Goal: Use online tool/utility: Utilize a website feature to perform a specific function

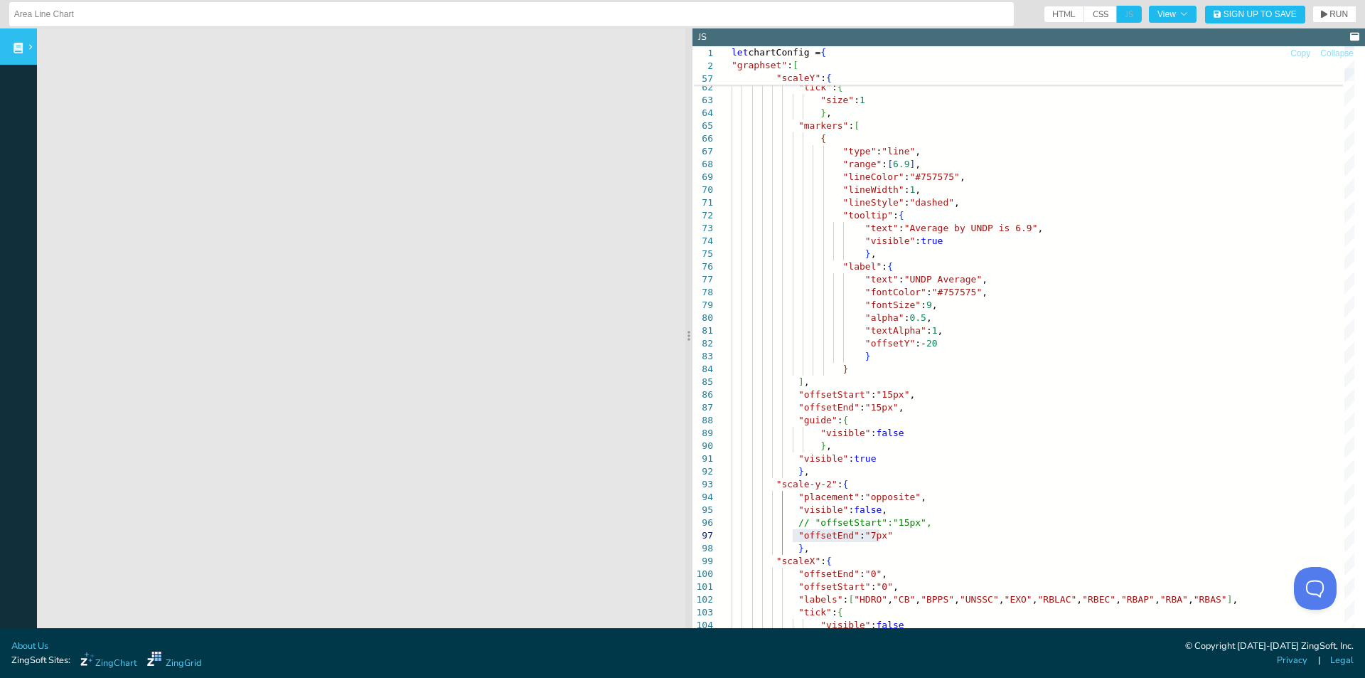
scroll to position [39, 132]
click at [915, 323] on div ""size" : 1 } , "markers" : [ { "type" : "line" , "range" : [ 6.9 ] , "scaleY" :…" at bounding box center [1043, 379] width 623 height 2081
click at [848, 368] on div ""size" : 1 } , "markers" : [ { "type" : "line" , "range" : [ 6.9 ] , "tick" : {…" at bounding box center [1043, 379] width 623 height 2081
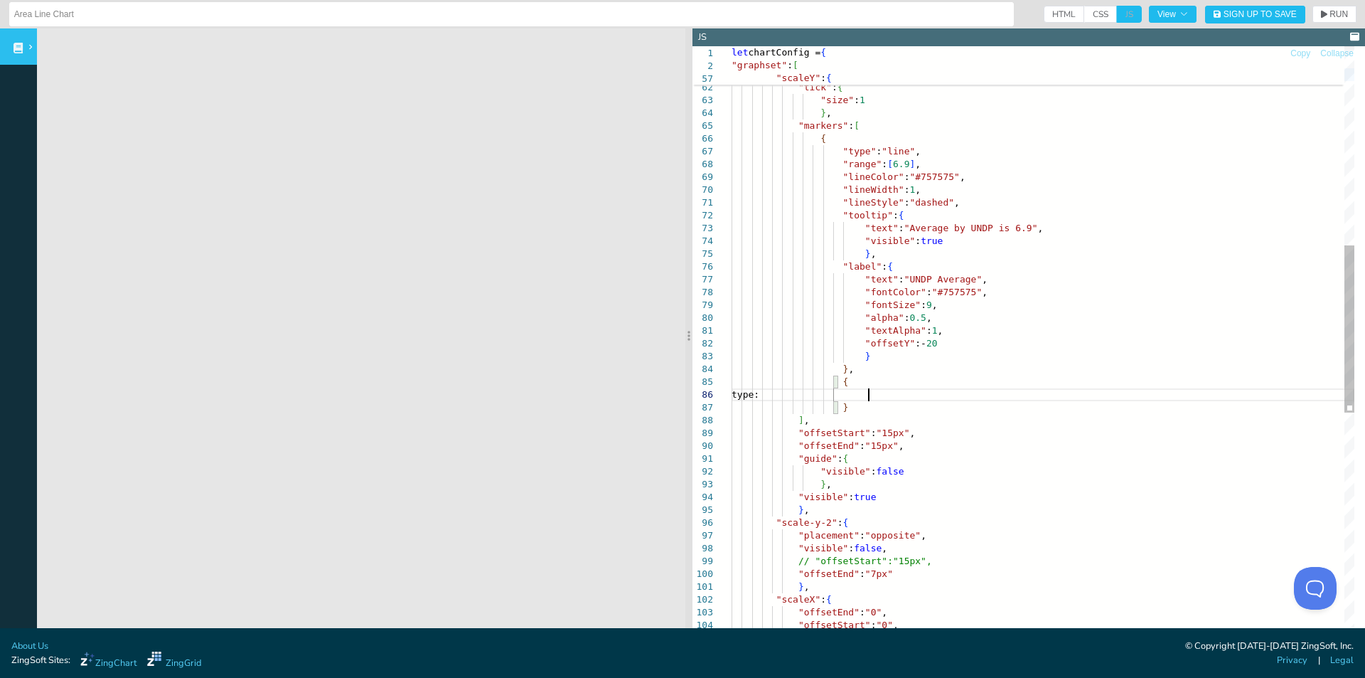
scroll to position [26, 142]
drag, startPoint x: 835, startPoint y: 161, endPoint x: 906, endPoint y: 166, distance: 71.3
click at [906, 166] on div ""size" : 1 } , "markers" : [ { "type" : "line" , "range" : [ 6.9 ] , "tick" : {…" at bounding box center [1043, 398] width 623 height 2119
click at [883, 397] on div ""size" : 1 } , "markers" : [ { "type" : "line" , "range" : [ 6.9 ] , "tick" : {…" at bounding box center [1043, 398] width 623 height 2119
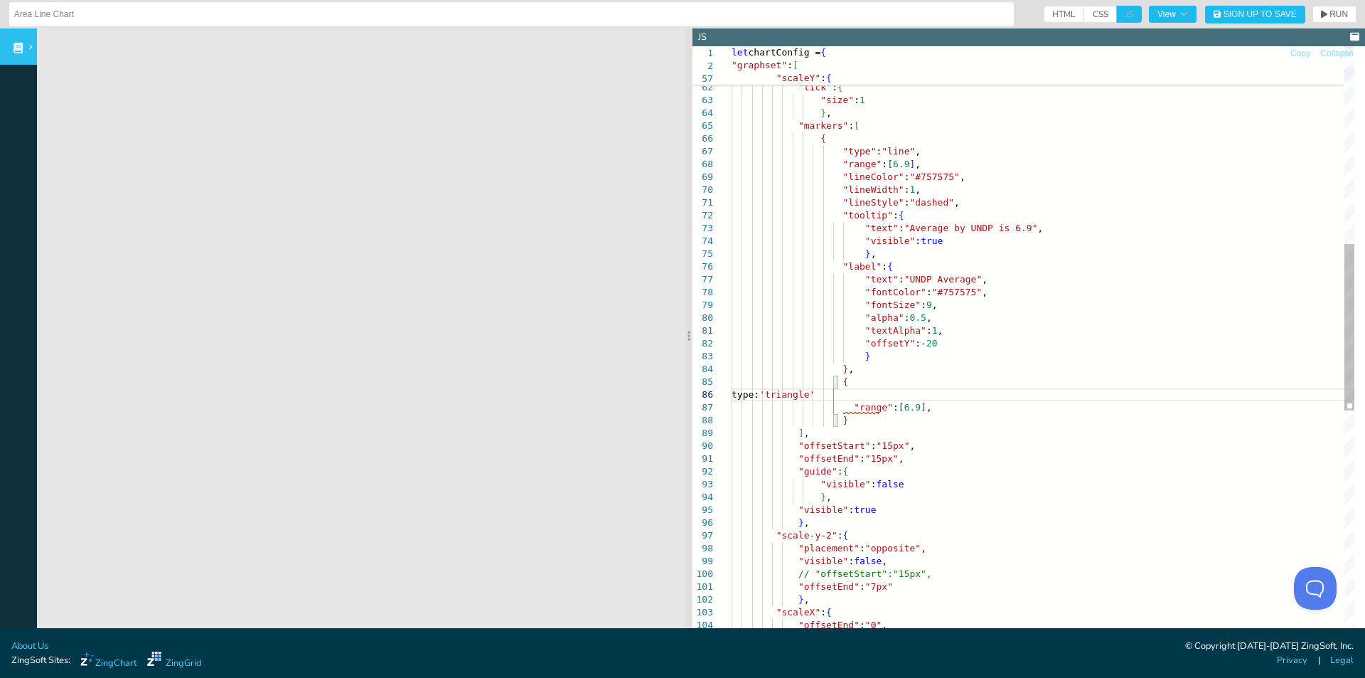
scroll to position [36, 197]
click at [1330, 11] on span "RUN" at bounding box center [1339, 14] width 18 height 9
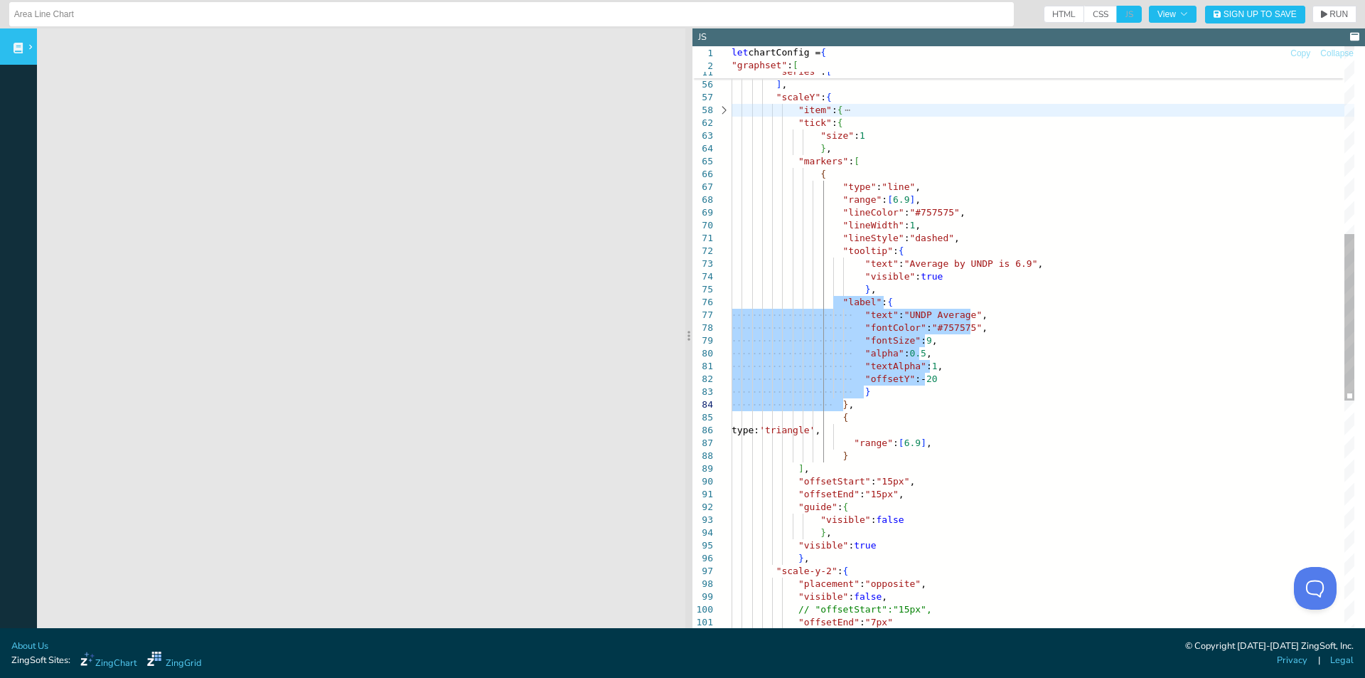
drag, startPoint x: 833, startPoint y: 300, endPoint x: 863, endPoint y: 402, distance: 106.2
click at [863, 402] on div ""size" : 1 } , "markers" : [ { "type" : "line" , "range" : [ 6.9 ] , "tick" : {…" at bounding box center [1043, 440] width 623 height 2132
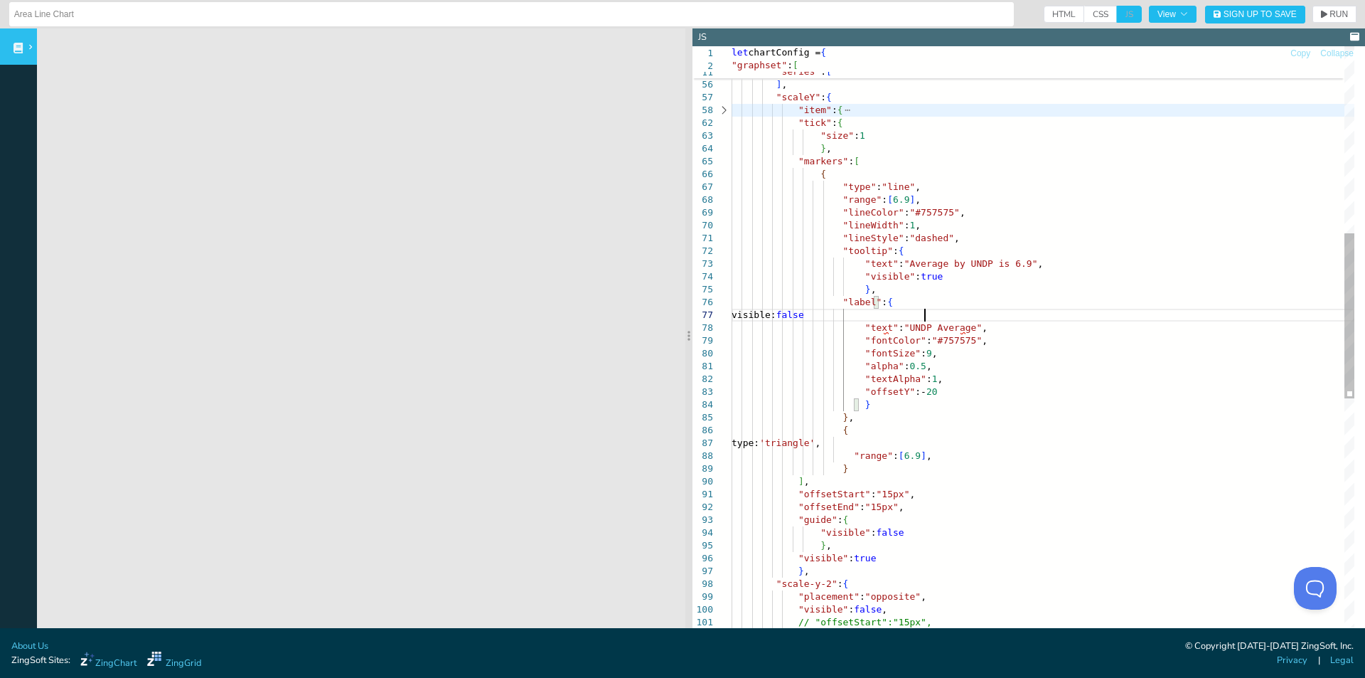
scroll to position [39, 197]
click at [1330, 15] on span "RUN" at bounding box center [1339, 14] width 18 height 9
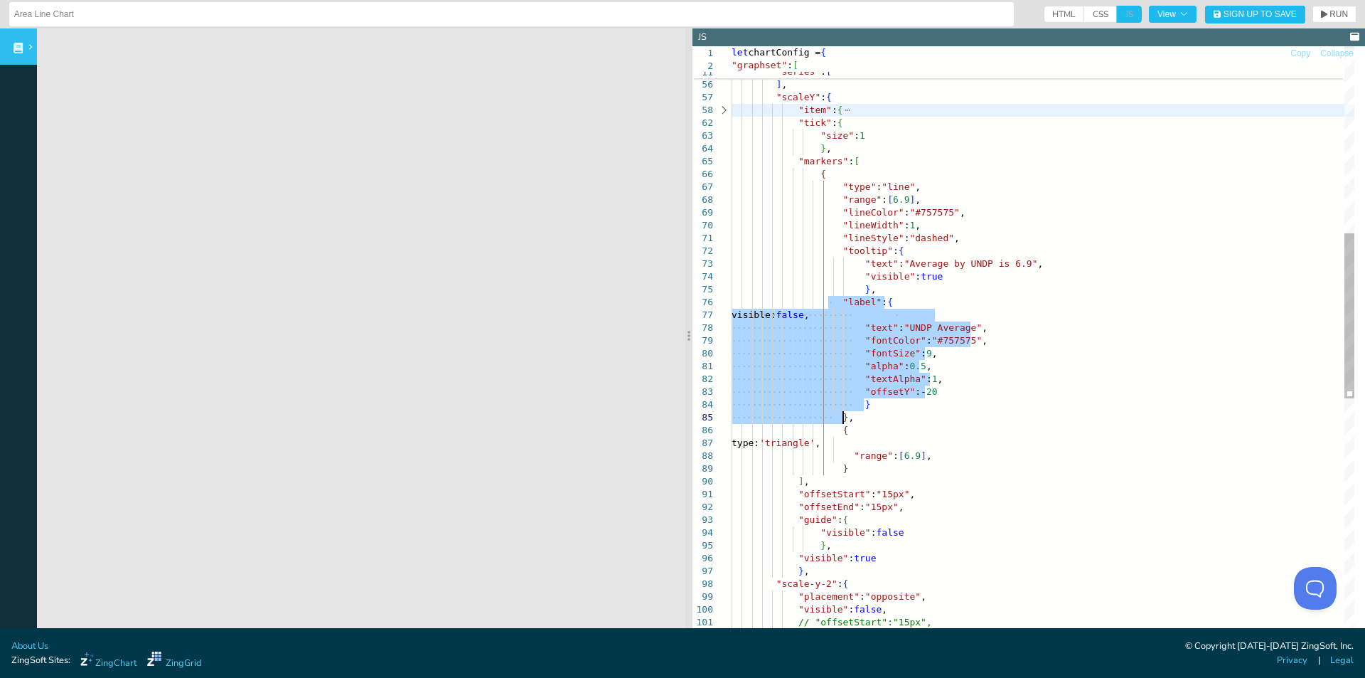
drag, startPoint x: 830, startPoint y: 303, endPoint x: 877, endPoint y: 415, distance: 121.1
click at [877, 415] on div ""size" : 1 } , "markers" : [ { "type" : "line" , "range" : [ 6.9 ] , "tick" : {…" at bounding box center [1043, 446] width 623 height 2145
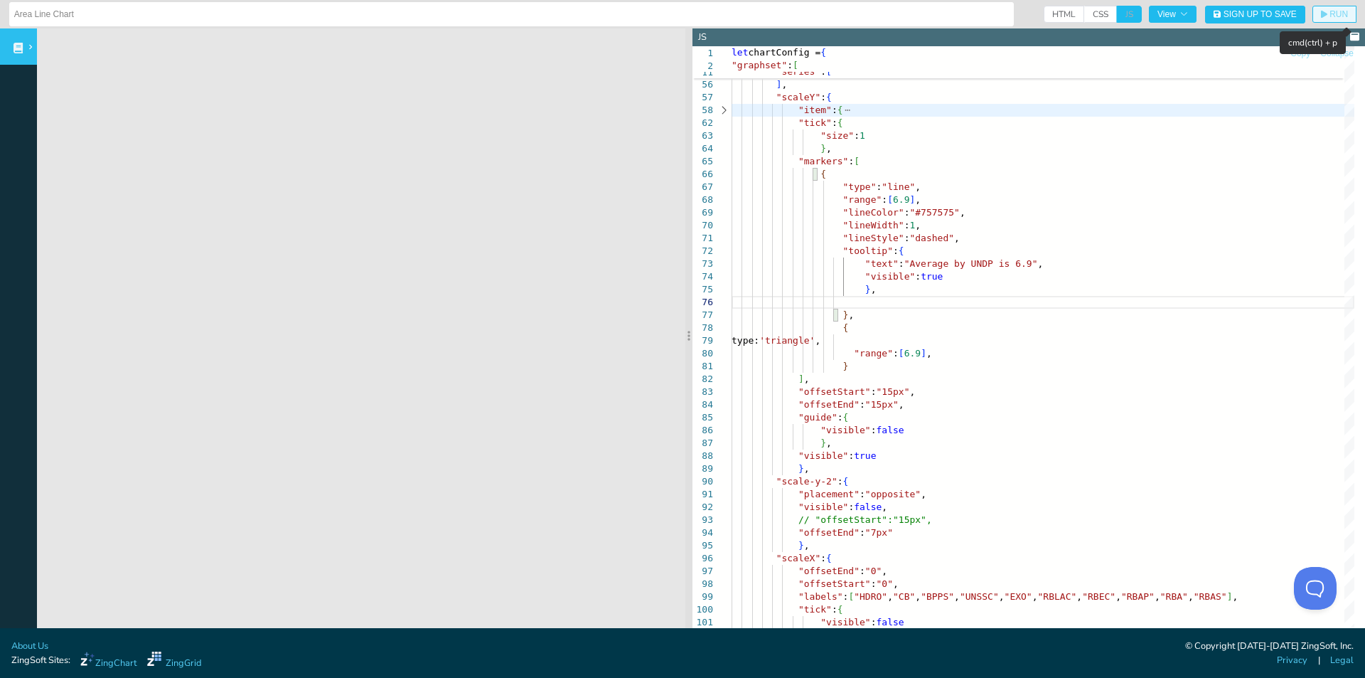
click at [1330, 16] on span "RUN" at bounding box center [1339, 14] width 18 height 9
click at [891, 296] on div ""size" : 1 } , "markers" : [ { "type" : "line" , "range" : [ 6.9 ] , "tick" : {…" at bounding box center [1043, 395] width 623 height 2042
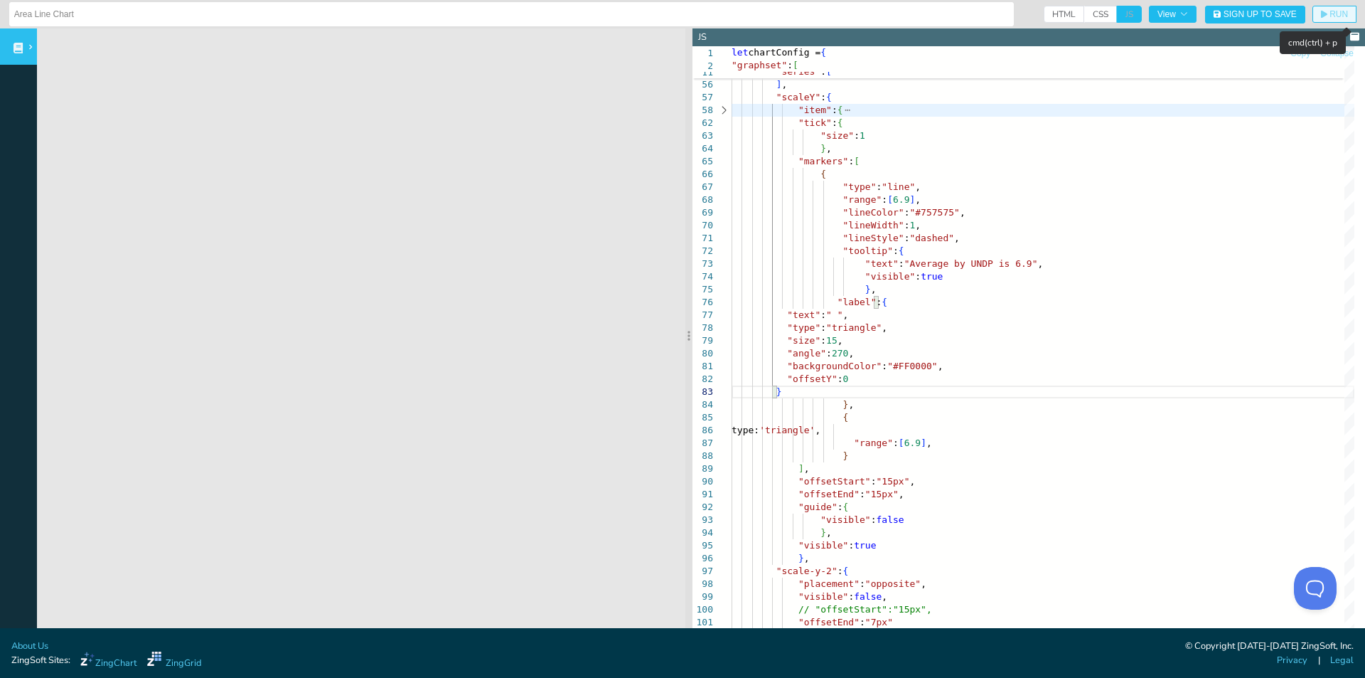
click at [1321, 13] on icon "button" at bounding box center [1324, 15] width 6 height 8
drag, startPoint x: 849, startPoint y: 378, endPoint x: 870, endPoint y: 372, distance: 22.1
click at [848, 378] on div ""size" : 1 } , "markers" : [ { "type" : "line" , "range" : [ 6.9 ] , "tick" : {…" at bounding box center [1043, 440] width 623 height 2132
click at [839, 379] on div ""size" : 1 } , "markers" : [ { "type" : "line" , "range" : [ 6.9 ] , "tick" : {…" at bounding box center [1043, 440] width 623 height 2132
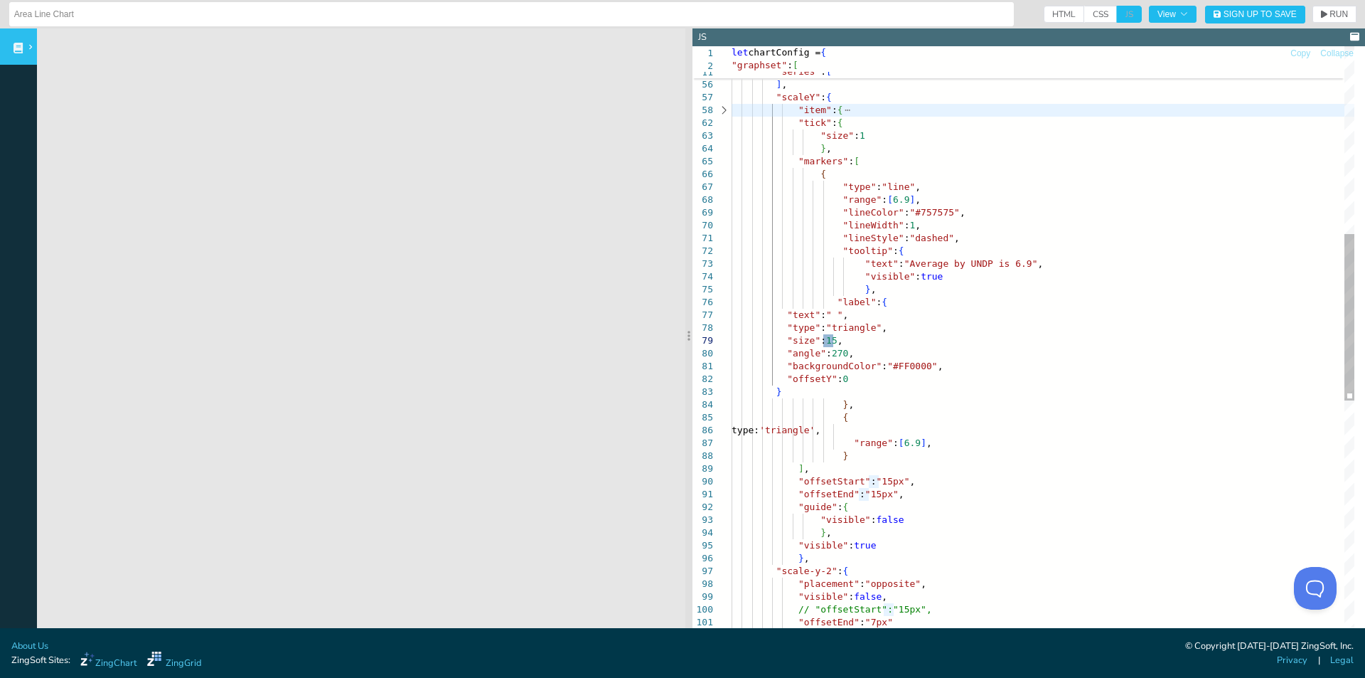
click at [826, 341] on div ""size" : 1 } , "markers" : [ { "type" : "line" , "range" : [ 6.9 ] , "tick" : {…" at bounding box center [1043, 440] width 623 height 2132
click at [831, 317] on div ""size" : 1 } , "markers" : [ { "type" : "line" , "range" : [ 6.9 ] , "tick" : {…" at bounding box center [1043, 440] width 623 height 2132
click at [879, 461] on div ""size" : 1 } , "markers" : [ { "type" : "line" , "range" : [ 6.9 ] , "tick" : {…" at bounding box center [1043, 440] width 623 height 2132
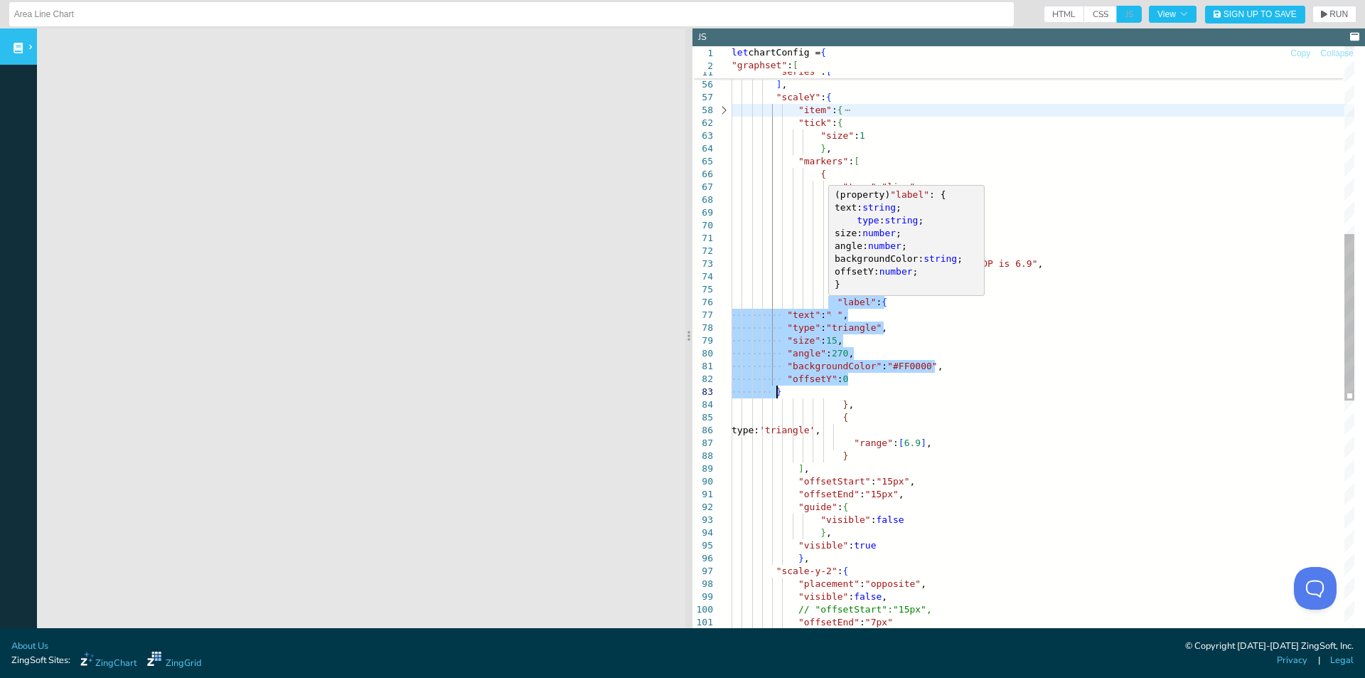
drag, startPoint x: 841, startPoint y: 314, endPoint x: 875, endPoint y: 388, distance: 81.8
click at [875, 388] on div ""size" : 1 } , "markers" : [ { "type" : "line" , "range" : [ 6.9 ] , "tick" : {…" at bounding box center [1043, 440] width 623 height 2132
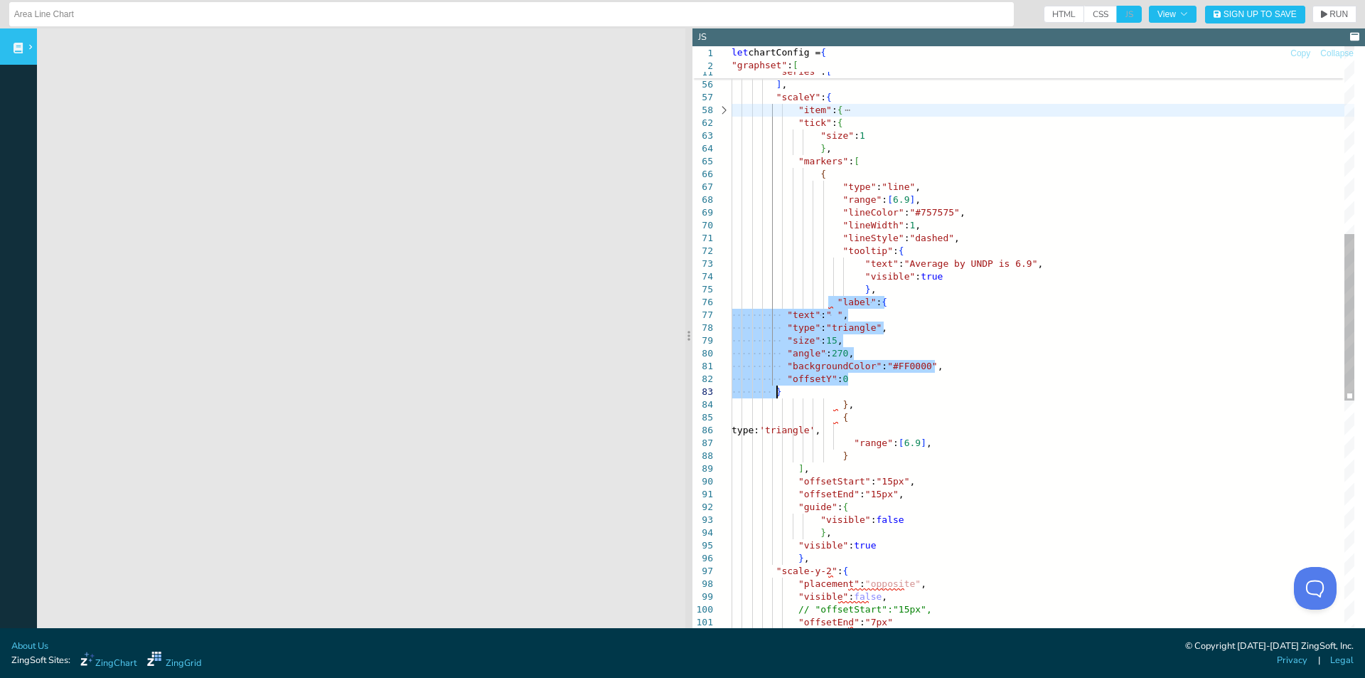
click at [933, 342] on div ""size" : 1 } , "markers" : [ { "type" : "line" , "range" : [ 6.9 ] , "tick" : {…" at bounding box center [1043, 440] width 623 height 2132
drag, startPoint x: 872, startPoint y: 302, endPoint x: 902, endPoint y: 385, distance: 88.4
click at [902, 385] on div ""size" : 1 } , "markers" : [ { "type" : "line" , "range" : [ 6.9 ] , "tick" : {…" at bounding box center [1043, 440] width 623 height 2132
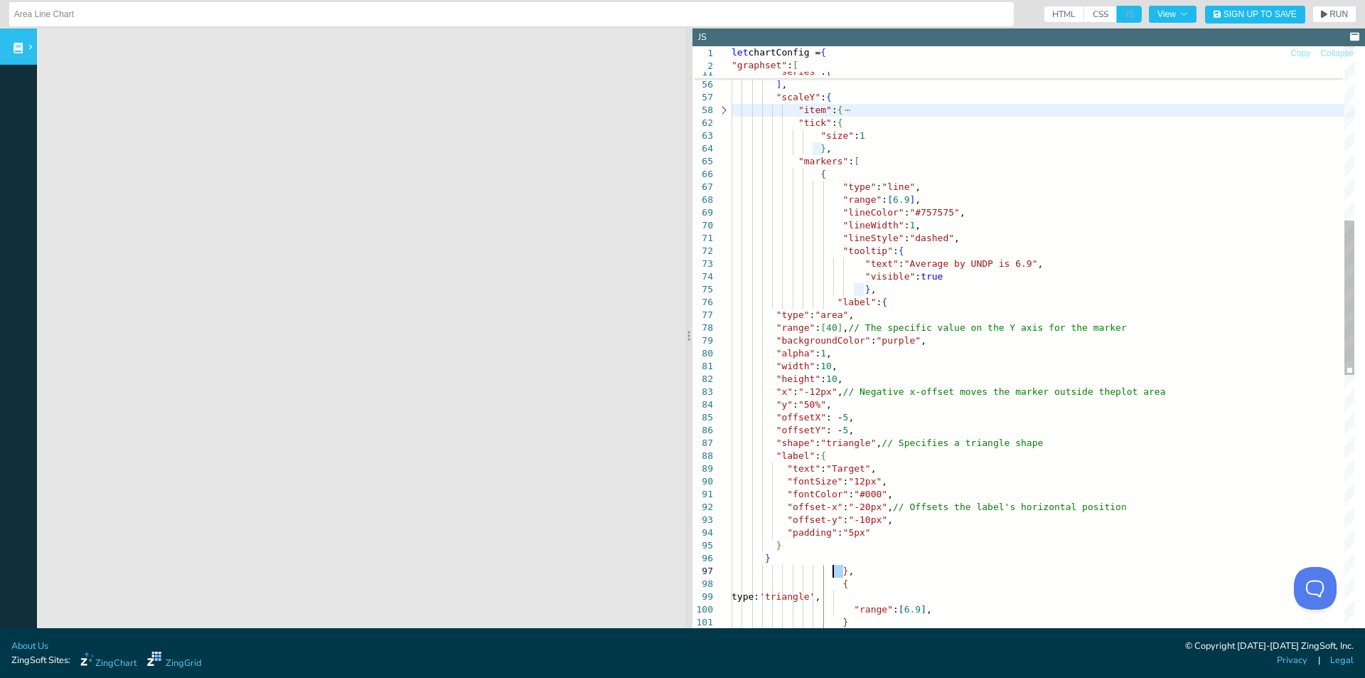
drag, startPoint x: 872, startPoint y: 568, endPoint x: 840, endPoint y: 560, distance: 32.9
click at [832, 565] on div ""size" : 1 } , "markers" : [ { "type" : "line" , "range" : [ 6.9 ] , "tick" : {…" at bounding box center [1043, 523] width 623 height 2298
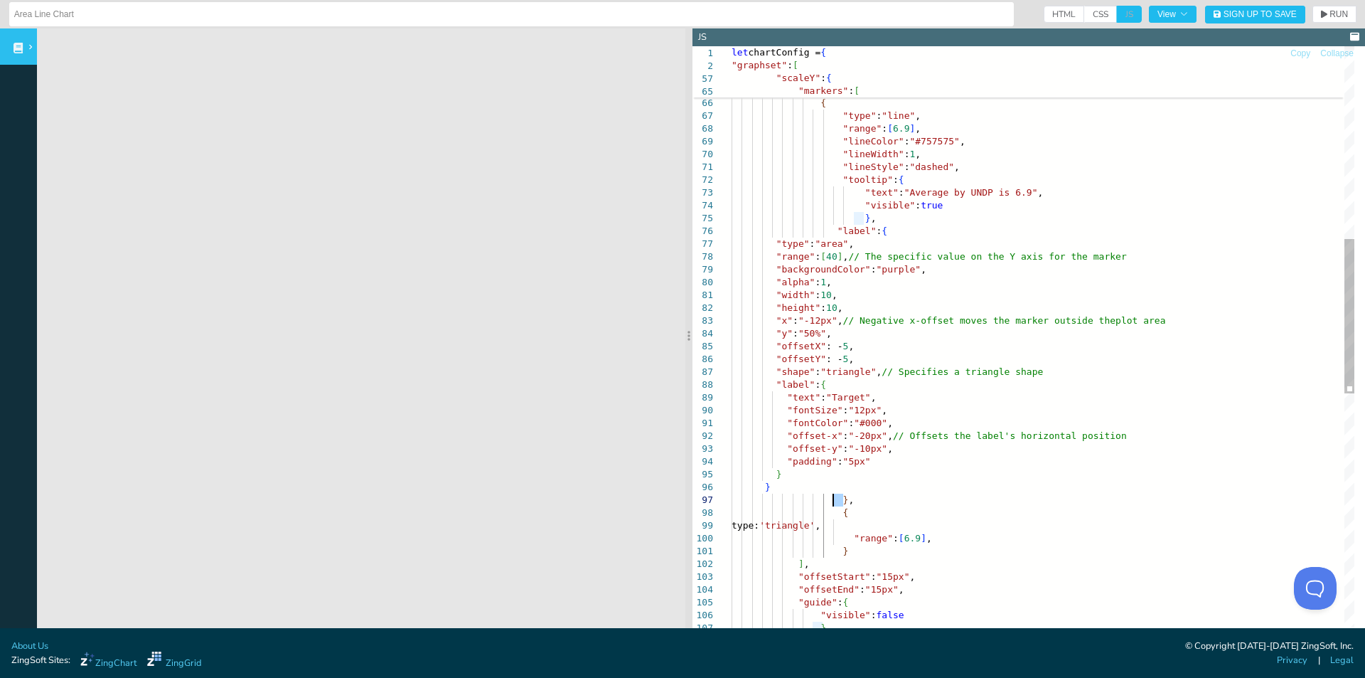
click at [998, 473] on div ""size" : 1 } , "markers" : [ { "type" : "line" , "range" : [ 6.9 ] , "tick" : {…" at bounding box center [1043, 452] width 623 height 2298
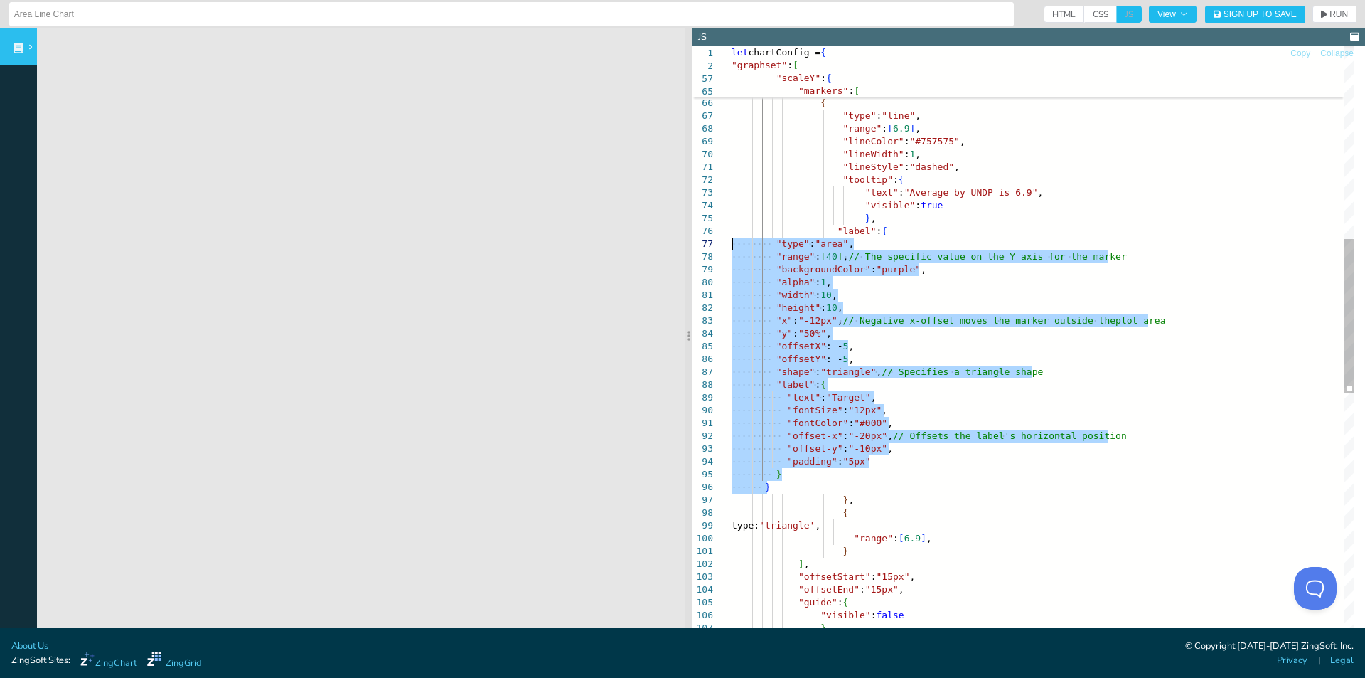
drag, startPoint x: 782, startPoint y: 487, endPoint x: 696, endPoint y: 247, distance: 254.6
click at [732, 247] on div ""size" : 1 } , "markers" : [ { "type" : "line" , "range" : [ 6.9 ] , "tick" : {…" at bounding box center [1043, 452] width 623 height 2298
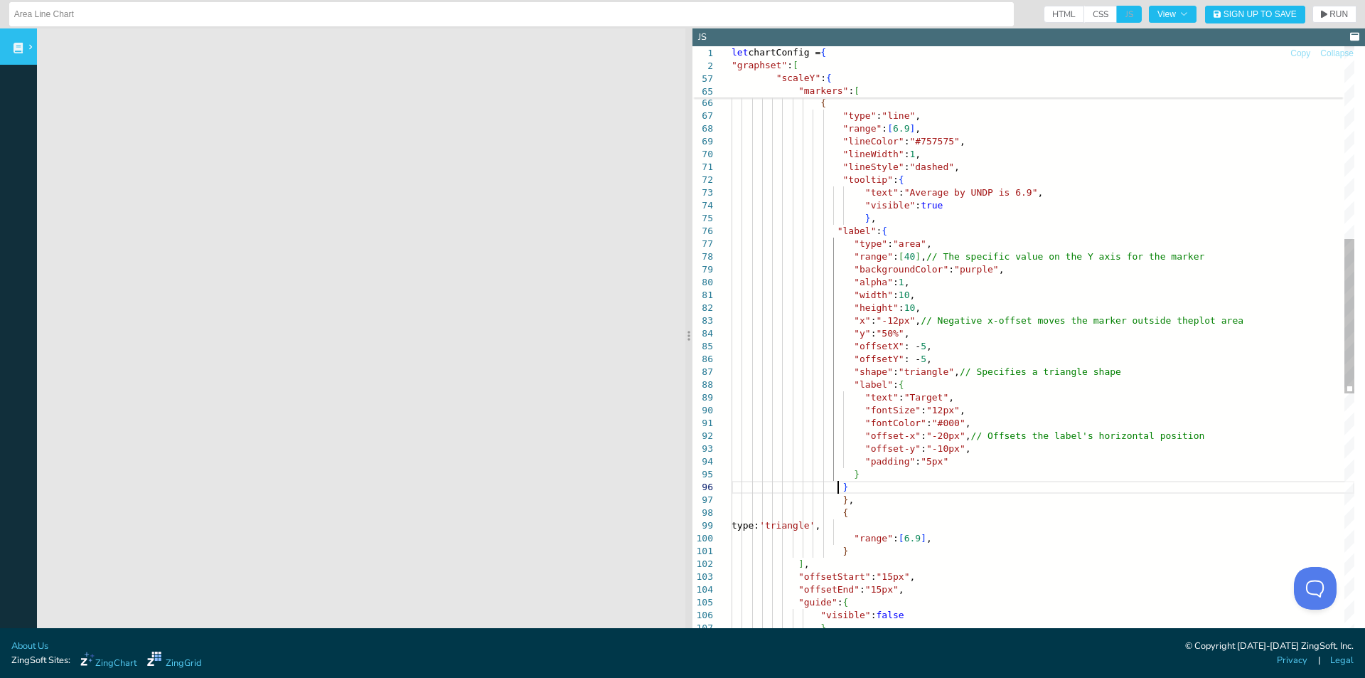
click at [946, 493] on div ""size" : 1 } , "markers" : [ { "type" : "line" , "range" : [ 6.9 ] , "tick" : {…" at bounding box center [1043, 452] width 623 height 2298
drag, startPoint x: 831, startPoint y: 515, endPoint x: 870, endPoint y: 555, distance: 56.3
click at [870, 555] on div ""size" : 1 } , "markers" : [ { "type" : "line" , "range" : [ 6.9 ] , "tick" : {…" at bounding box center [1043, 452] width 623 height 2298
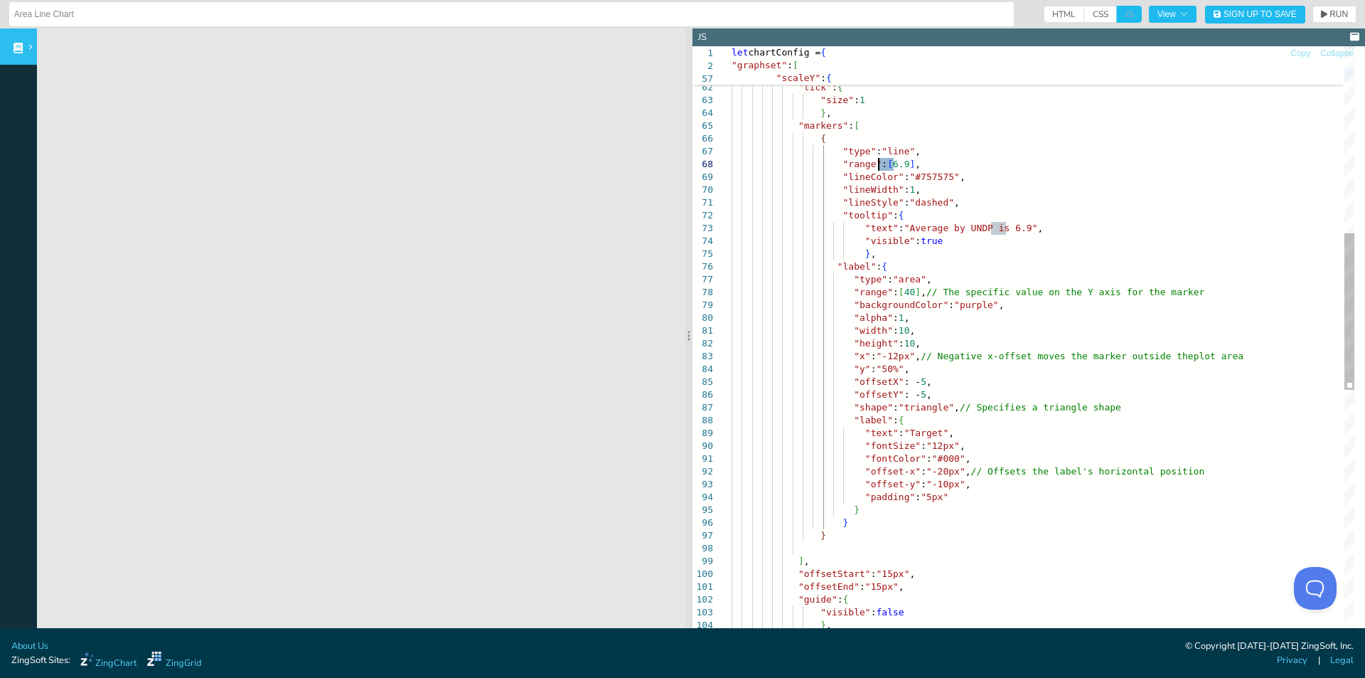
drag, startPoint x: 894, startPoint y: 161, endPoint x: 878, endPoint y: 161, distance: 15.7
click at [878, 161] on div ""size" : 1 } , "markers" : [ { "type" : "line" , "range" : [ 6.9 ] , "tick" : {…" at bounding box center [1043, 469] width 623 height 2260
click at [934, 273] on div ""size" : 1 } , "markers" : [ { "type" : "line" , "range" : [ 6.9 ] , "tick" : {…" at bounding box center [1043, 469] width 623 height 2260
drag, startPoint x: 905, startPoint y: 289, endPoint x: 893, endPoint y: 287, distance: 12.2
click at [893, 287] on div ""size" : 1 } , "markers" : [ { "type" : "line" , "range" : [ 6.9 ] , "tick" : {…" at bounding box center [1043, 469] width 623 height 2260
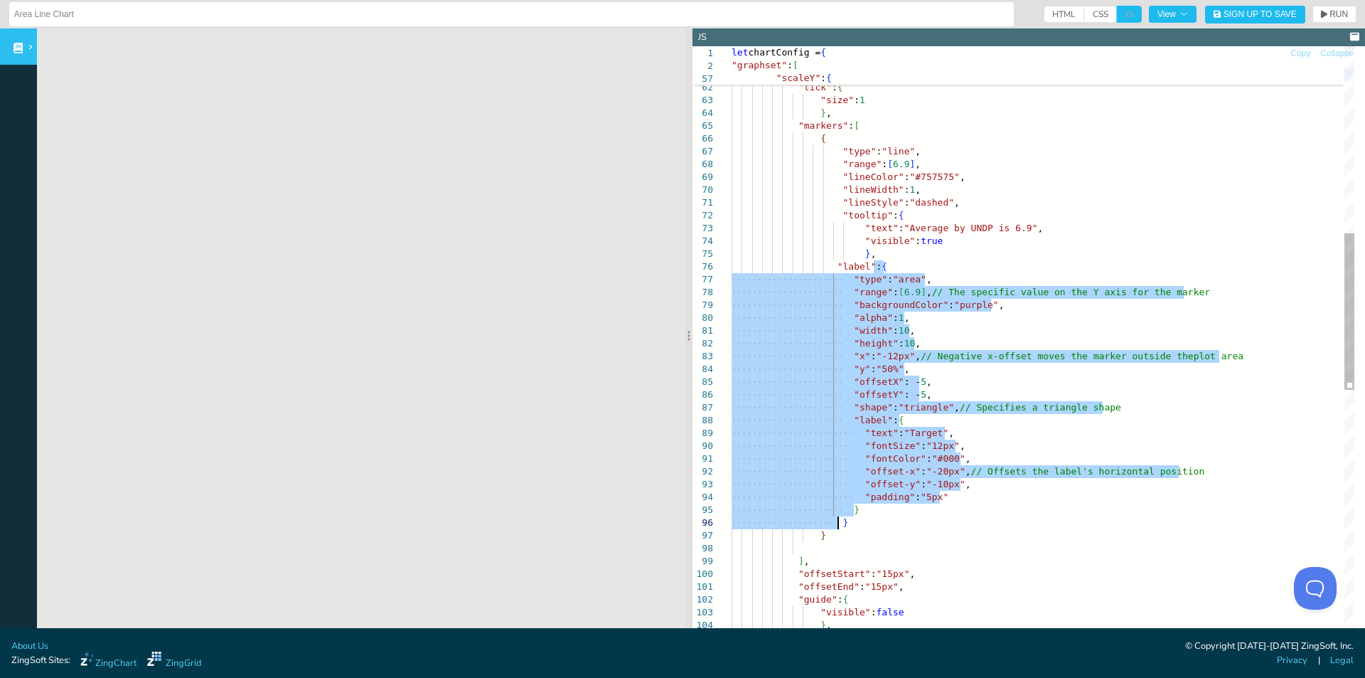
drag, startPoint x: 872, startPoint y: 268, endPoint x: 851, endPoint y: 526, distance: 259.0
click at [851, 526] on div ""size" : 1 } , "markers" : [ { "type" : "line" , "range" : [ 6.9 ] , "tick" : {…" at bounding box center [1043, 469] width 623 height 2260
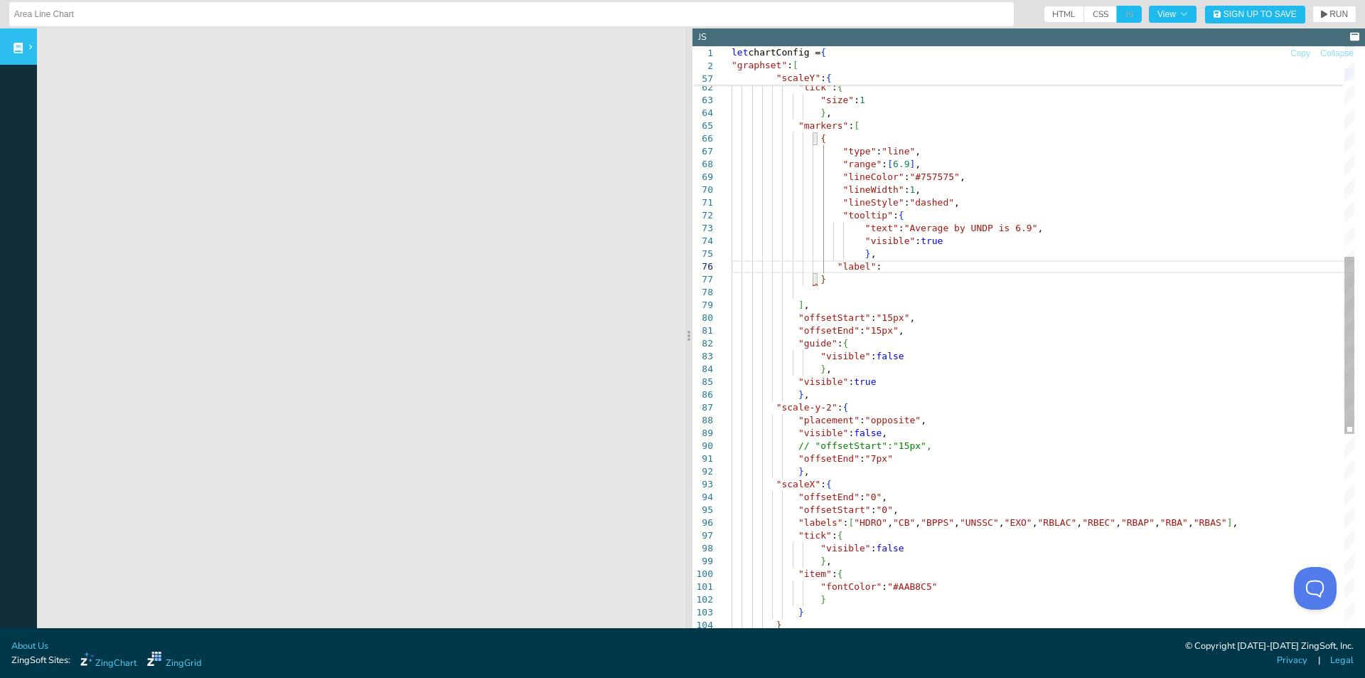
click at [826, 294] on div ""size" : 1 } , "markers" : [ { "type" : "line" , "range" : [ 6.9 ] , "tick" : {…" at bounding box center [1043, 341] width 623 height 2004
click at [831, 285] on div ""size" : 1 } , "markers" : [ { "type" : "line" , "range" : [ 6.9 ] , "tick" : {…" at bounding box center [1043, 341] width 623 height 2004
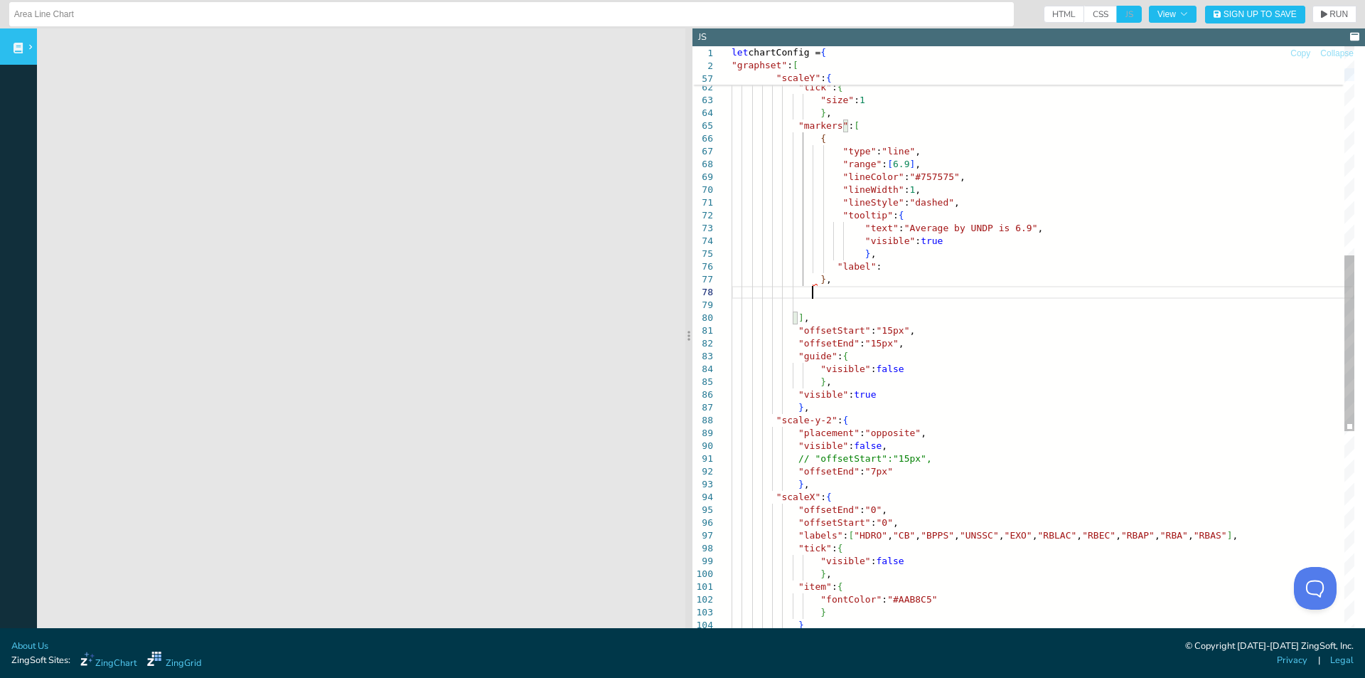
scroll to position [52, 80]
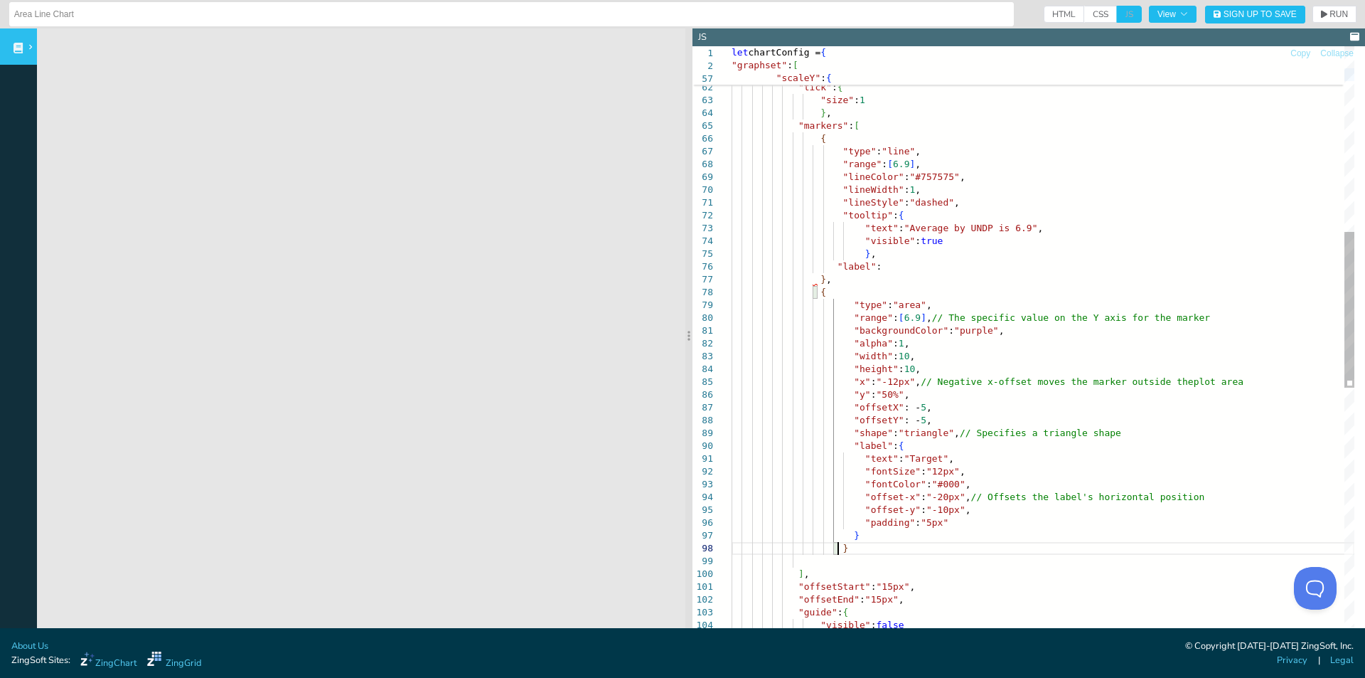
click at [831, 551] on div ""size" : 1 } , "markers" : [ { "type" : "line" , "range" : [ 6.9 ] , "tick" : {…" at bounding box center [1043, 475] width 623 height 2273
click at [843, 538] on div ""size" : 1 } , "markers" : [ { "type" : "line" , "range" : [ 6.9 ] , "tick" : {…" at bounding box center [1043, 475] width 623 height 2273
click at [820, 559] on div ""size" : 1 } , "markers" : [ { "type" : "line" , "range" : [ 6.9 ] , "tick" : {…" at bounding box center [1043, 475] width 623 height 2273
click at [881, 284] on div ""size" : 1 } , "markers" : [ { "type" : "line" , "range" : [ 6.9 ] , "tick" : {…" at bounding box center [1043, 475] width 623 height 2273
drag, startPoint x: 875, startPoint y: 264, endPoint x: 827, endPoint y: 261, distance: 48.4
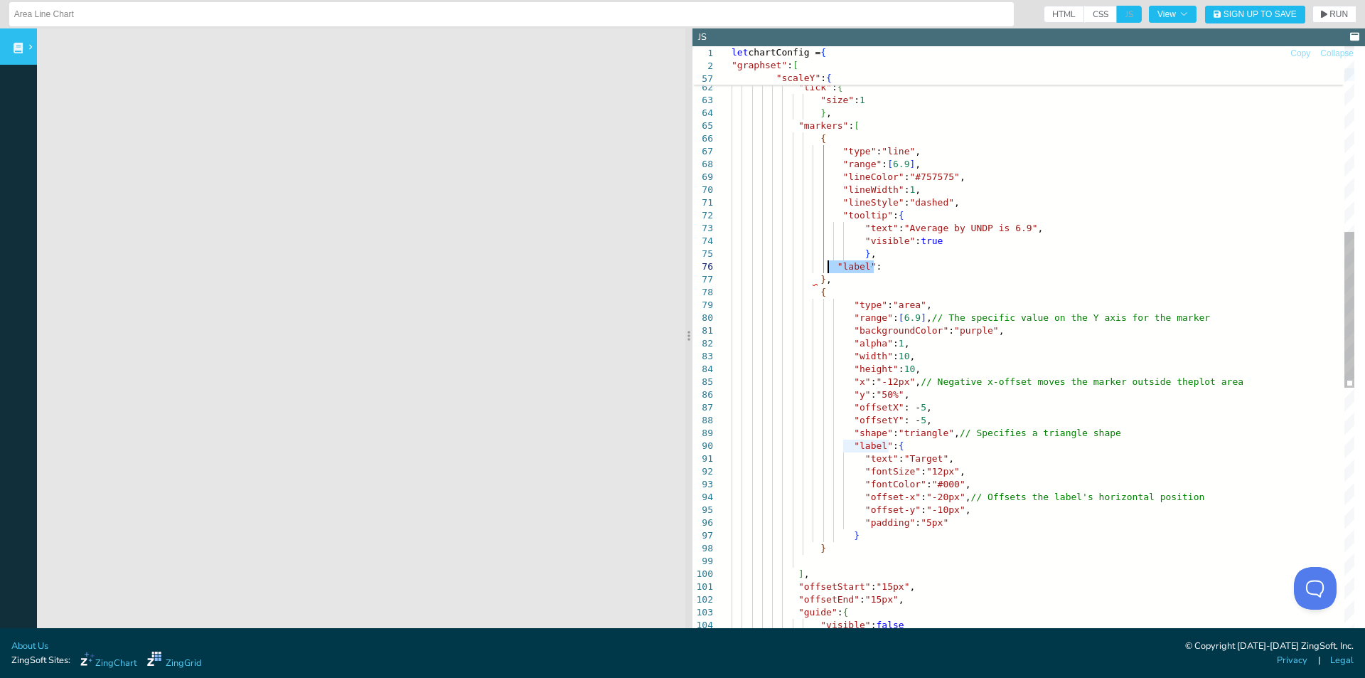
click at [827, 261] on div ""size" : 1 } , "markers" : [ { "type" : "line" , "range" : [ 6.9 ] , "tick" : {…" at bounding box center [1043, 475] width 623 height 2273
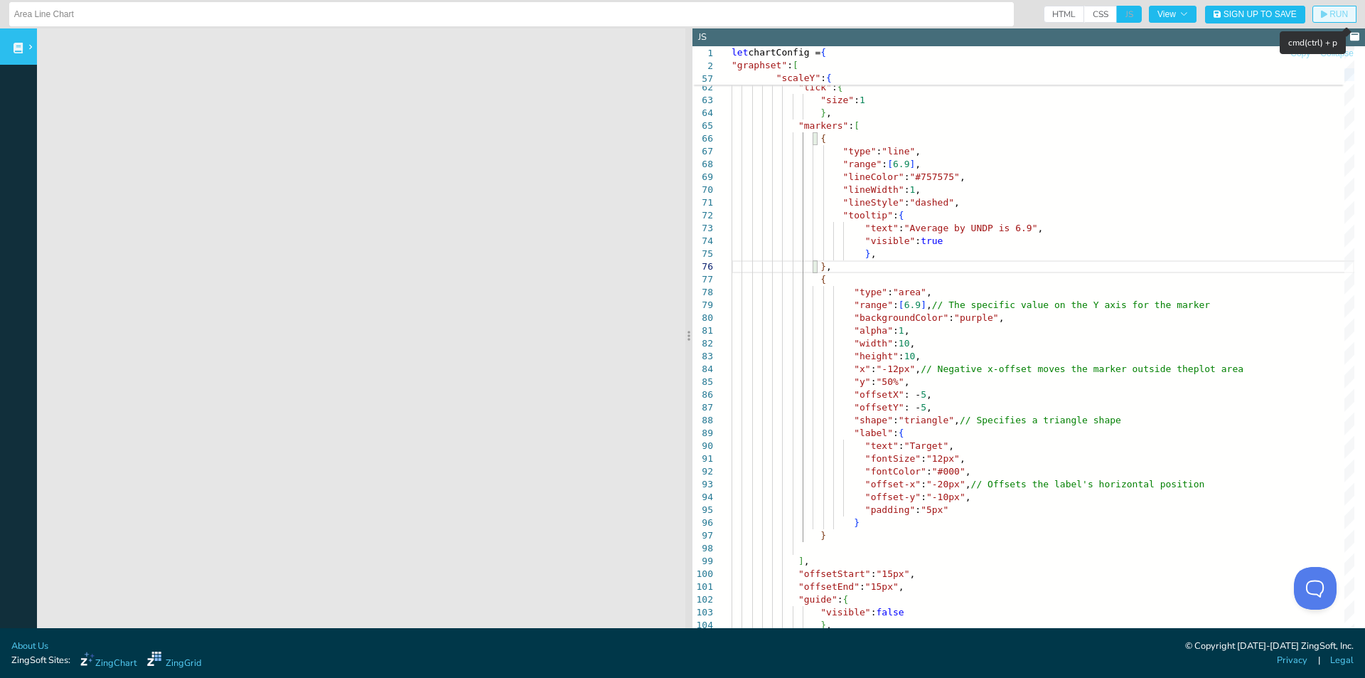
click at [1317, 20] on button "RUN" at bounding box center [1335, 14] width 44 height 17
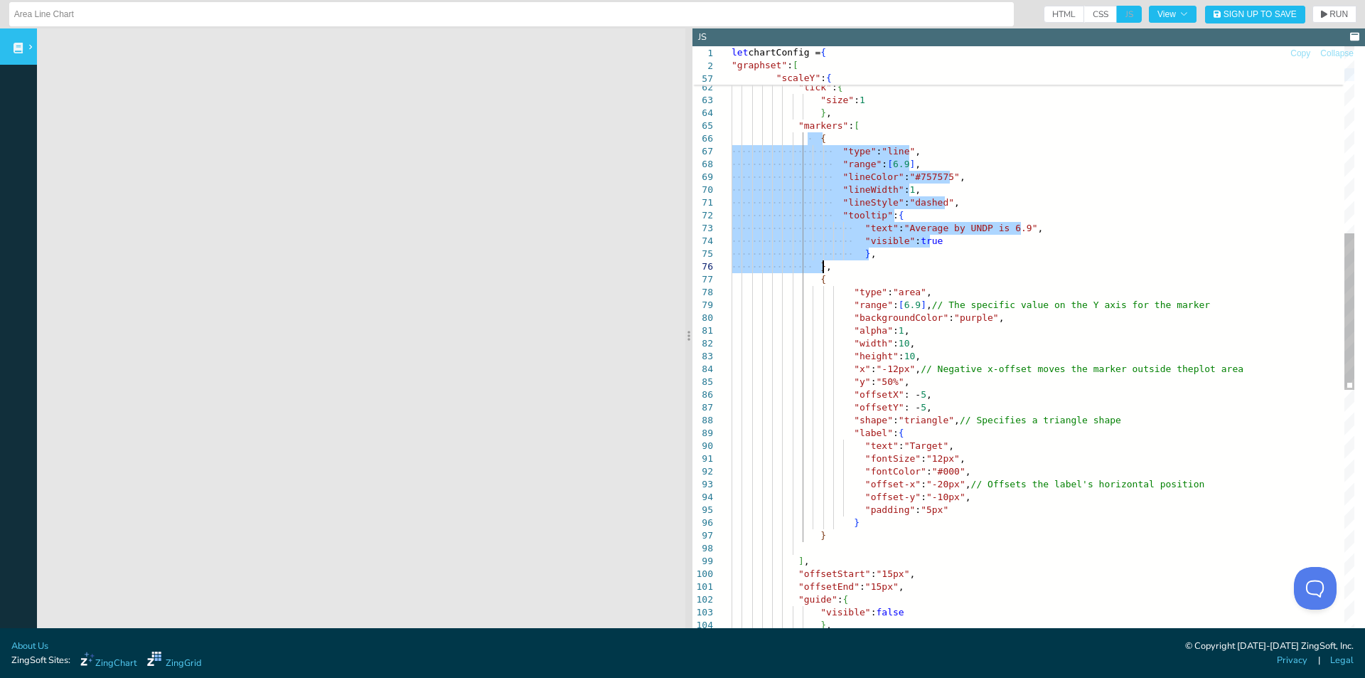
drag, startPoint x: 809, startPoint y: 138, endPoint x: 892, endPoint y: 265, distance: 151.1
click at [892, 265] on div ""size" : 1 } , "markers" : [ { "type" : "line" , "range" : [ 6.9 ] , "tick" : {…" at bounding box center [1043, 469] width 623 height 2260
click at [890, 267] on div ""size" : 1 } , "markers" : [ { "type" : "line" , "range" : [ 6.9 ] , "tick" : {…" at bounding box center [1043, 469] width 623 height 2260
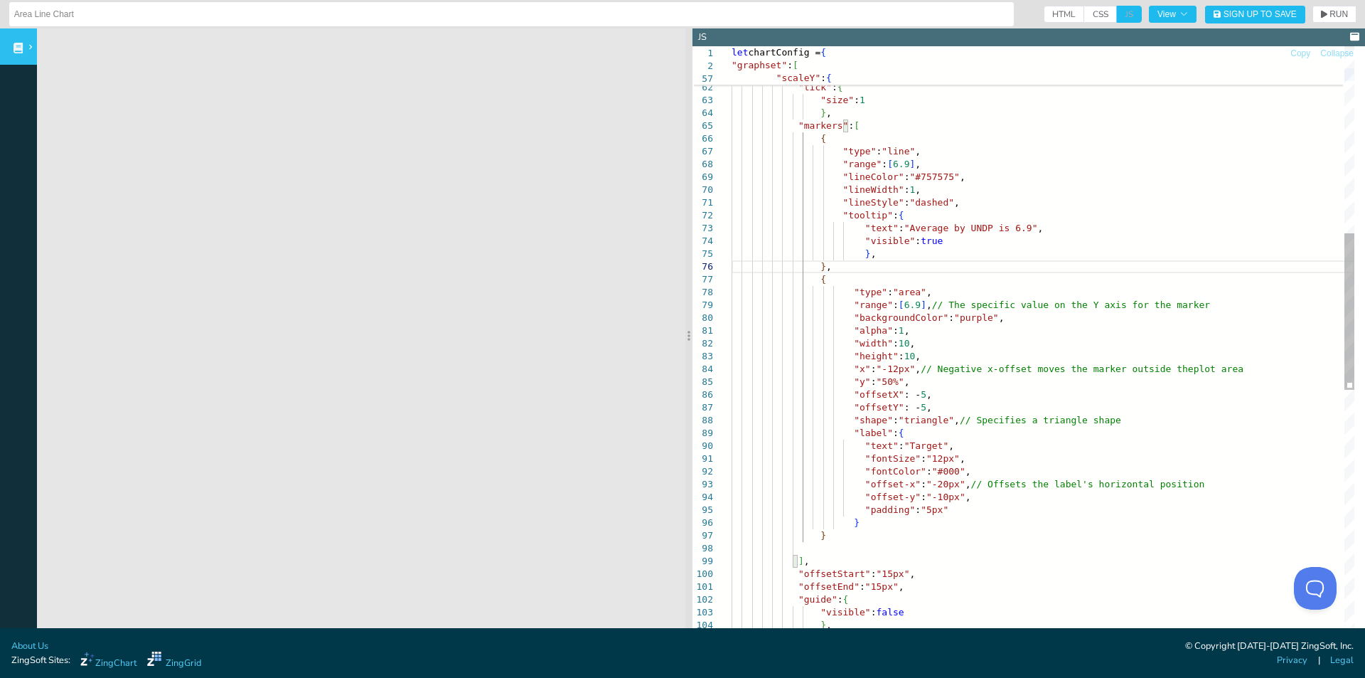
click at [811, 141] on div ""size" : 1 } , "markers" : [ { "type" : "line" , "range" : [ 6.9 ] , "tick" : {…" at bounding box center [1043, 469] width 623 height 2260
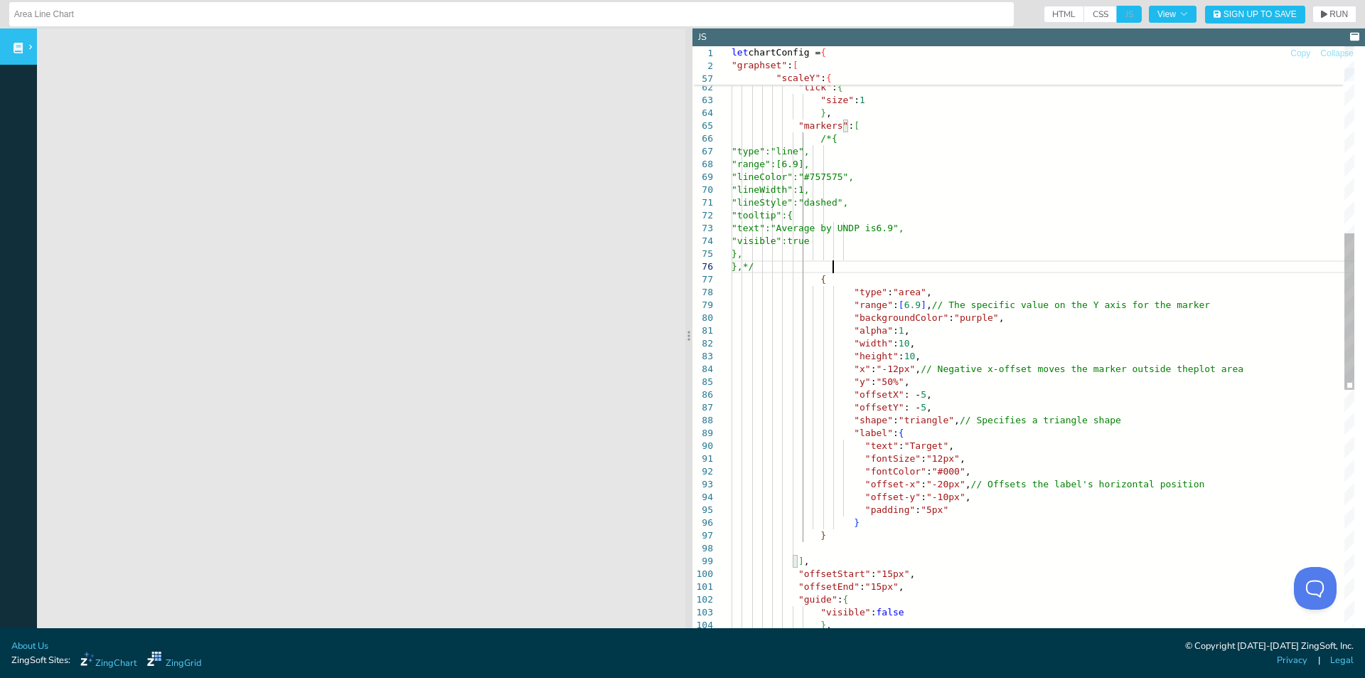
scroll to position [36, 100]
click at [1321, 15] on icon "button" at bounding box center [1324, 15] width 6 height 8
click at [1114, 208] on div ""size" : 1 } , "markers" : [ /*{ "type":"line", "range":[6.9], "tick" : { "line…" at bounding box center [1043, 469] width 623 height 2260
click at [841, 331] on div ""size" : 1 } , "markers" : [ /*{ "type":"line", "range":[6.9], "tick" : { "line…" at bounding box center [1043, 469] width 623 height 2260
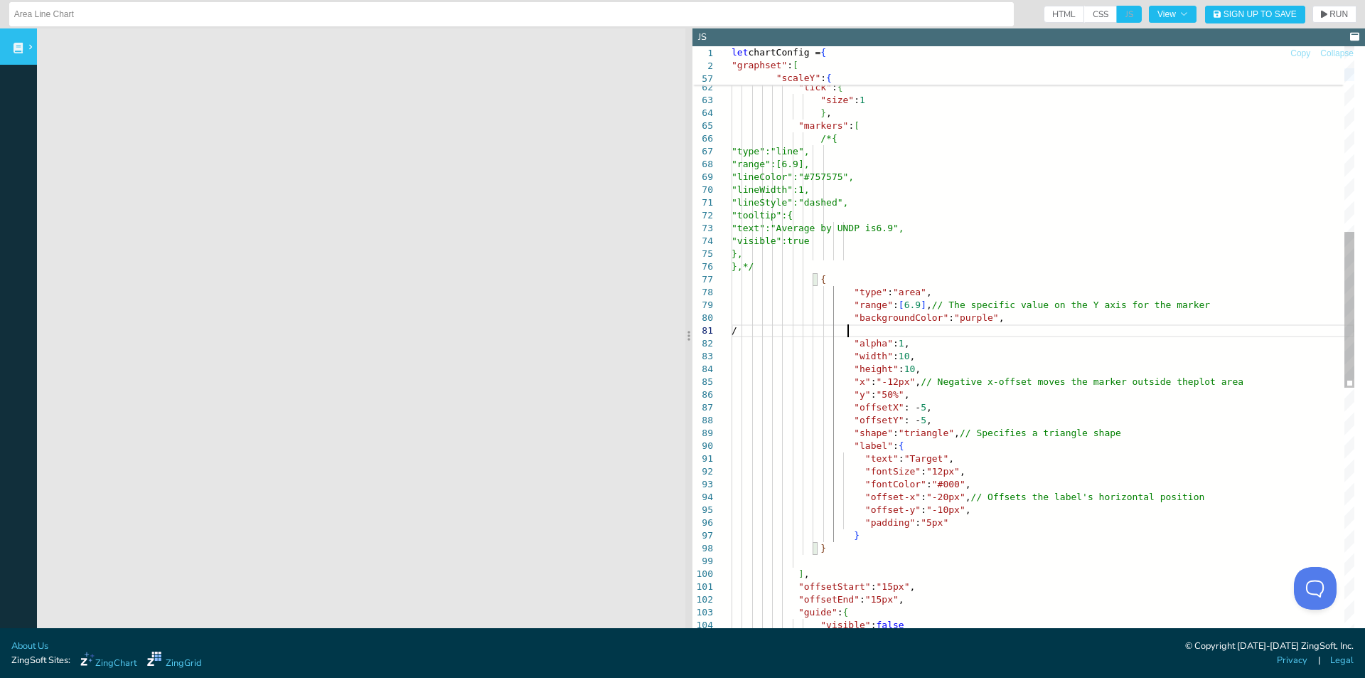
scroll to position [100, 121]
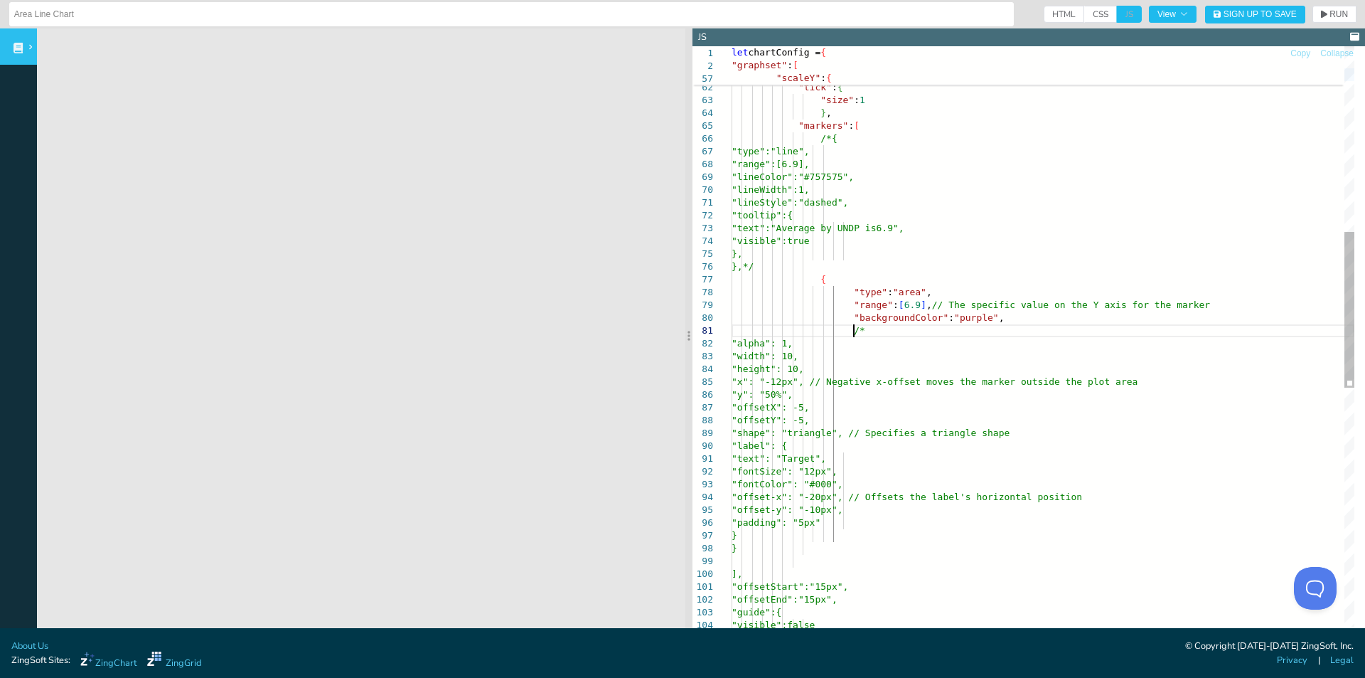
click at [921, 543] on div ""size" : 1 } , "markers" : [ /*{ "type":"line", "range":[6.9], "tick" : { "line…" at bounding box center [1043, 475] width 623 height 2273
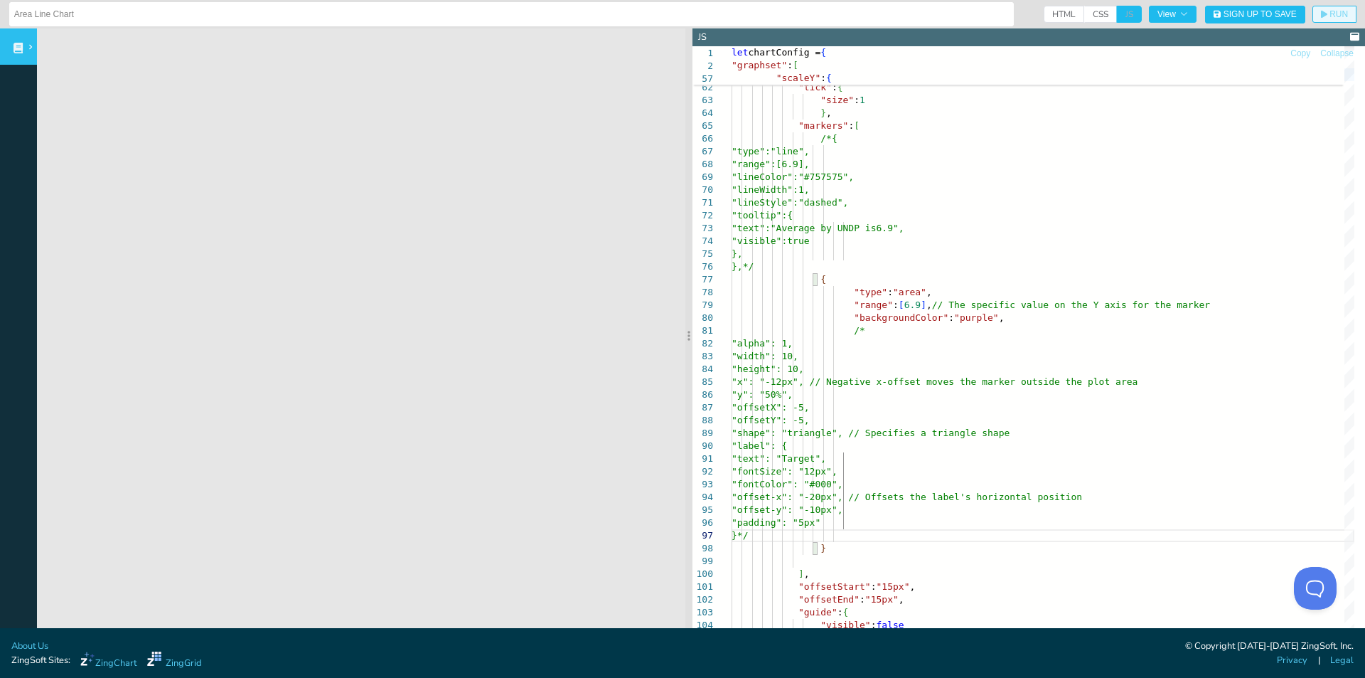
click at [1321, 19] on button "RUN" at bounding box center [1335, 14] width 44 height 17
drag, startPoint x: 909, startPoint y: 289, endPoint x: 889, endPoint y: 291, distance: 20.0
click at [889, 291] on div ""size" : 1 } , "markers" : [ /*{ "type":"line", "range":[6.9], "tick" : { "line…" at bounding box center [1043, 475] width 623 height 2273
click at [1330, 11] on span "RUN" at bounding box center [1339, 14] width 18 height 9
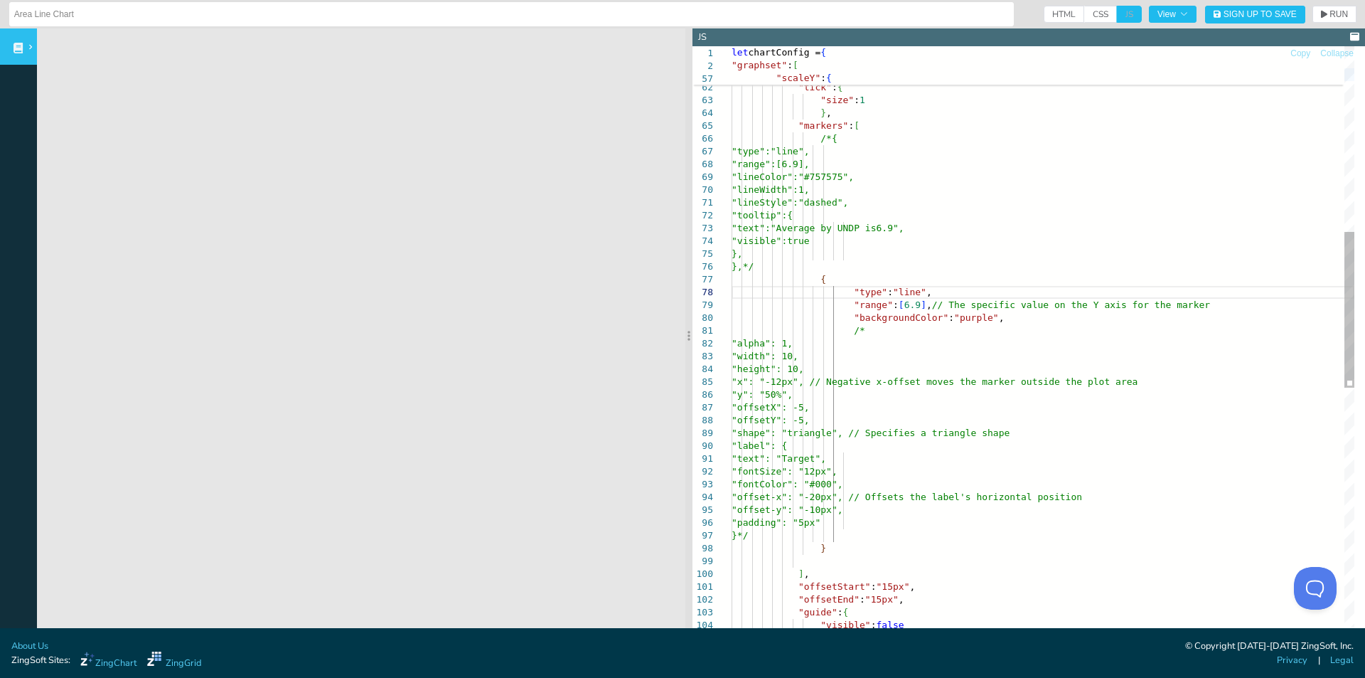
click at [843, 339] on div ""size" : 1 } , "markers" : [ /*{ "type":"line", "range":[6.9], "tick" : { "line…" at bounding box center [1043, 475] width 623 height 2273
click at [843, 329] on div ""size" : 1 } , "markers" : [ /*{ "type":"line", "range":[6.9], "tick" : { "line…" at bounding box center [1043, 475] width 623 height 2273
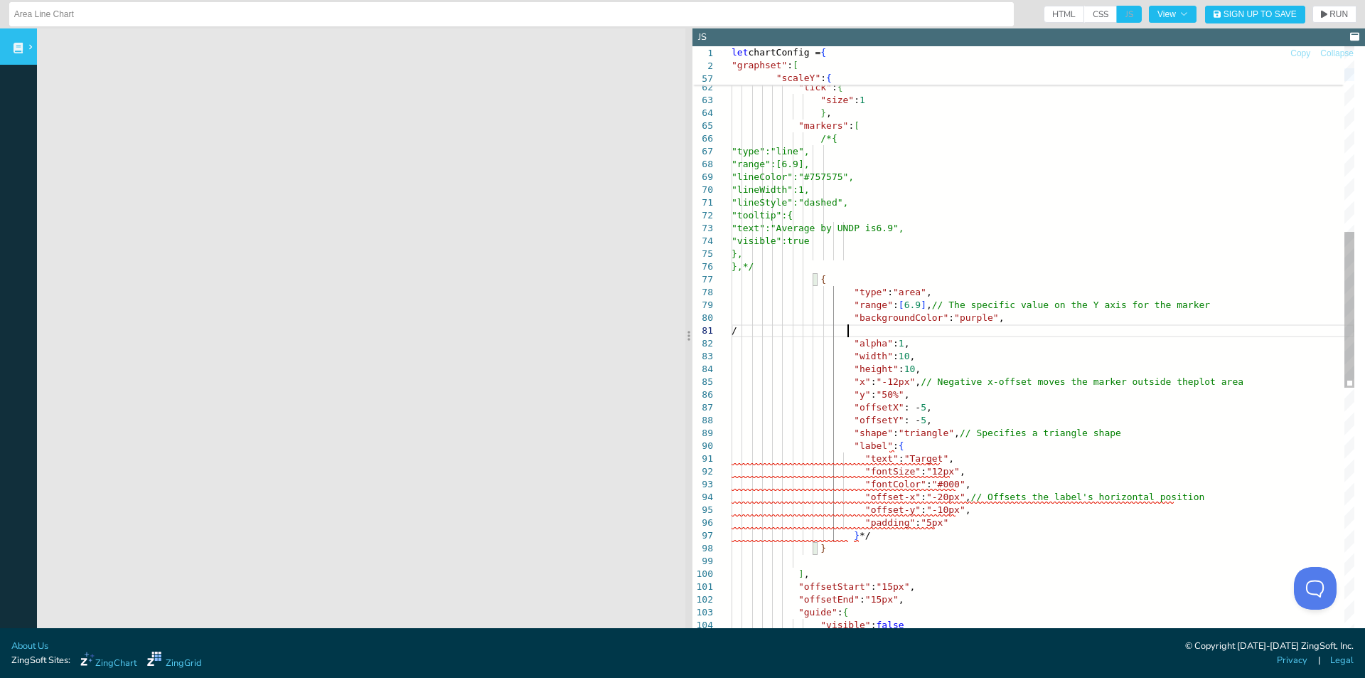
scroll to position [90, 121]
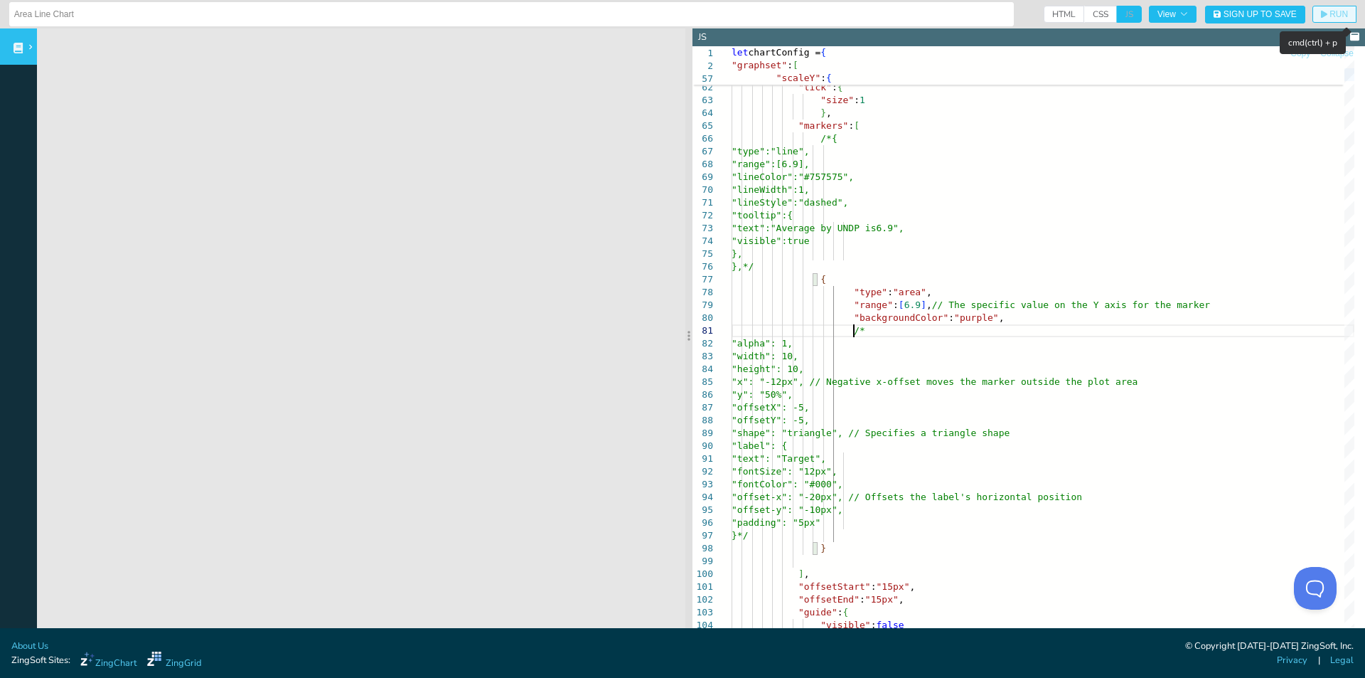
click at [1329, 8] on button "RUN" at bounding box center [1335, 14] width 44 height 17
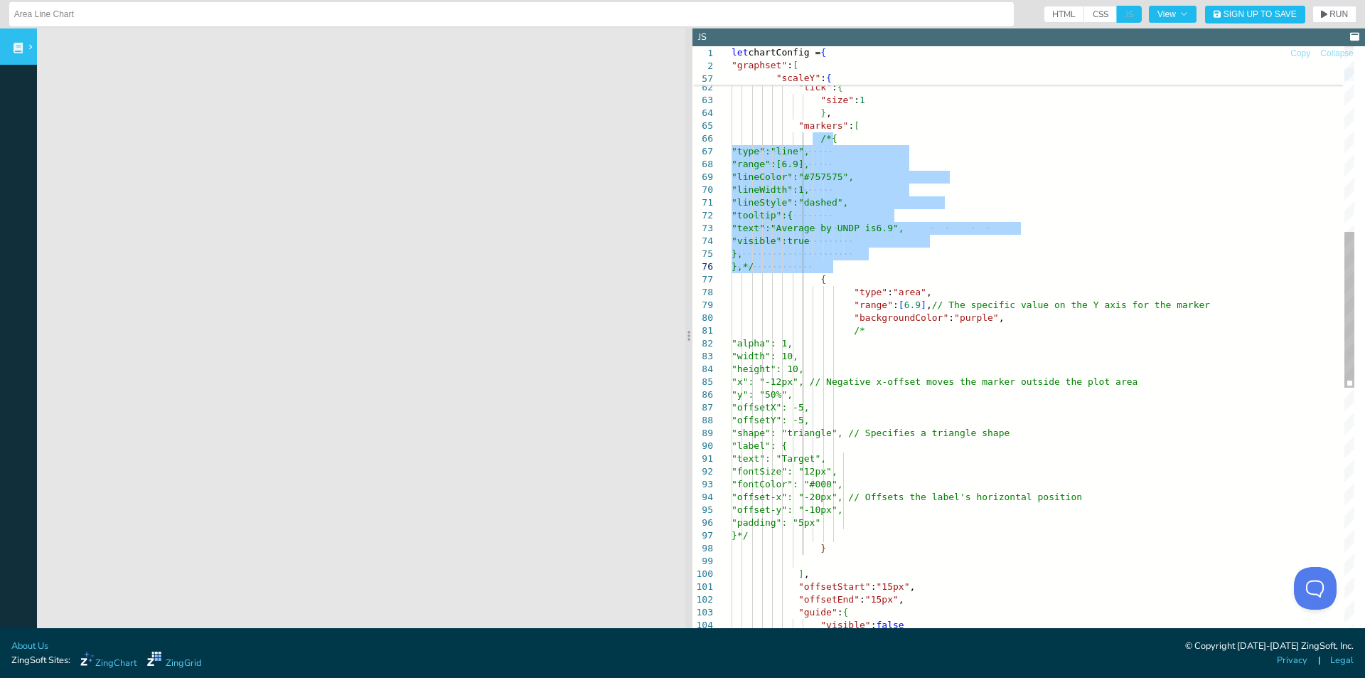
drag, startPoint x: 813, startPoint y: 137, endPoint x: 880, endPoint y: 264, distance: 143.5
click at [880, 264] on div ""size" : 1 } , "markers" : [ /*{ "type":"line", "range":[6.9], "tick" : { "line…" at bounding box center [1043, 475] width 623 height 2273
click at [840, 146] on div ""size" : 1 } , "markers" : [ /*{ "type":"line", "range":[6.9], "tick" : { "line…" at bounding box center [1043, 475] width 623 height 2273
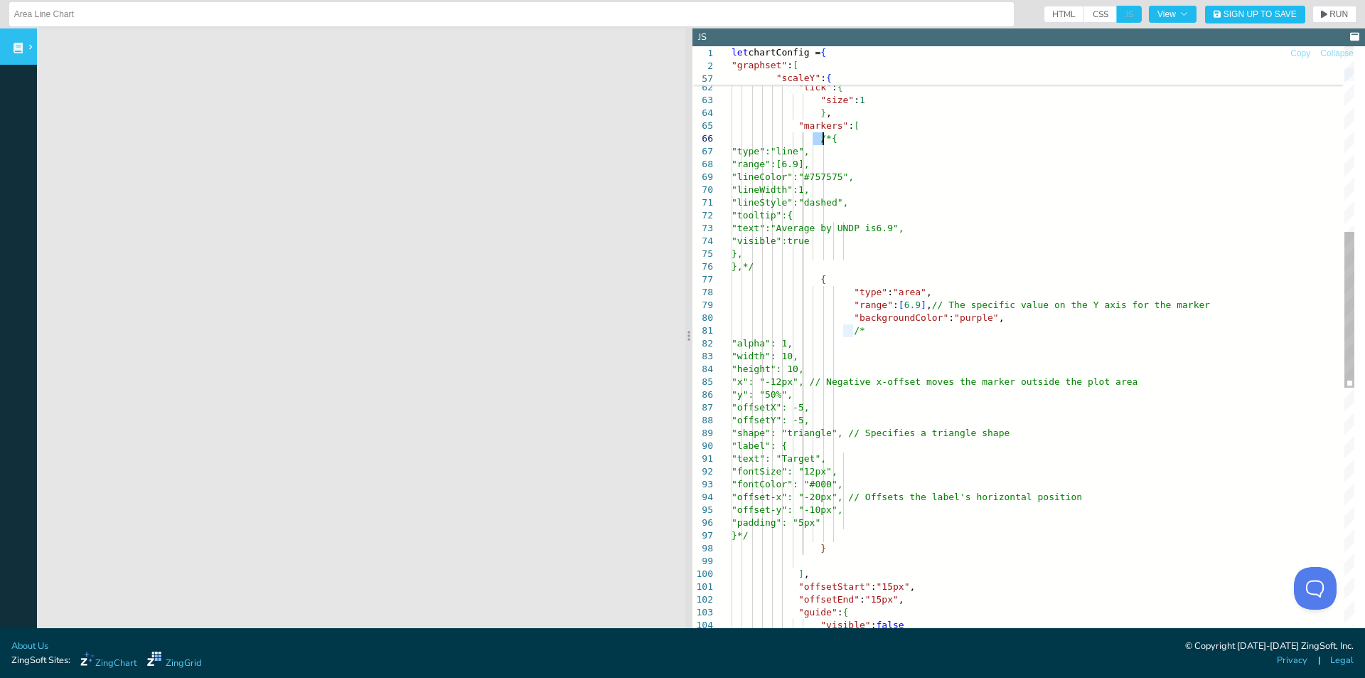
drag, startPoint x: 815, startPoint y: 136, endPoint x: 824, endPoint y: 138, distance: 9.5
click at [824, 138] on div ""size" : 1 } , "markers" : [ /*{ "type":"line", "range":[6.9], "tick" : { "line…" at bounding box center [1043, 475] width 623 height 2273
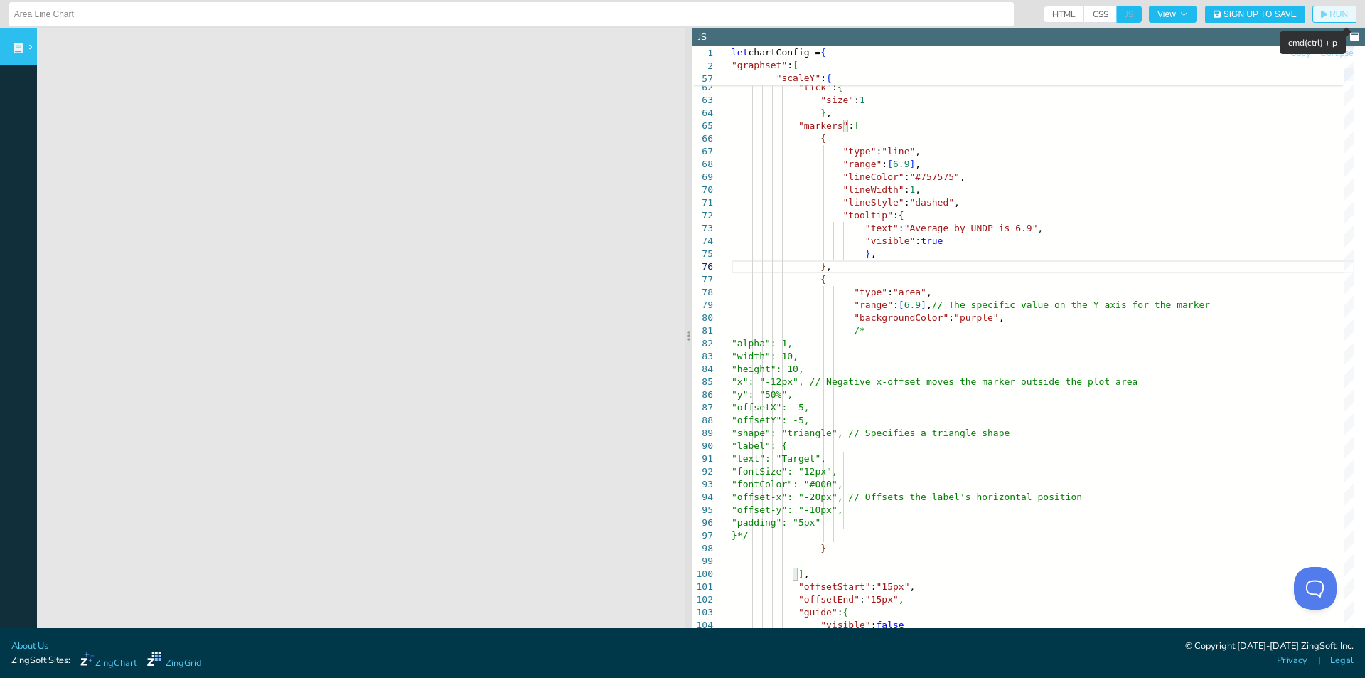
click at [1321, 10] on icon "button" at bounding box center [1324, 14] width 6 height 9
click at [893, 255] on div ""size" : 1 } , "markers" : [ { "type" : "line" , "range" : [ 6.9 ] , "tick" : {…" at bounding box center [1043, 475] width 623 height 2273
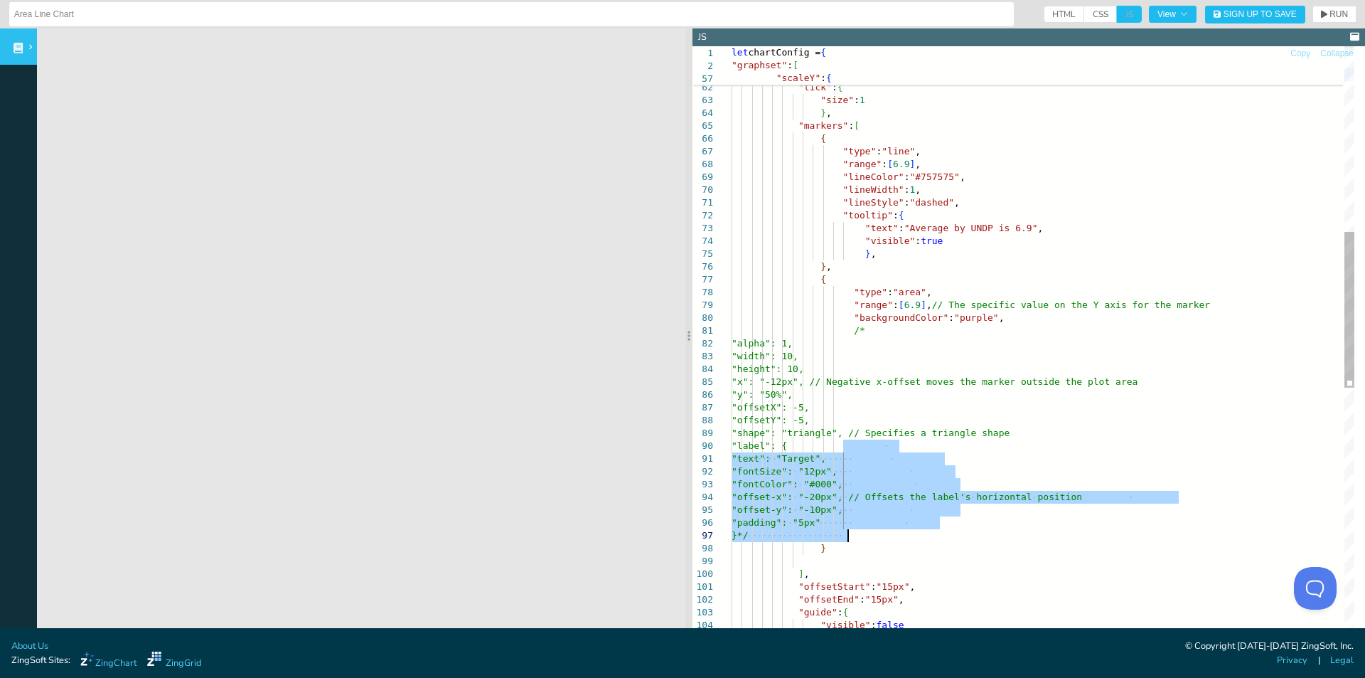
drag, startPoint x: 843, startPoint y: 446, endPoint x: 849, endPoint y: 536, distance: 89.8
click at [849, 536] on div ""size" : 1 } , "markers" : [ { "type" : "line" , "range" : [ 6.9 ] , "tick" : {…" at bounding box center [1043, 475] width 623 height 2273
click at [885, 253] on div ""size" : 1 } , "markers" : [ { "type" : "line" , "range" : [ 6.9 ] , "tick" : {…" at bounding box center [1043, 475] width 623 height 2273
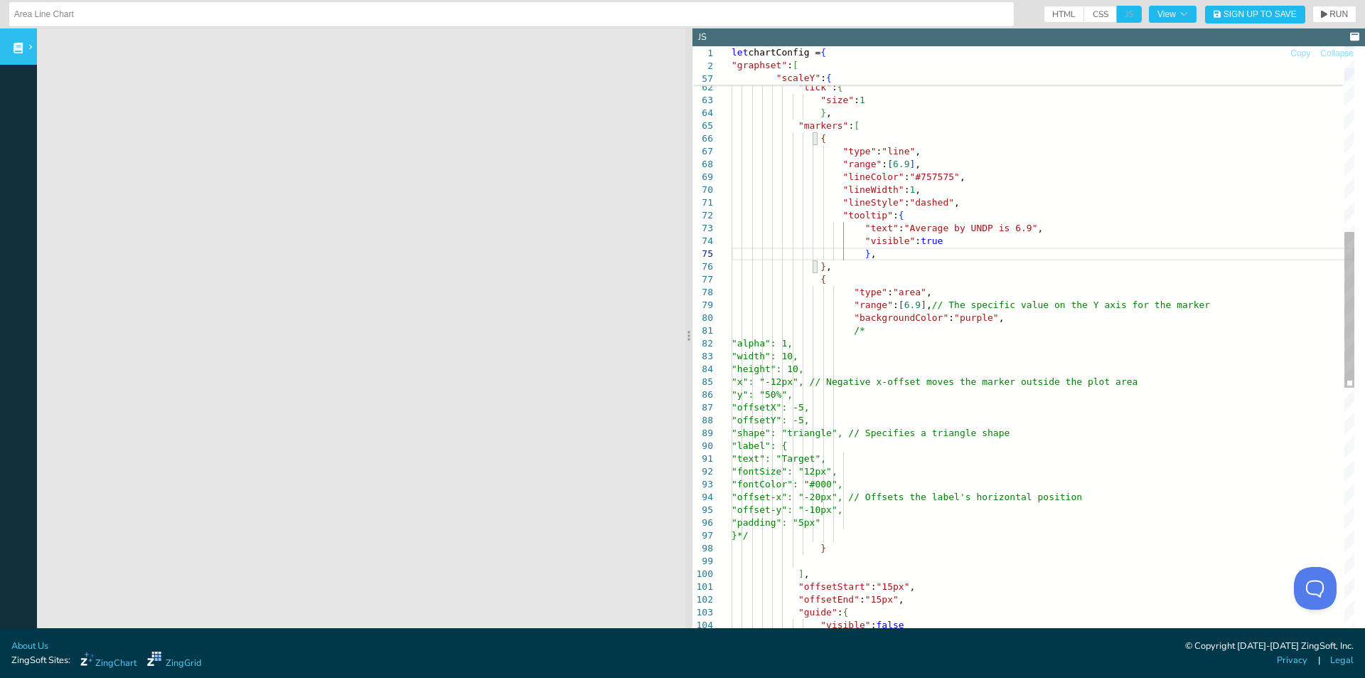
scroll to position [36, 121]
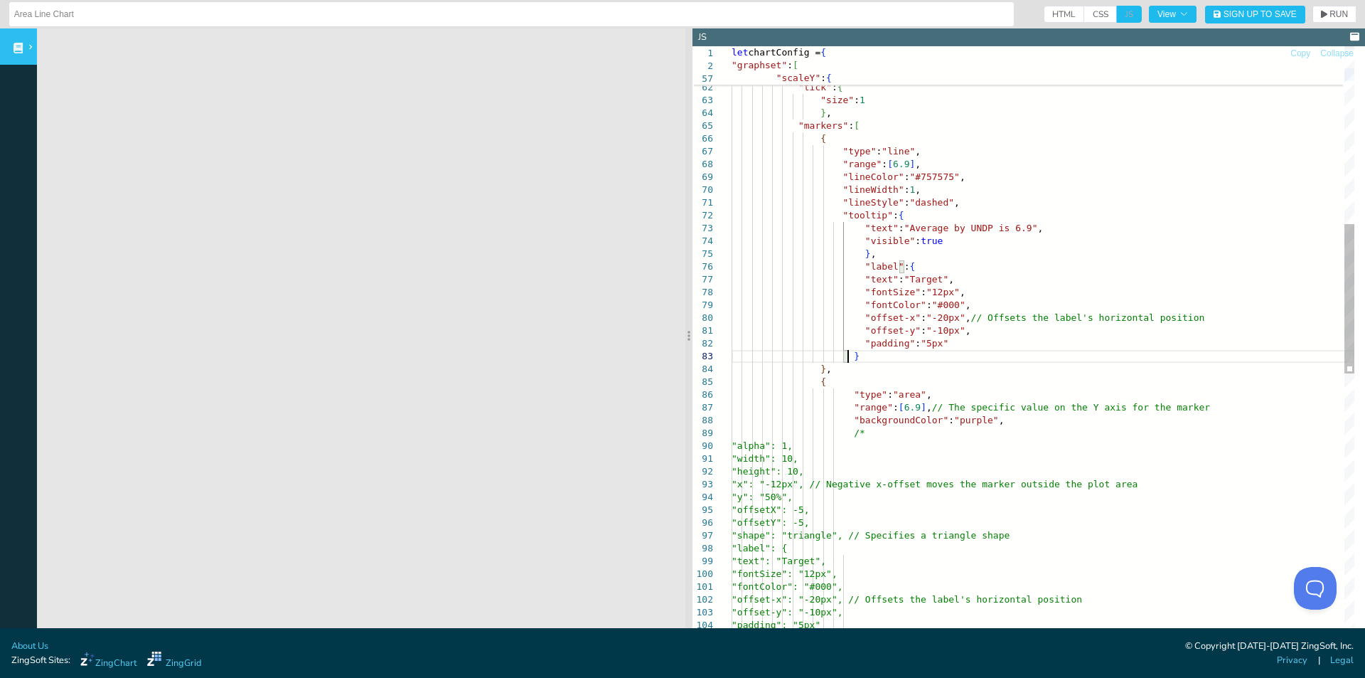
click at [853, 265] on div ""size" : 1 } , "markers" : [ { "type" : "line" , "range" : [ 6.9 ] , "tick" : {…" at bounding box center [1043, 526] width 623 height 2375
click at [1330, 17] on span "RUN" at bounding box center [1339, 14] width 18 height 9
click at [926, 278] on div ""size" : 1 } , "markers" : [ { "type" : "line" , "range" : [ 6.9 ] , "tick" : {…" at bounding box center [1043, 526] width 623 height 2375
drag, startPoint x: 929, startPoint y: 277, endPoint x: 898, endPoint y: 277, distance: 31.3
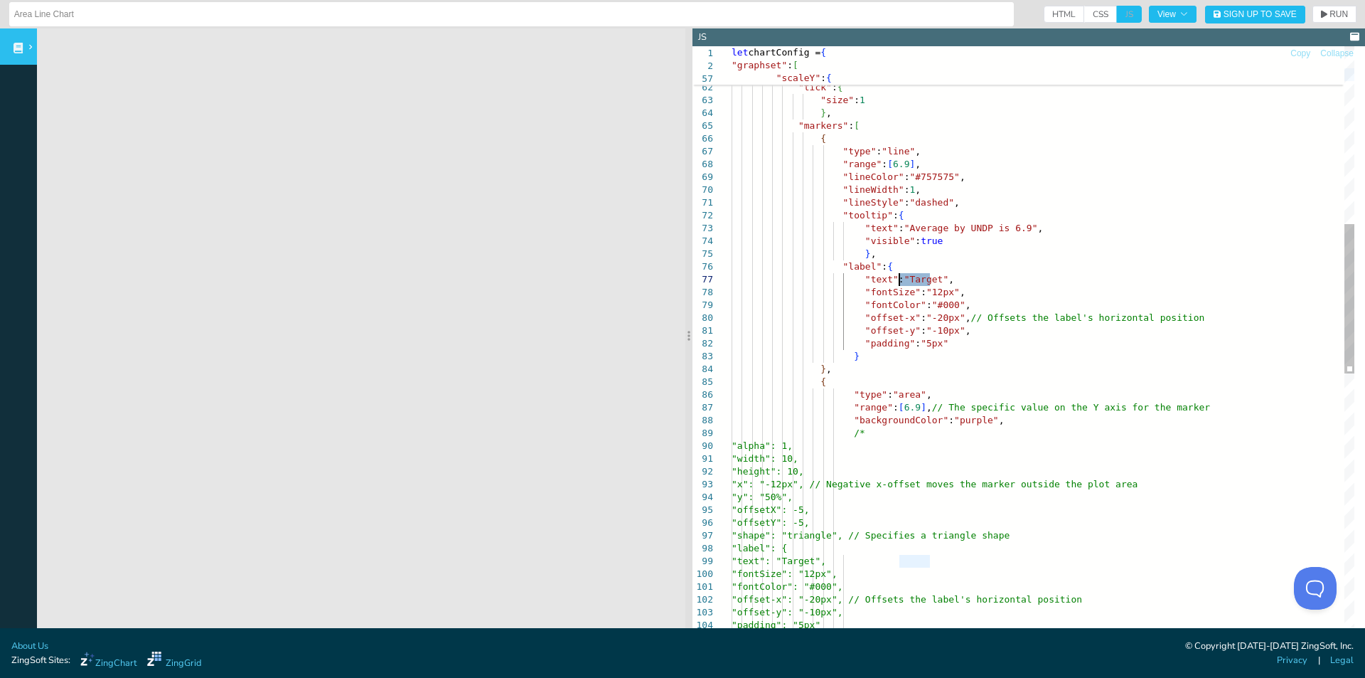
click at [898, 277] on div ""size" : 1 } , "markers" : [ { "type" : "line" , "range" : [ 6.9 ] , "tick" : {…" at bounding box center [1043, 526] width 623 height 2375
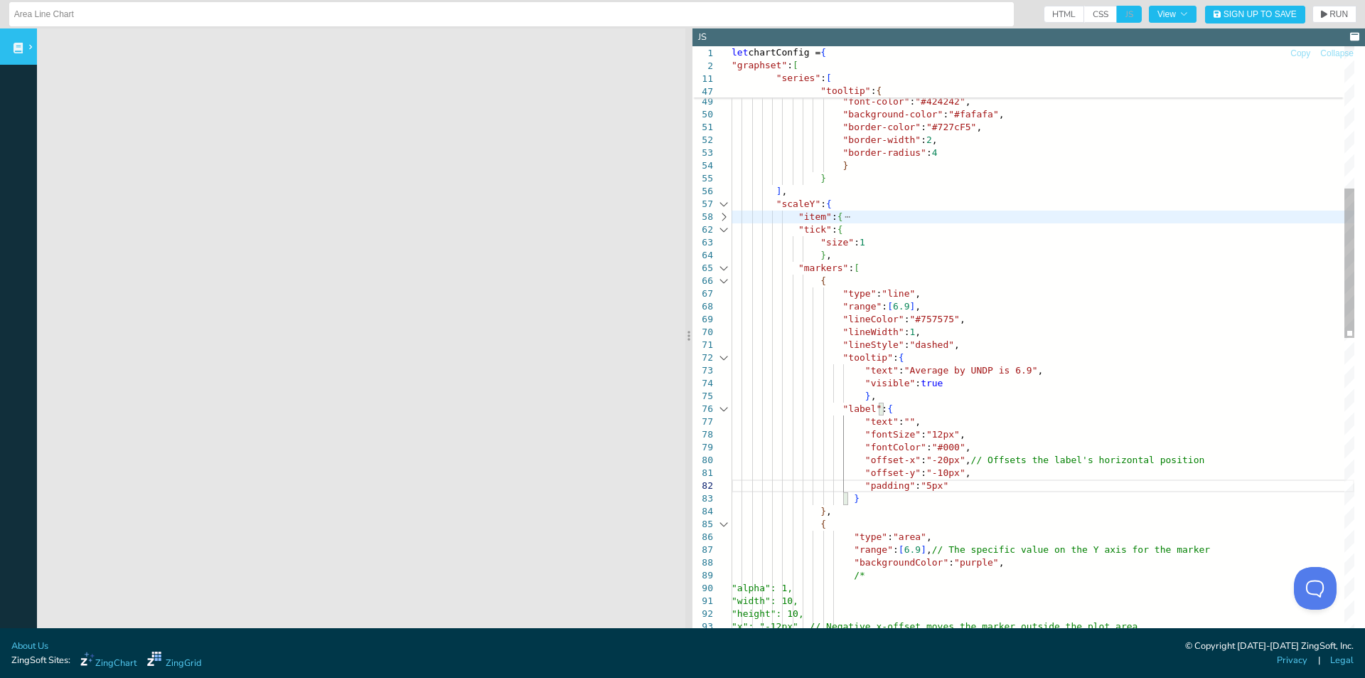
click at [723, 219] on div at bounding box center [724, 217] width 18 height 13
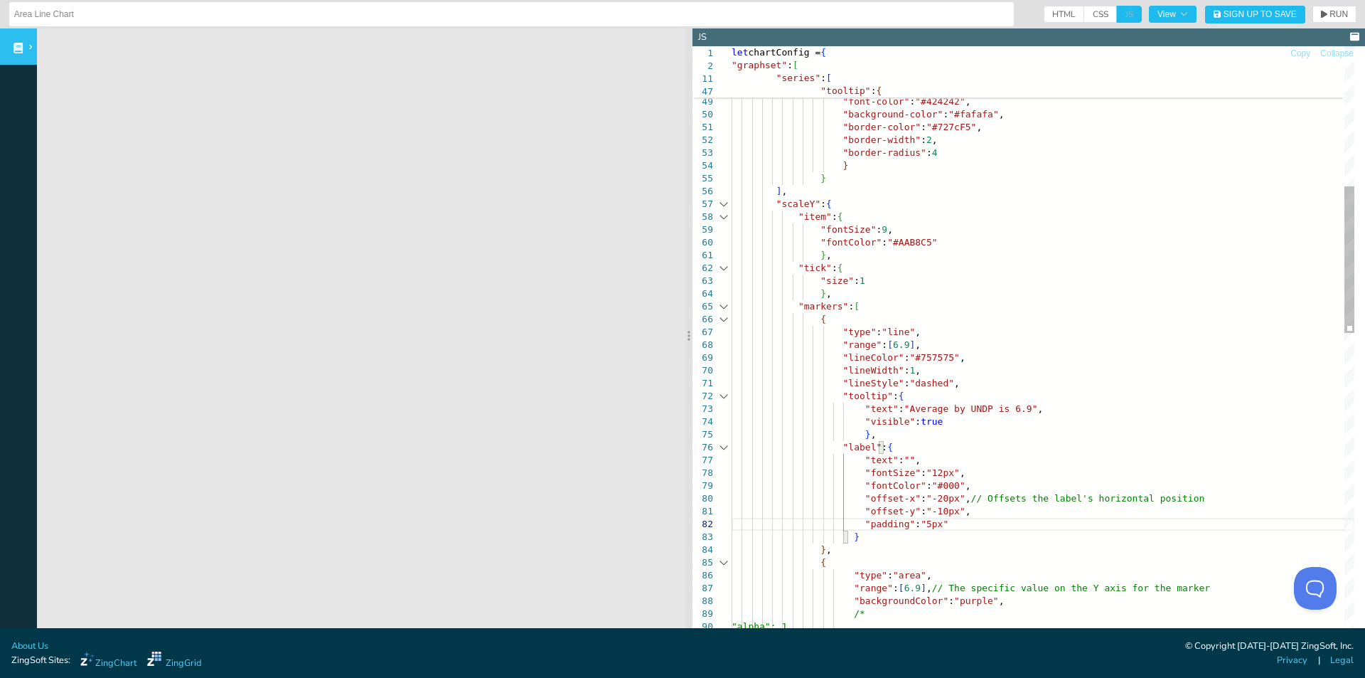
click at [723, 219] on div at bounding box center [724, 217] width 18 height 13
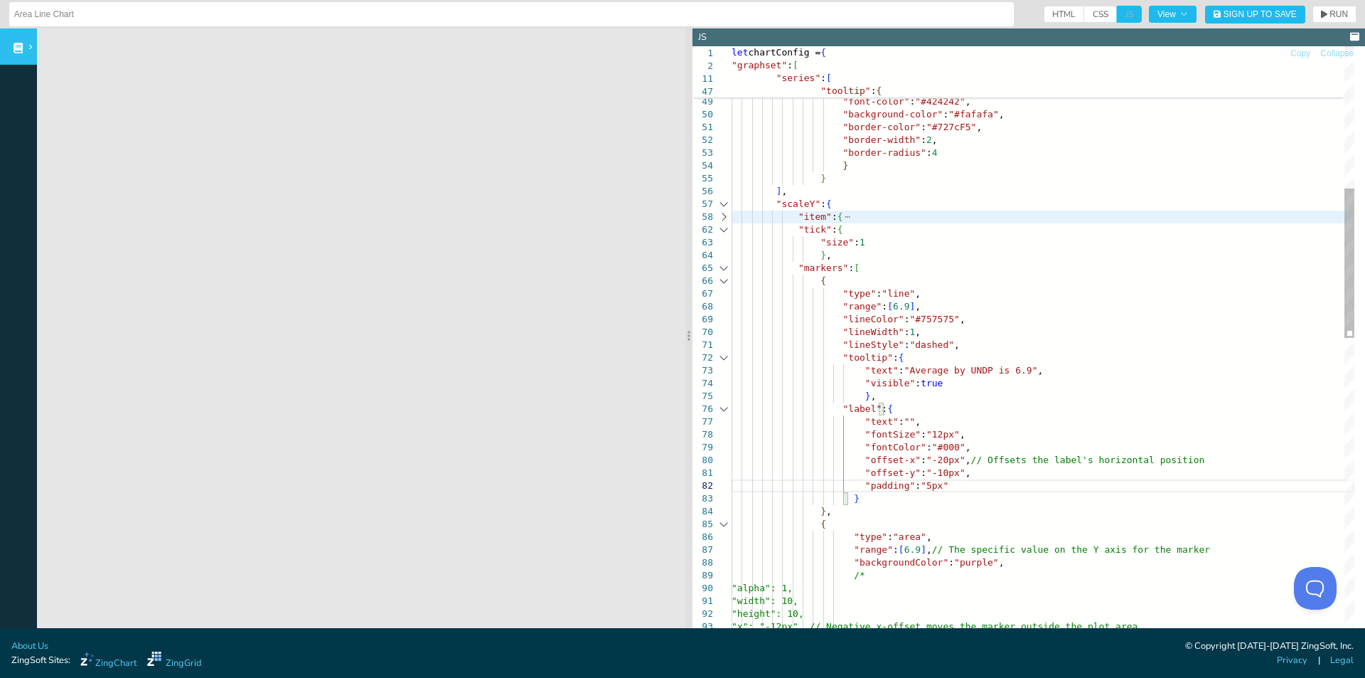
click at [726, 205] on div at bounding box center [724, 204] width 18 height 13
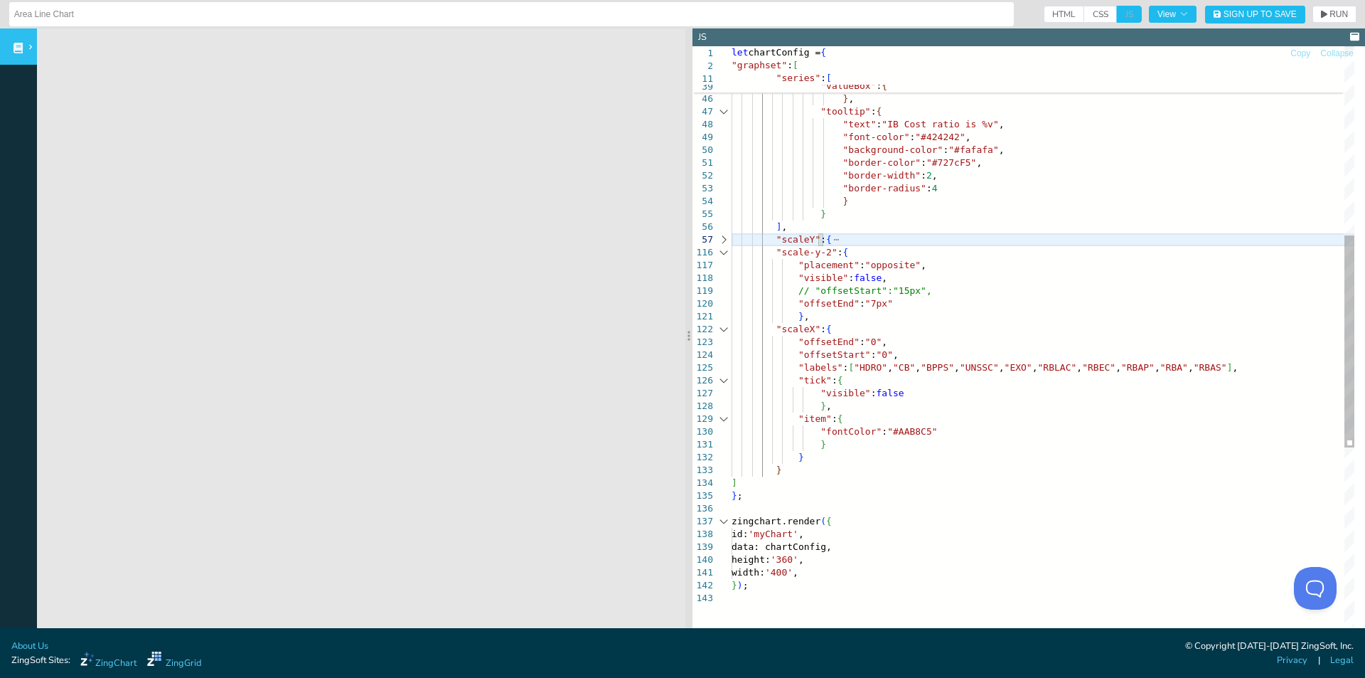
click at [725, 242] on div at bounding box center [724, 239] width 18 height 13
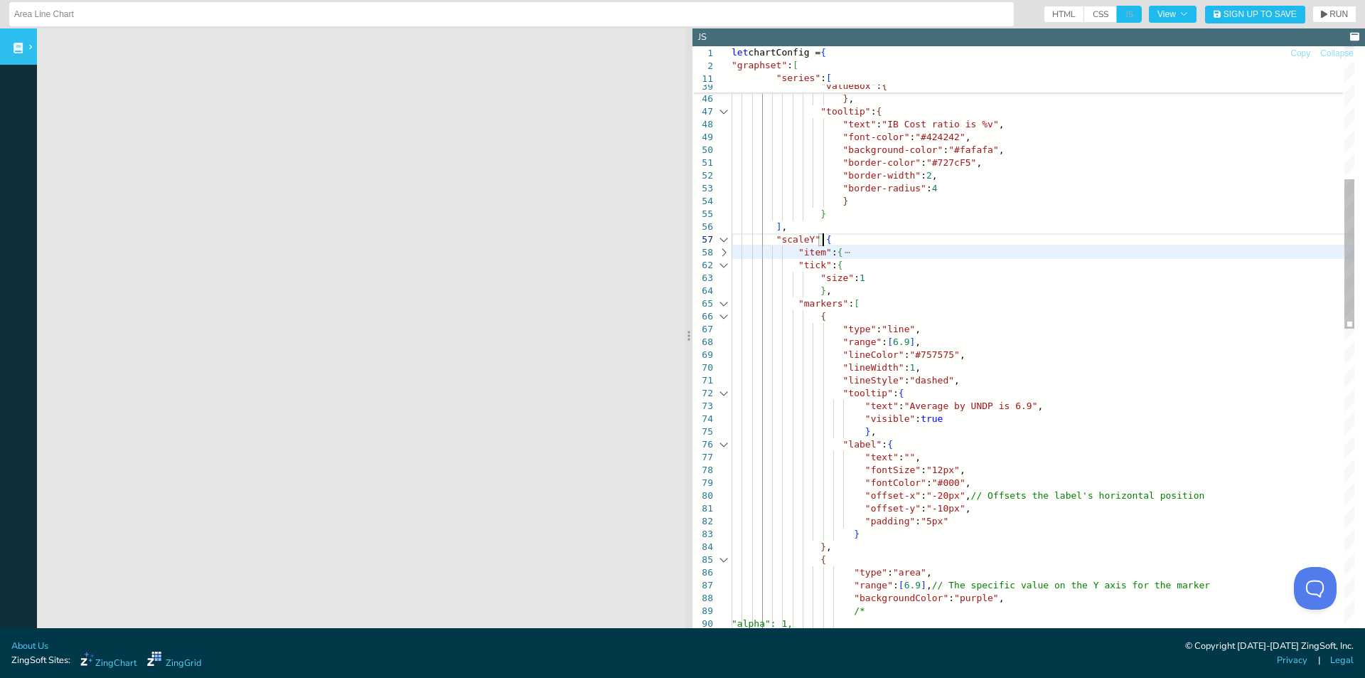
click at [725, 242] on div at bounding box center [724, 239] width 18 height 13
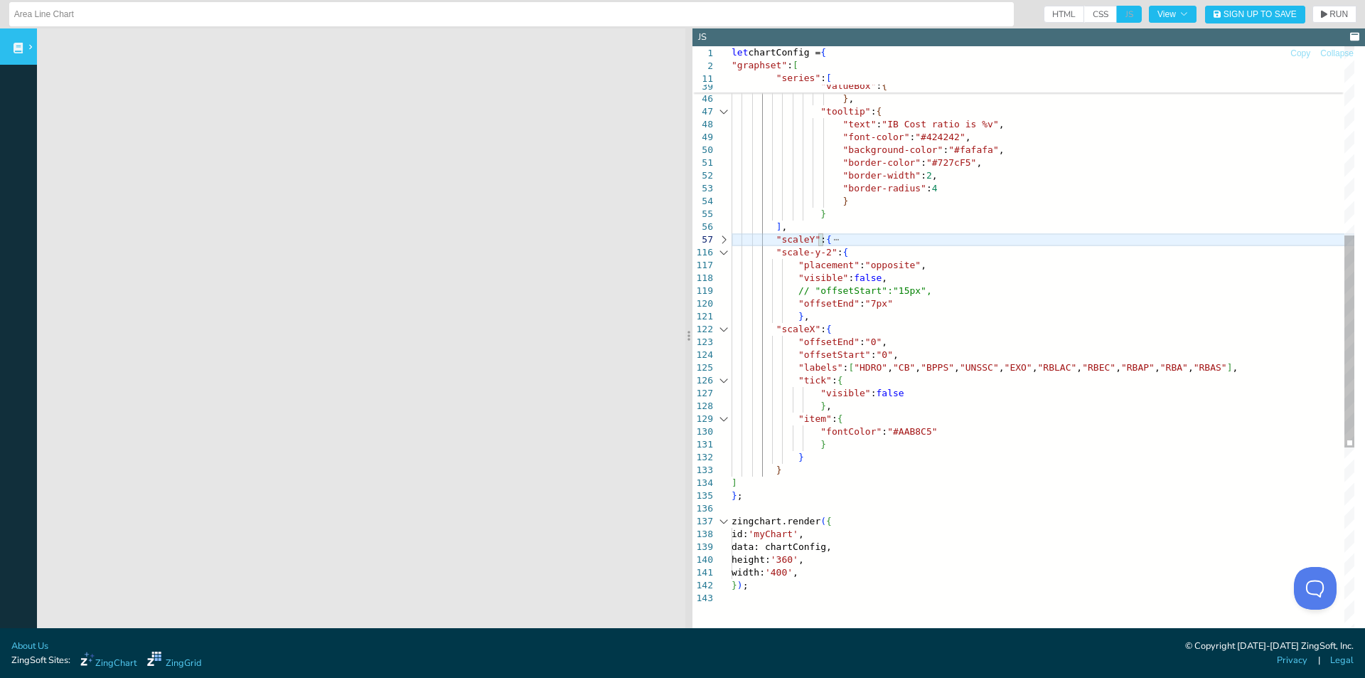
click at [726, 254] on div at bounding box center [724, 252] width 18 height 13
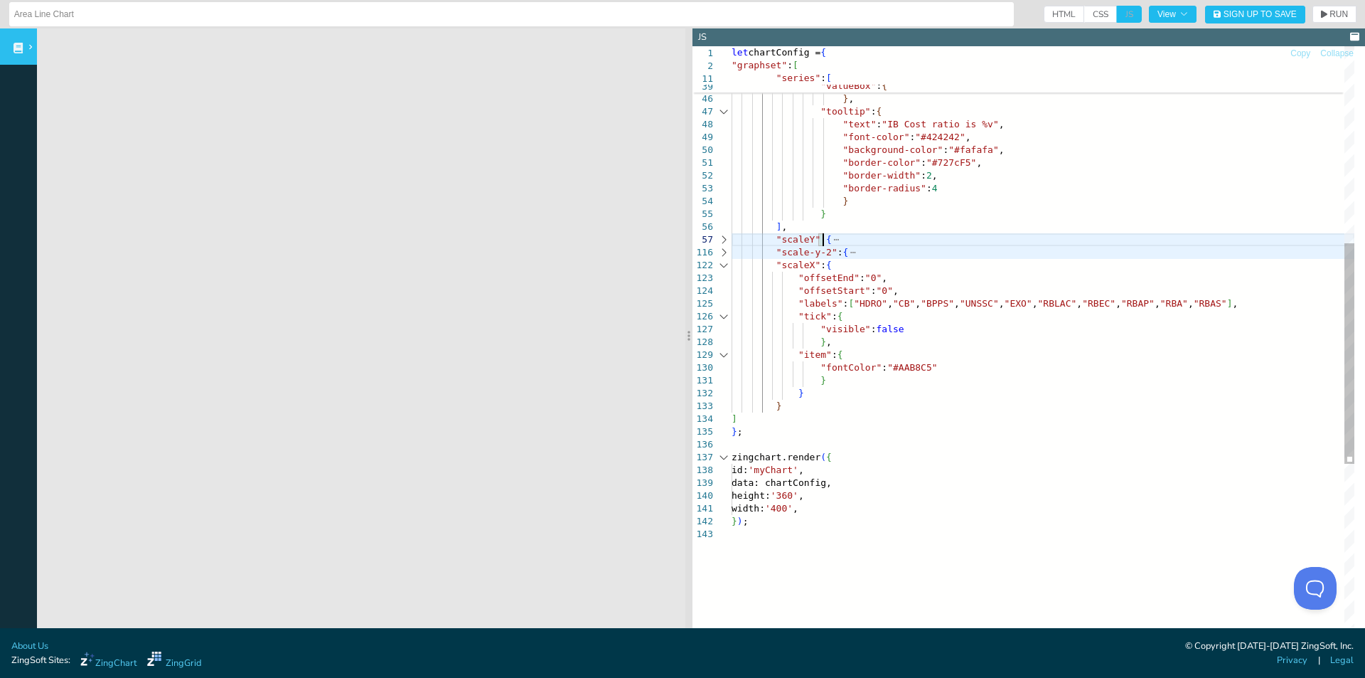
click at [727, 265] on div at bounding box center [724, 265] width 18 height 13
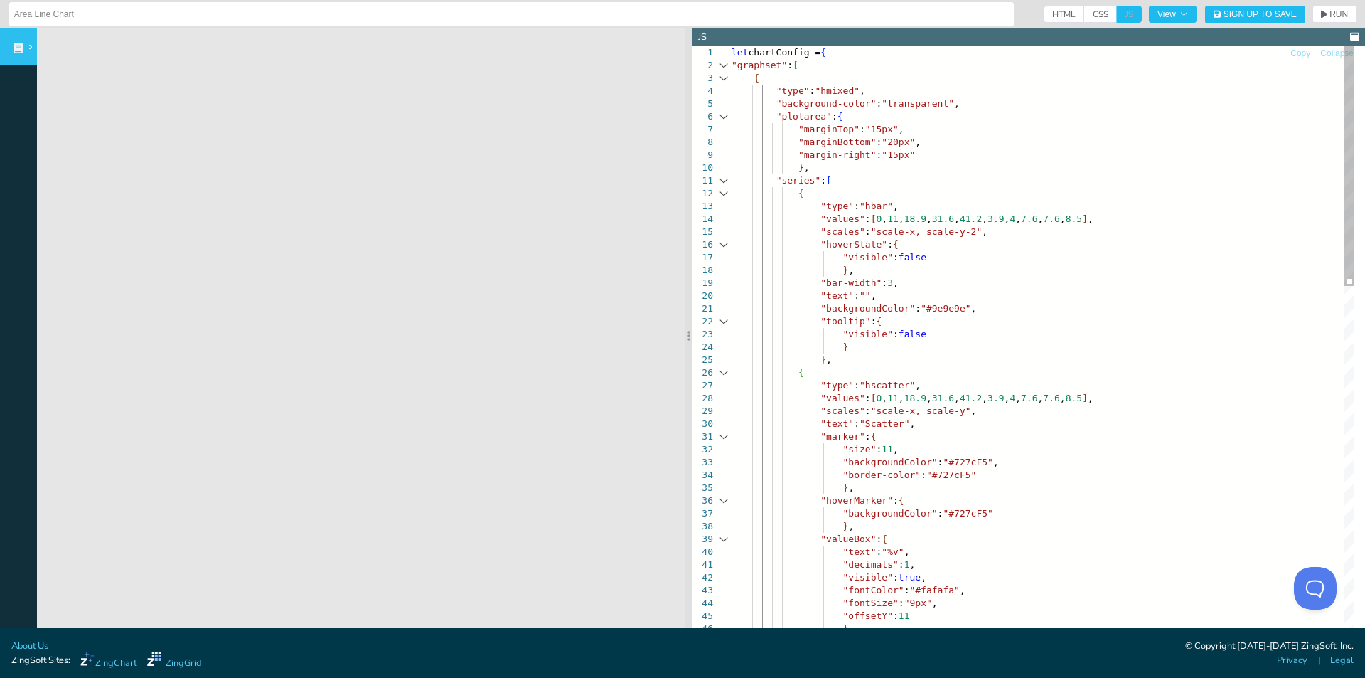
click at [726, 375] on div at bounding box center [724, 372] width 18 height 13
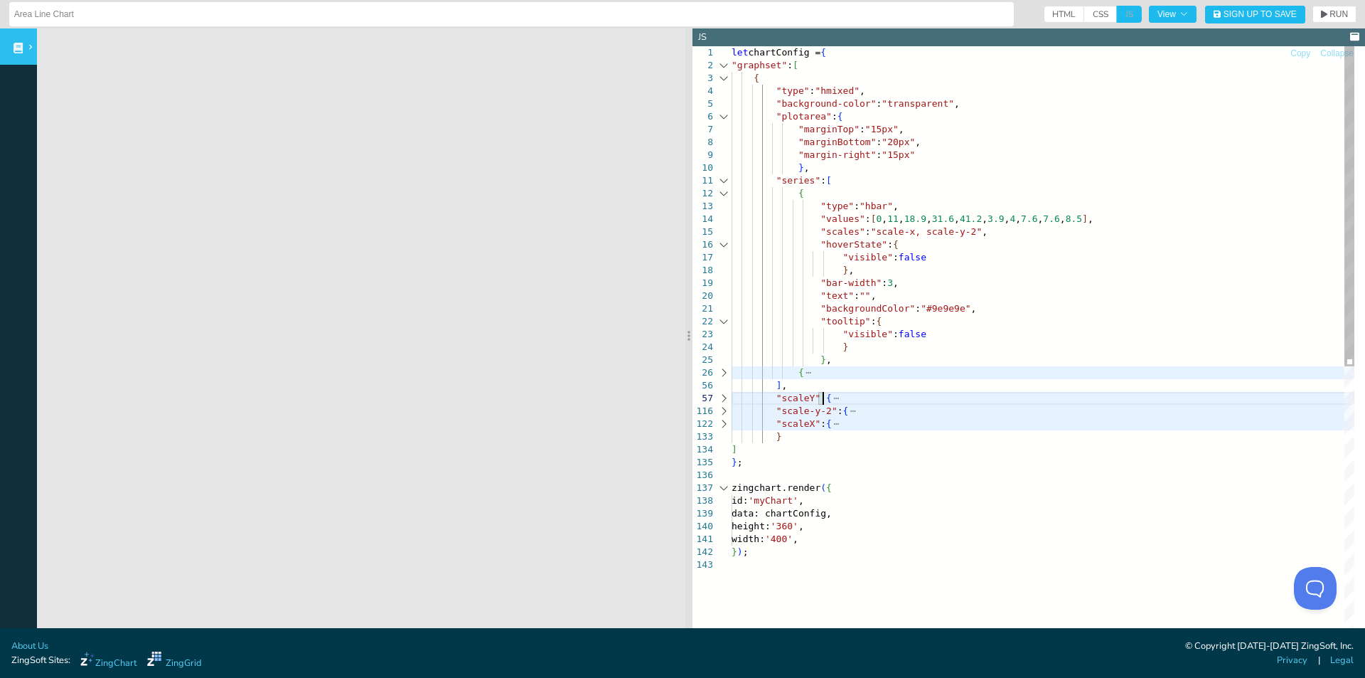
click at [726, 375] on div at bounding box center [724, 372] width 18 height 13
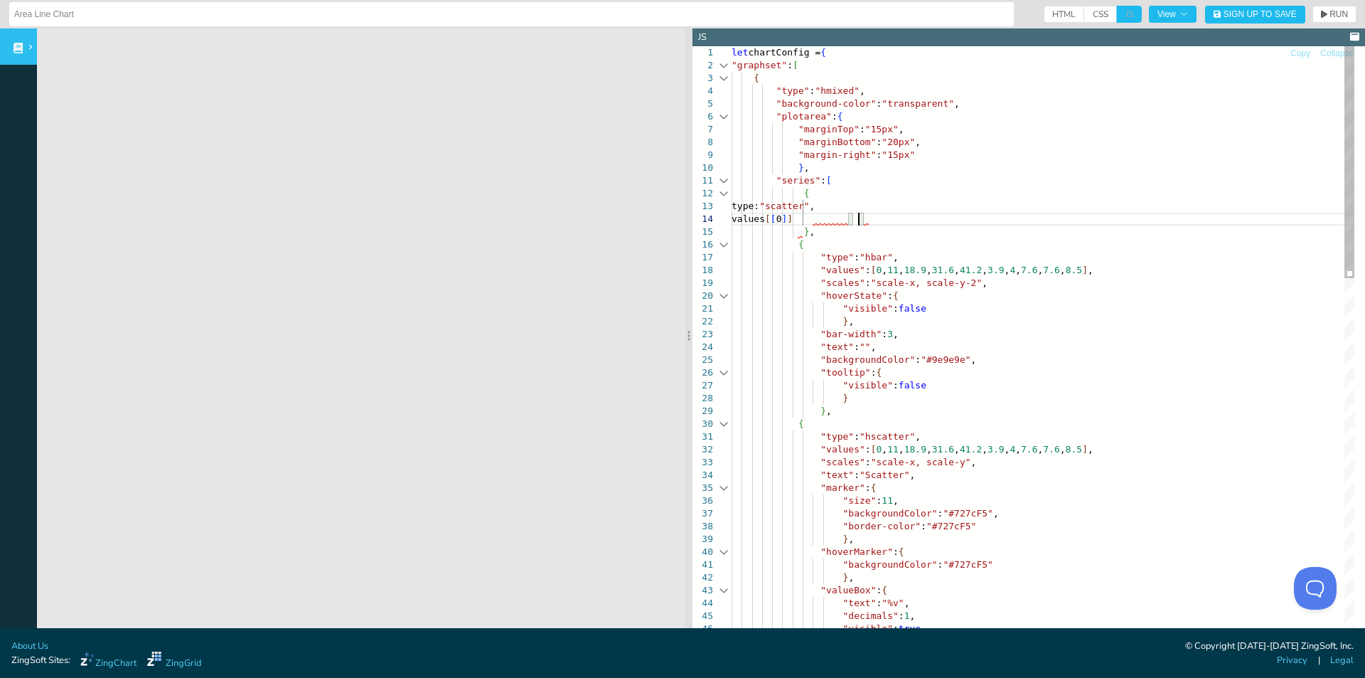
scroll to position [39, 127]
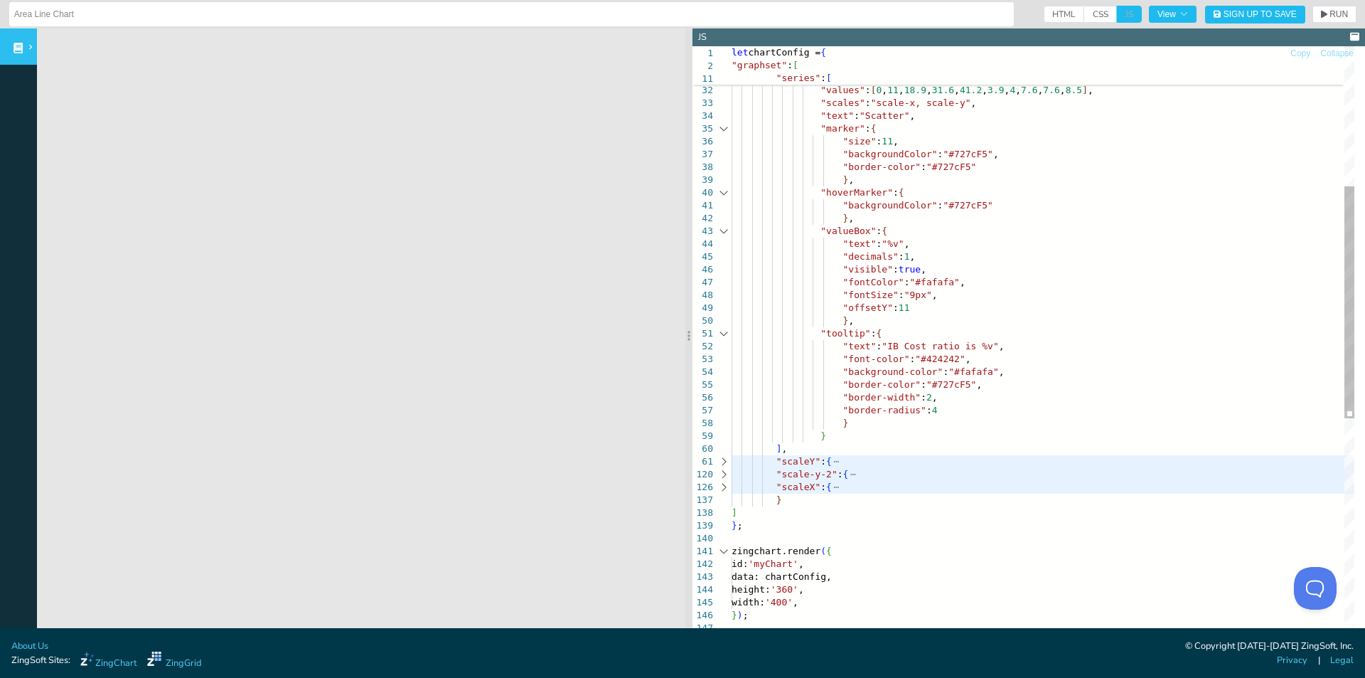
click at [724, 460] on div at bounding box center [724, 461] width 18 height 13
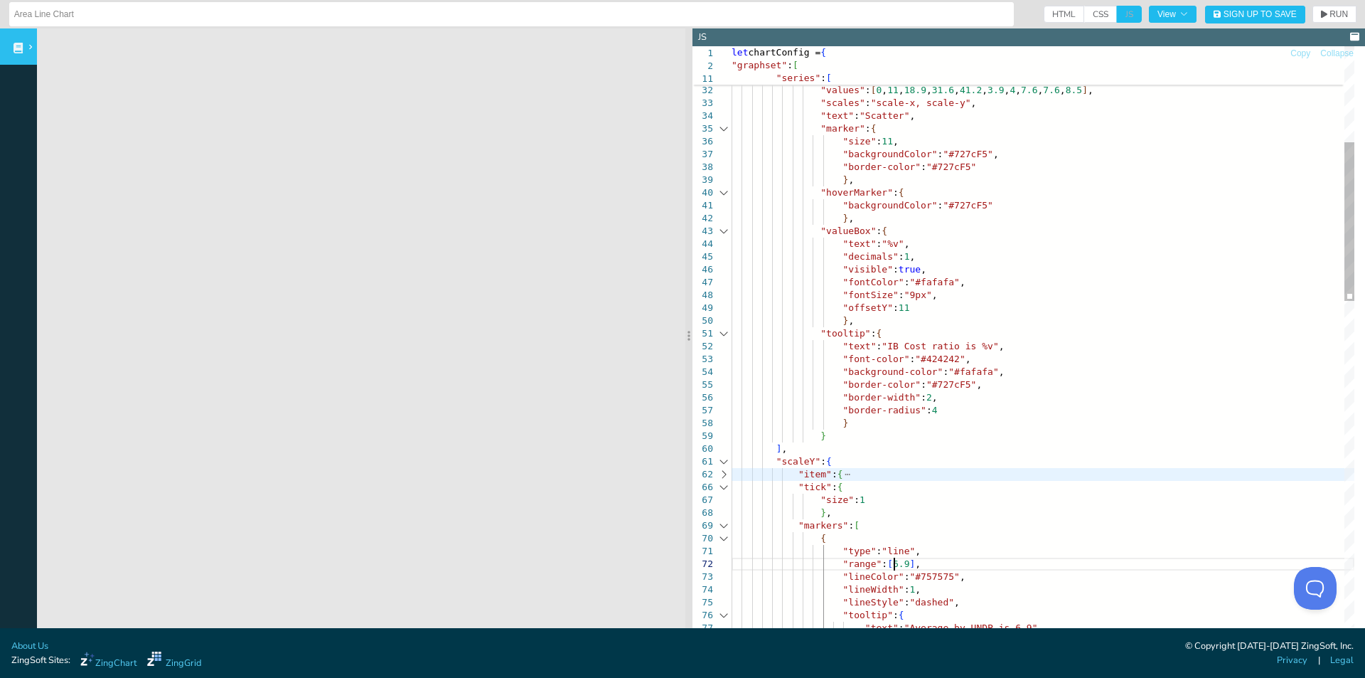
drag, startPoint x: 896, startPoint y: 561, endPoint x: 876, endPoint y: 560, distance: 19.9
drag, startPoint x: 927, startPoint y: 554, endPoint x: 919, endPoint y: 560, distance: 9.7
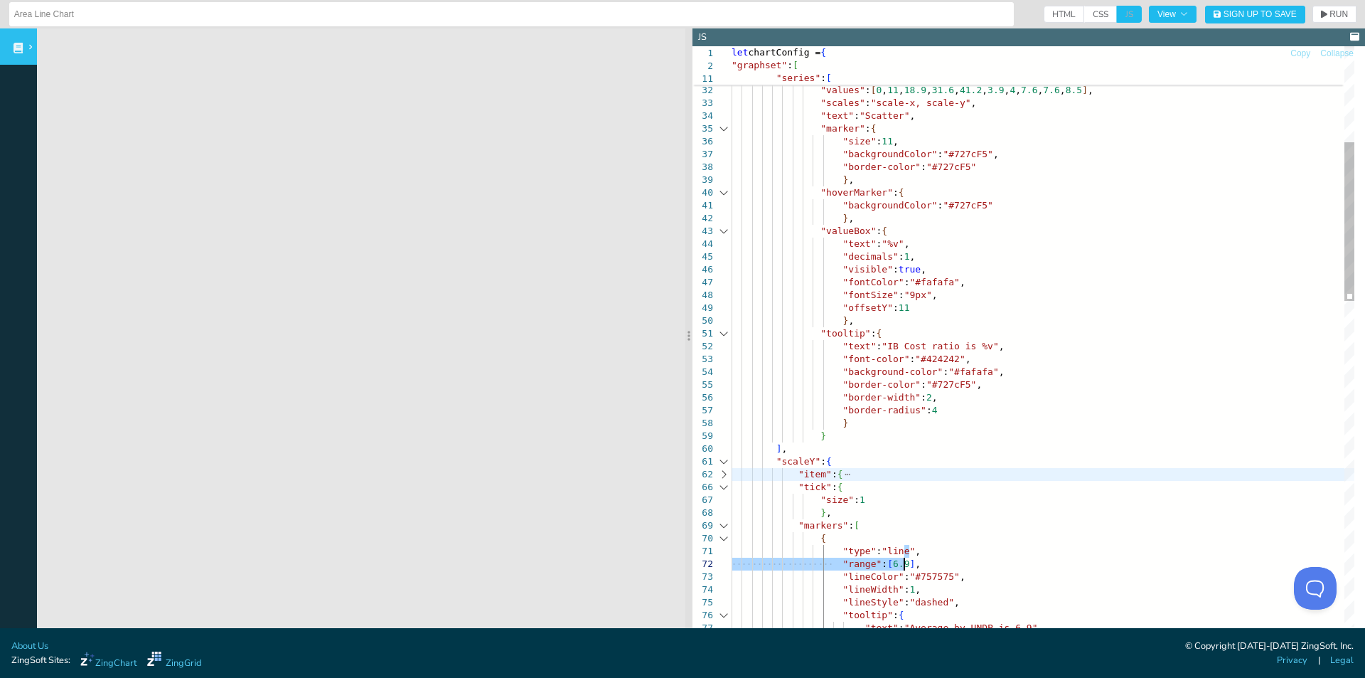
drag, startPoint x: 900, startPoint y: 563, endPoint x: 877, endPoint y: 563, distance: 22.8
drag, startPoint x: 875, startPoint y: 565, endPoint x: 899, endPoint y: 565, distance: 24.2
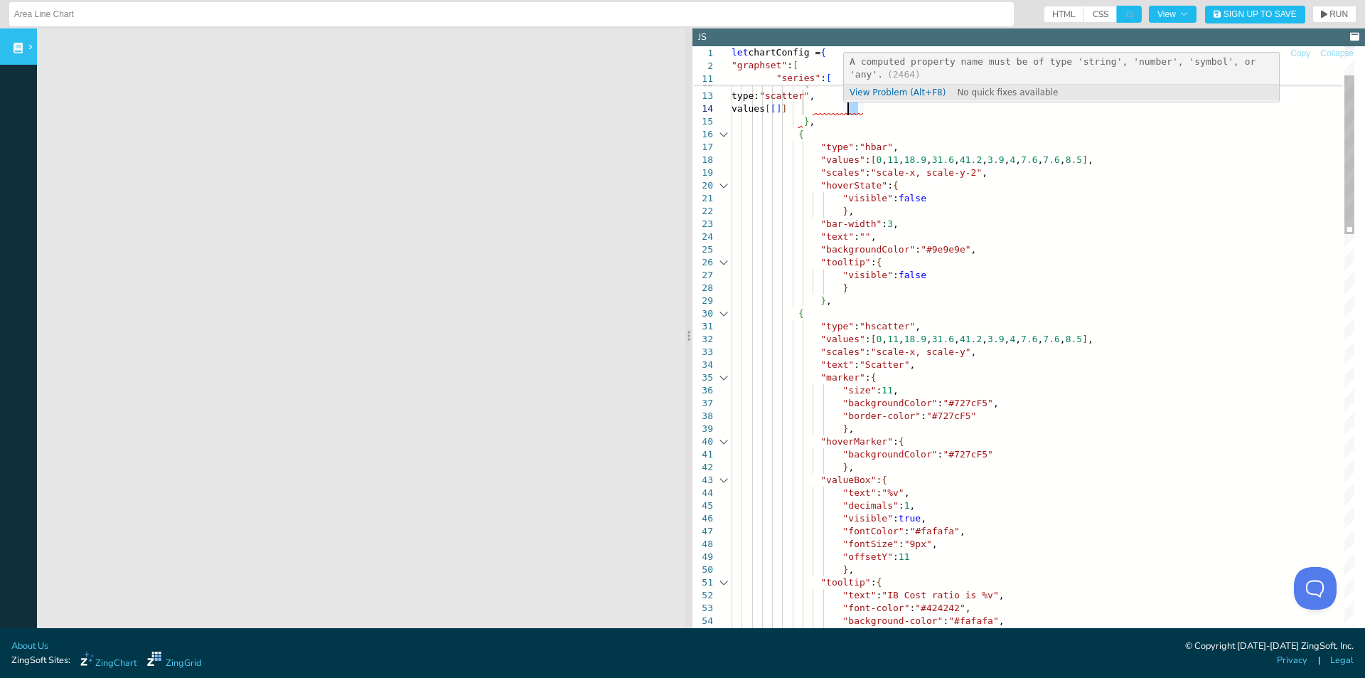
drag, startPoint x: 857, startPoint y: 107, endPoint x: 850, endPoint y: 106, distance: 7.1
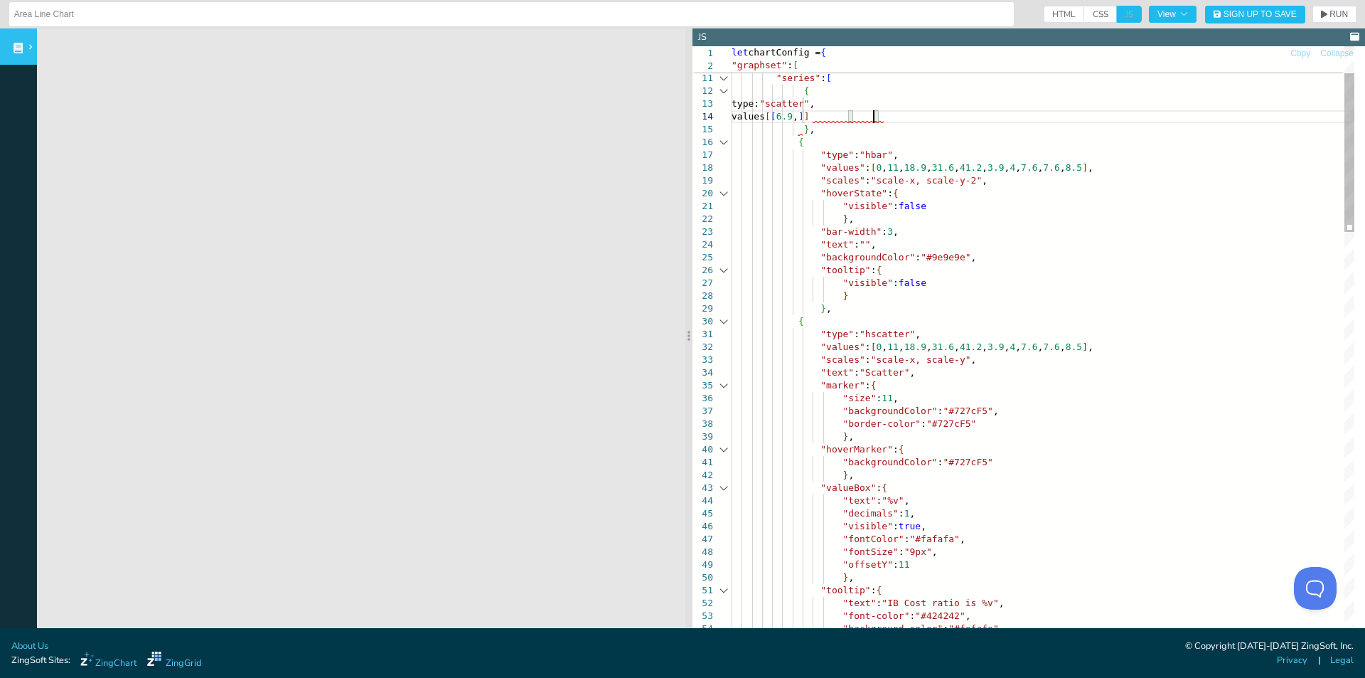
scroll to position [39, 147]
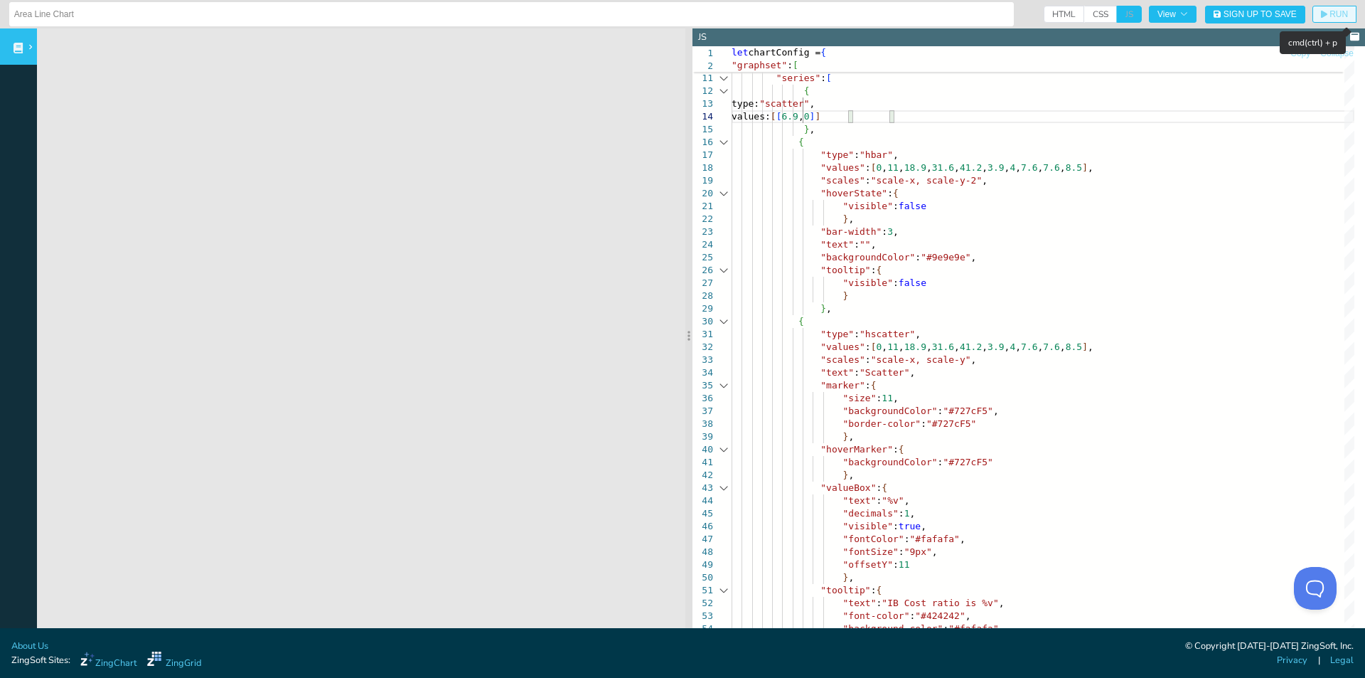
click at [1330, 15] on span "RUN" at bounding box center [1339, 14] width 18 height 9
click at [1330, 16] on span "RUN" at bounding box center [1339, 14] width 18 height 9
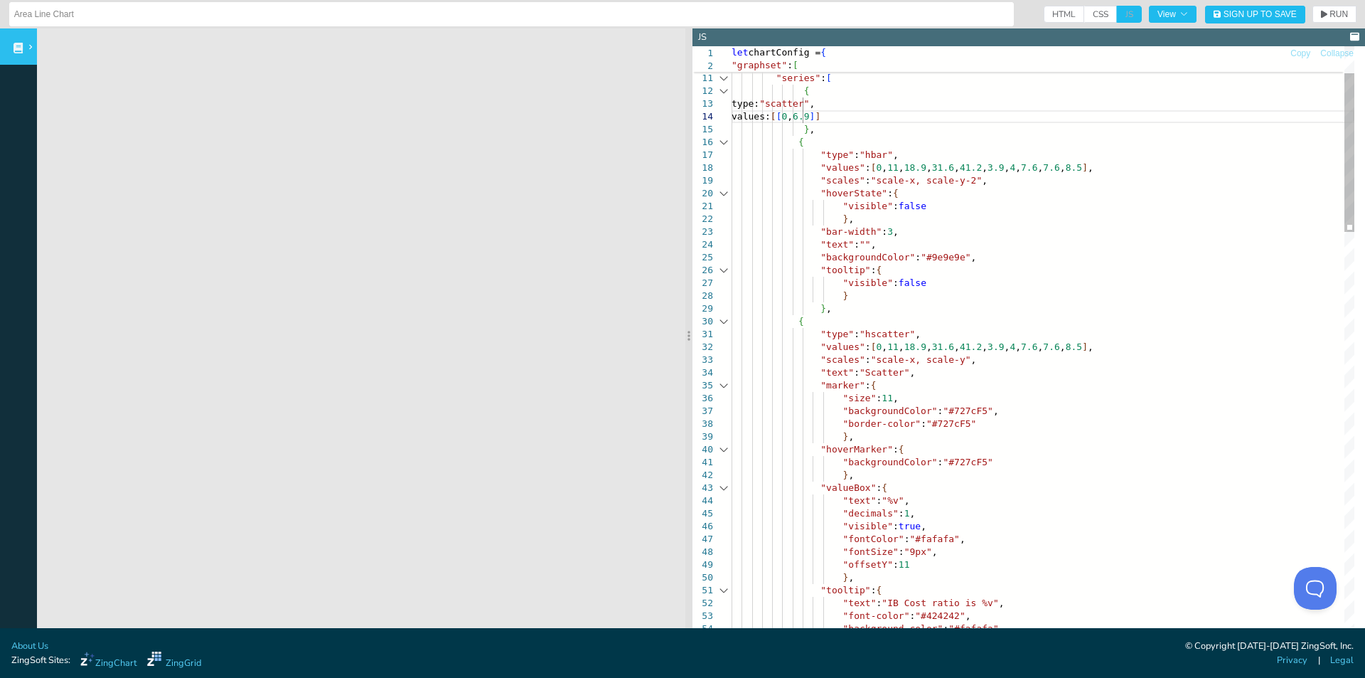
scroll to position [39, 157]
click at [1330, 13] on span "RUN" at bounding box center [1339, 14] width 18 height 9
drag, startPoint x: 814, startPoint y: 176, endPoint x: 973, endPoint y: 179, distance: 158.6
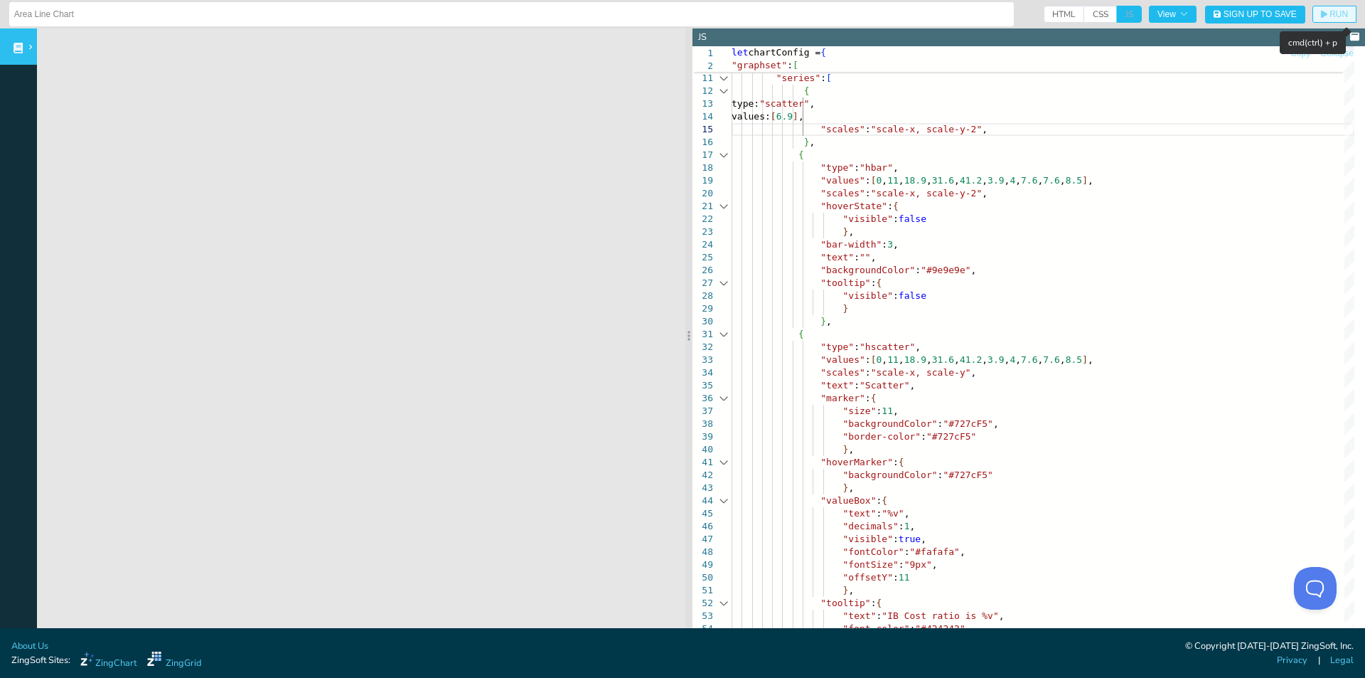
click at [1313, 13] on button "RUN" at bounding box center [1335, 14] width 44 height 17
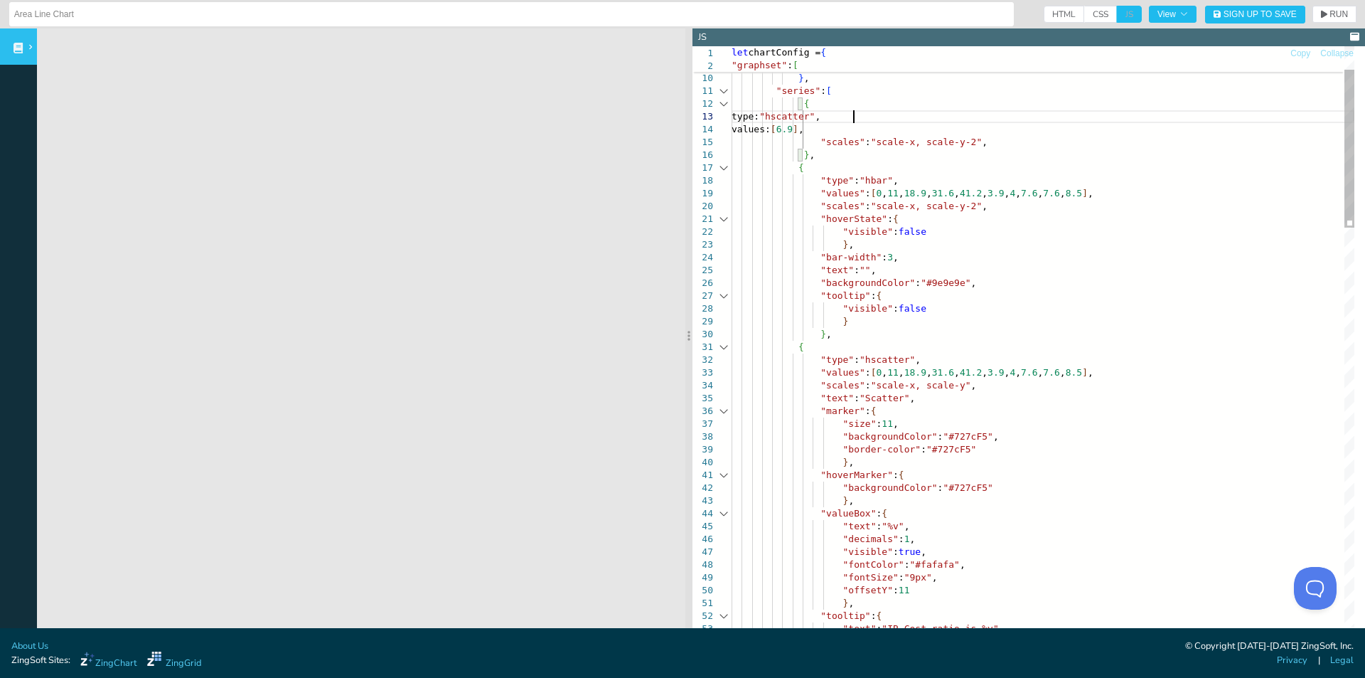
scroll to position [36, 122]
drag, startPoint x: 1323, startPoint y: 13, endPoint x: 1304, endPoint y: 29, distance: 25.8
click at [1330, 13] on span "RUN" at bounding box center [1339, 14] width 18 height 9
click at [1319, 21] on button "RUN" at bounding box center [1335, 14] width 44 height 17
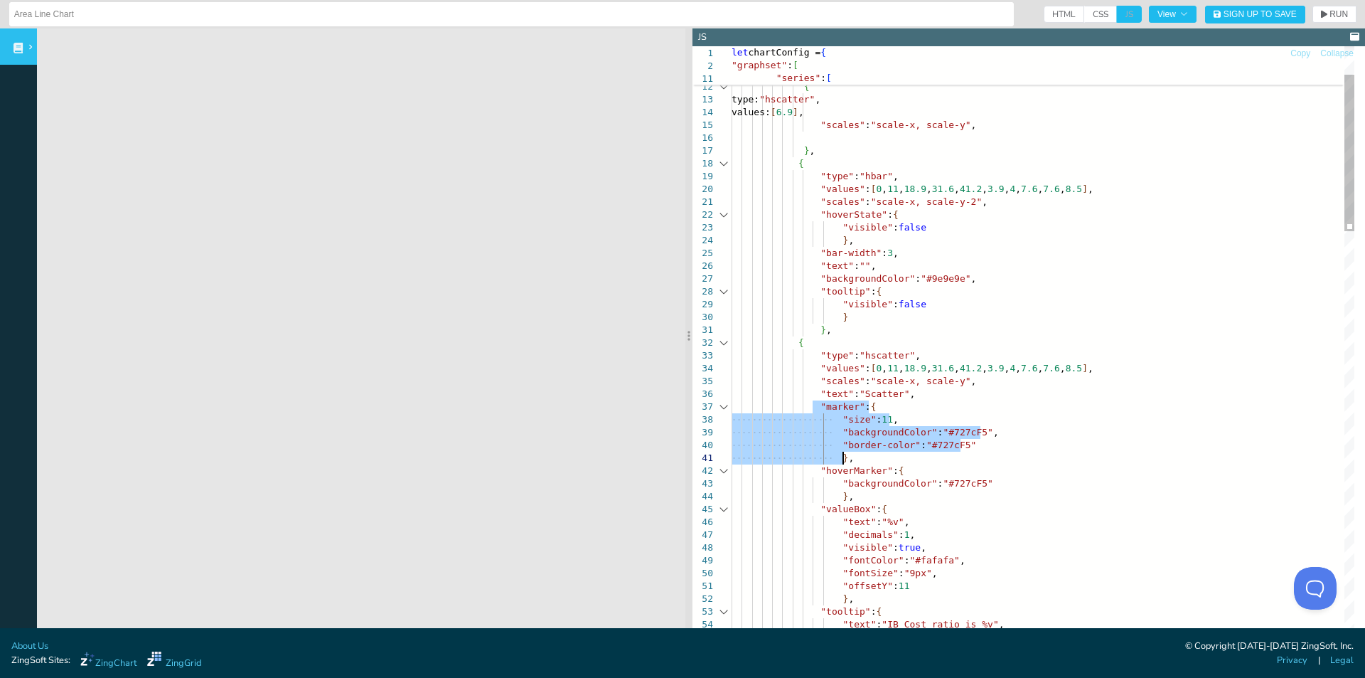
drag, startPoint x: 813, startPoint y: 405, endPoint x: 856, endPoint y: 452, distance: 63.9
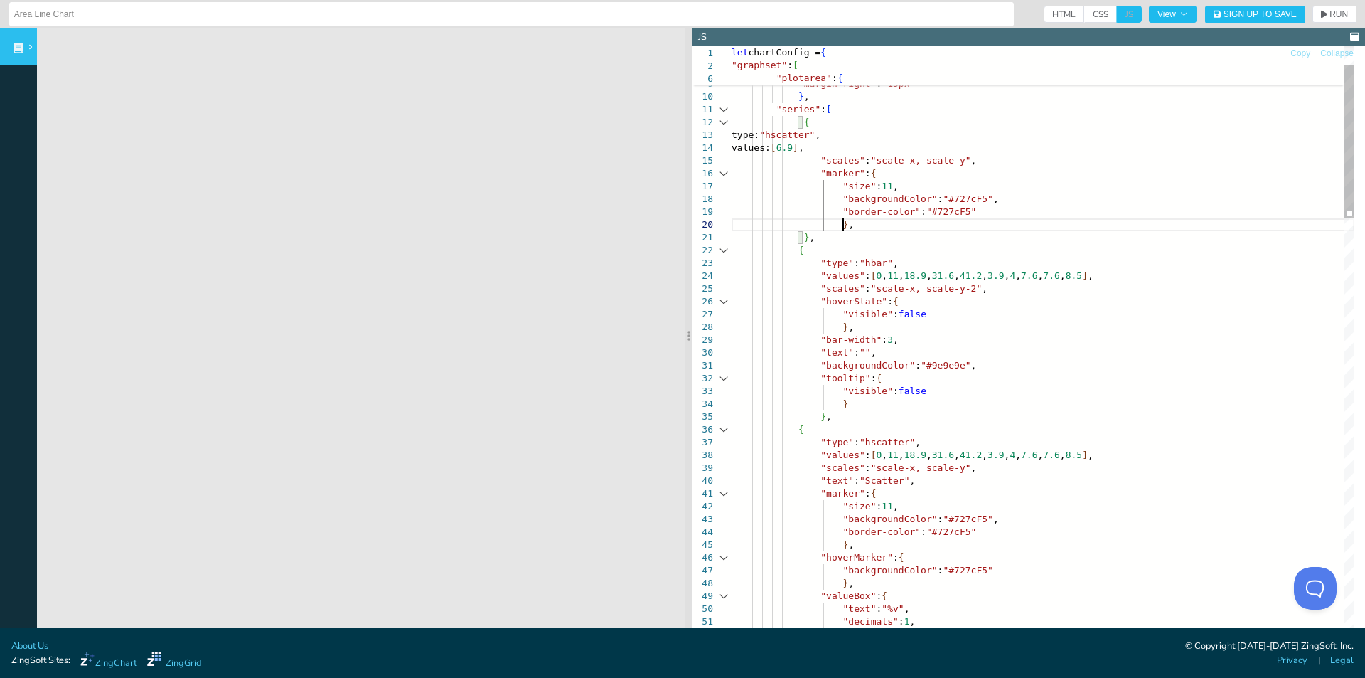
drag, startPoint x: 880, startPoint y: 183, endPoint x: 869, endPoint y: 183, distance: 10.7
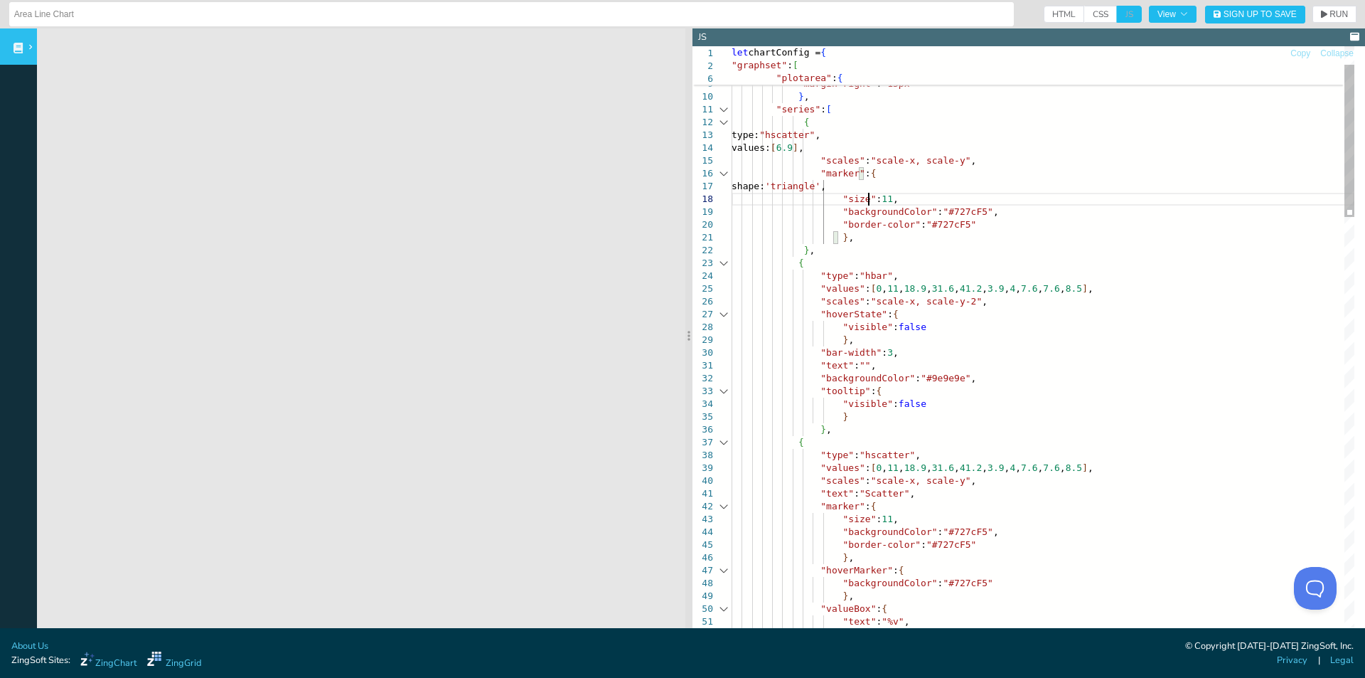
scroll to position [90, 142]
click at [1321, 16] on icon "button" at bounding box center [1324, 14] width 6 height 9
drag, startPoint x: 861, startPoint y: 186, endPoint x: 835, endPoint y: 186, distance: 25.6
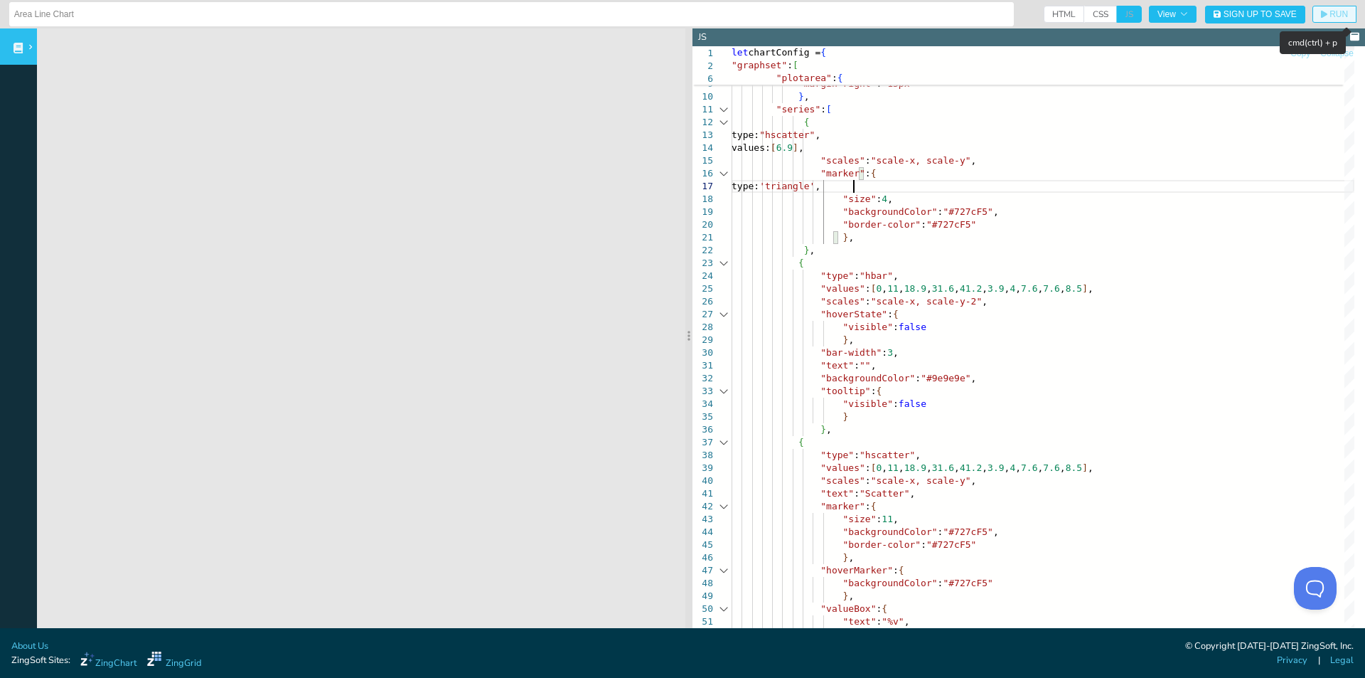
click at [1330, 10] on span "RUN" at bounding box center [1339, 14] width 18 height 9
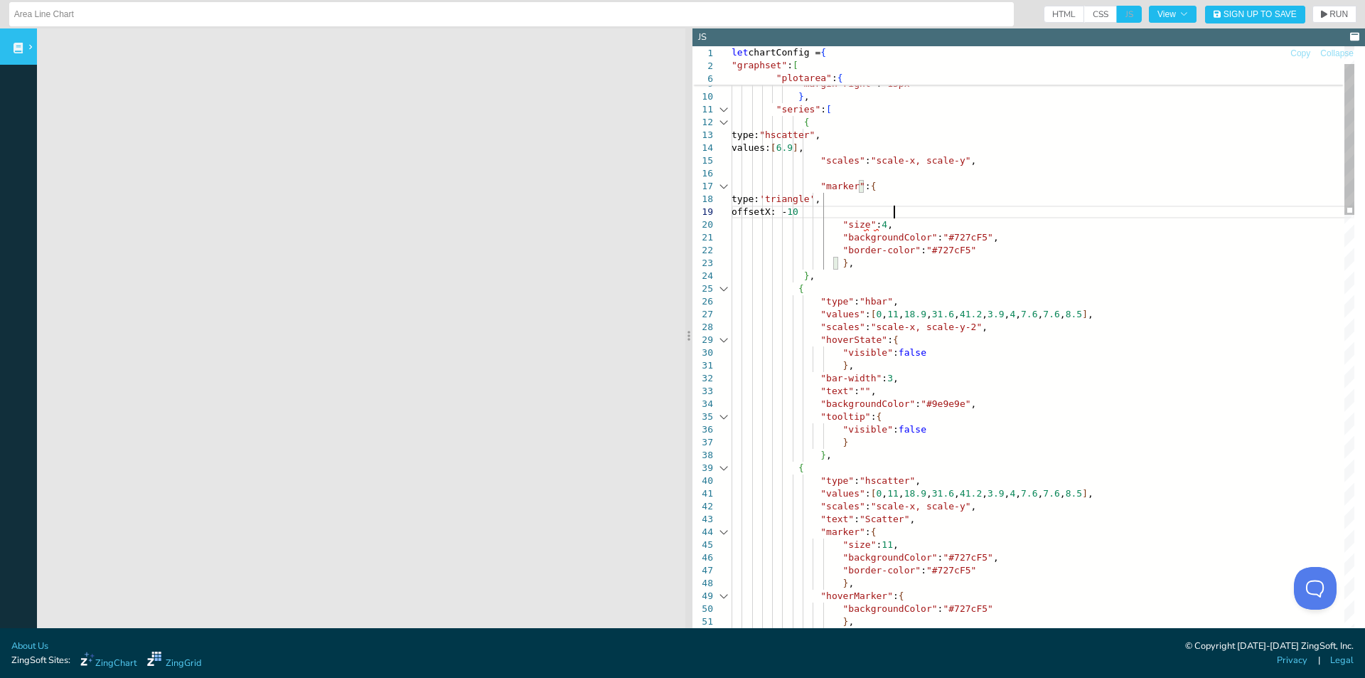
scroll to position [103, 161]
click at [1321, 13] on span "RUN" at bounding box center [1334, 14] width 27 height 9
click at [1330, 19] on button "RUN" at bounding box center [1335, 14] width 44 height 17
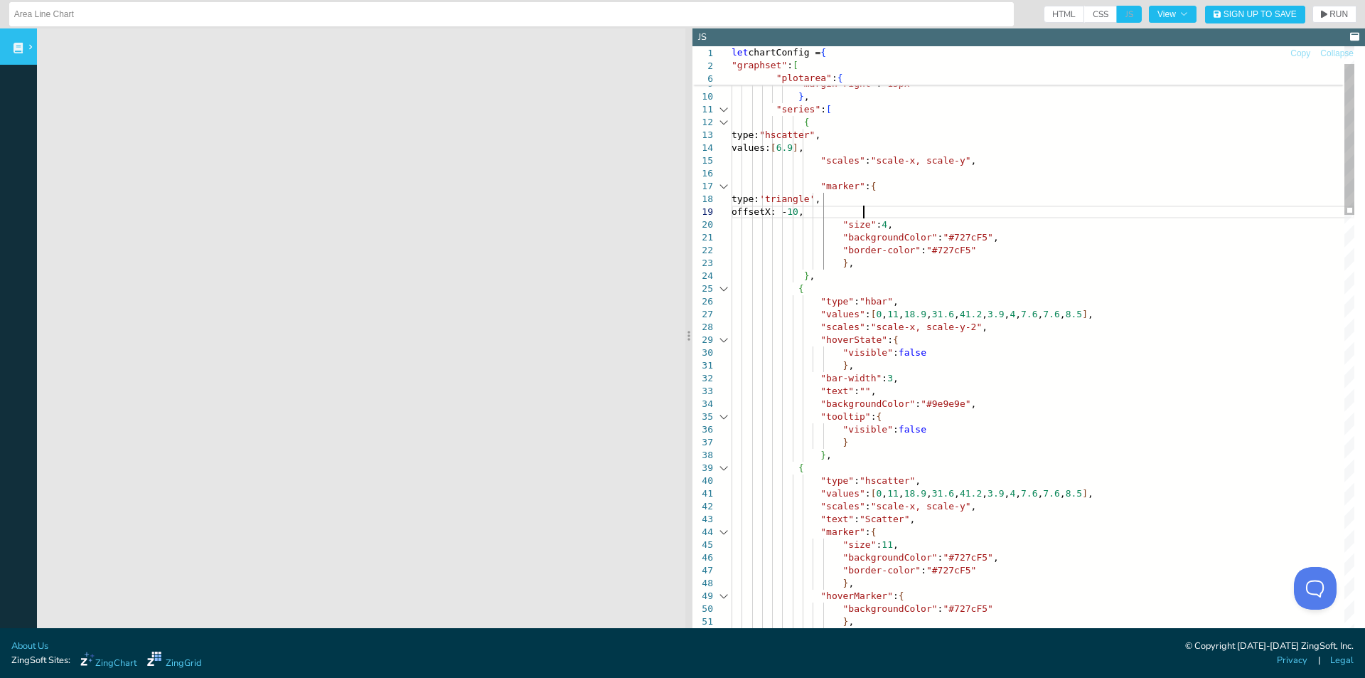
click at [1321, 16] on icon "button" at bounding box center [1324, 15] width 6 height 8
click at [1330, 14] on span "RUN" at bounding box center [1339, 14] width 18 height 9
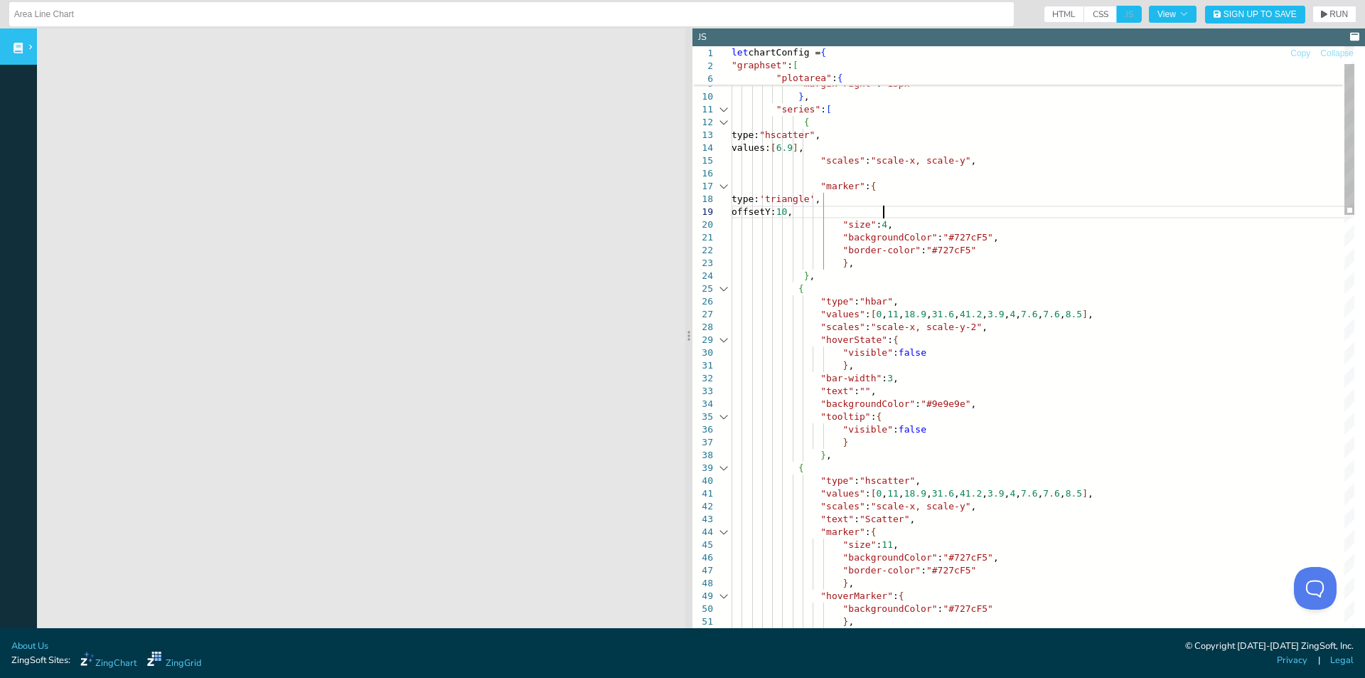
scroll to position [103, 147]
click at [1330, 16] on span "RUN" at bounding box center [1339, 14] width 18 height 9
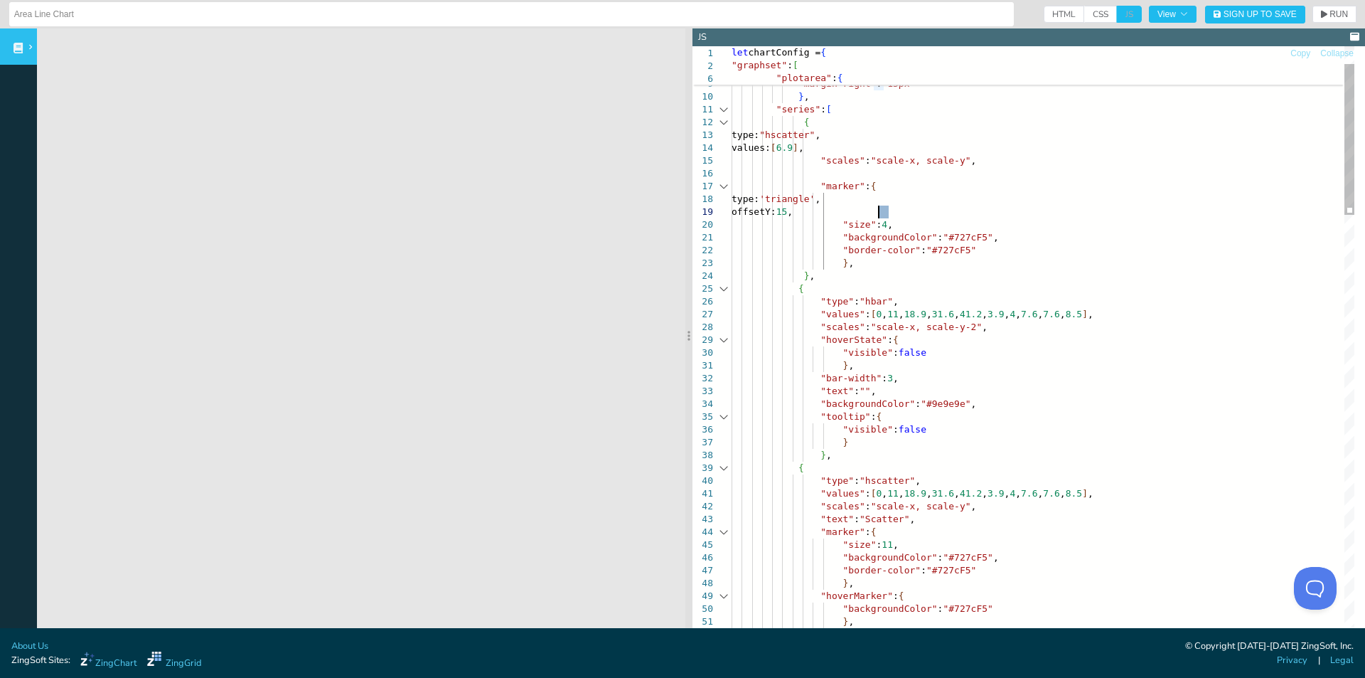
drag, startPoint x: 890, startPoint y: 210, endPoint x: 880, endPoint y: 210, distance: 9.2
click at [1321, 14] on span "RUN" at bounding box center [1334, 14] width 27 height 9
drag, startPoint x: 889, startPoint y: 211, endPoint x: 880, endPoint y: 211, distance: 9.2
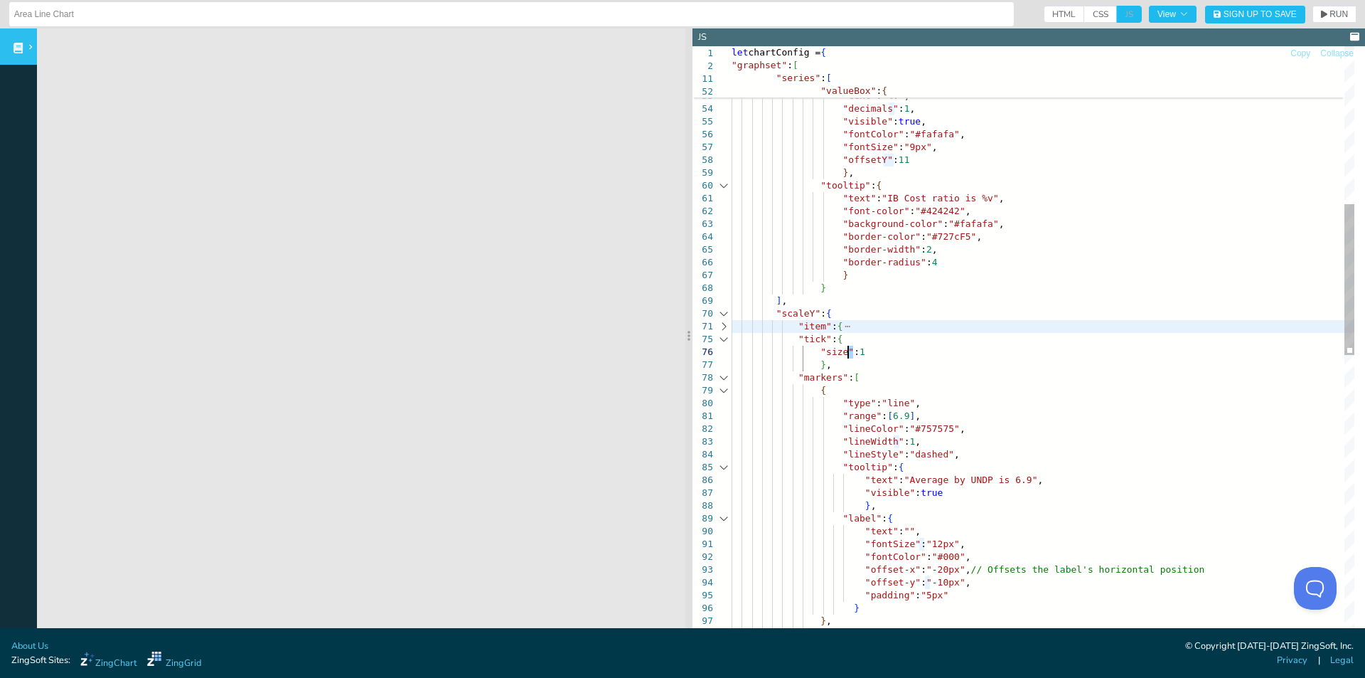
click at [848, 353] on div ""hoverMarker" : { "backgroundColor" : "#727cF5" } , "valueBox" : { "text" : "%v…" at bounding box center [1043, 599] width 623 height 2350
click at [1321, 17] on icon "button" at bounding box center [1324, 14] width 6 height 9
click at [850, 351] on div ""hoverMarker" : { "backgroundColor" : "#727cF5" } , "valueBox" : { "text" : "%v…" at bounding box center [1043, 599] width 623 height 2350
click at [1321, 14] on icon "button" at bounding box center [1324, 15] width 6 height 8
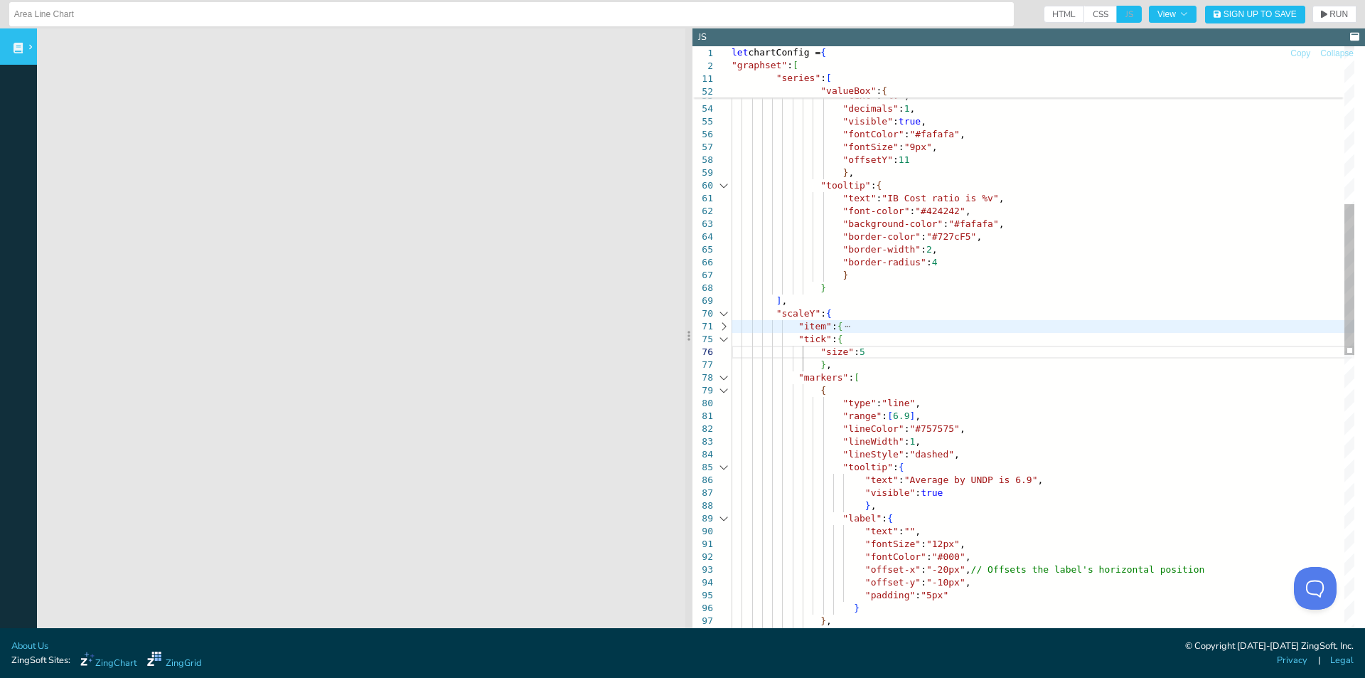
click at [913, 356] on div ""hoverMarker" : { "backgroundColor" : "#727cF5" } , "valueBox" : { "text" : "%v…" at bounding box center [1043, 599] width 623 height 2350
click at [954, 351] on div ""hoverMarker" : { "backgroundColor" : "#727cF5" } , "valueBox" : { "text" : "%v…" at bounding box center [1043, 599] width 623 height 2350
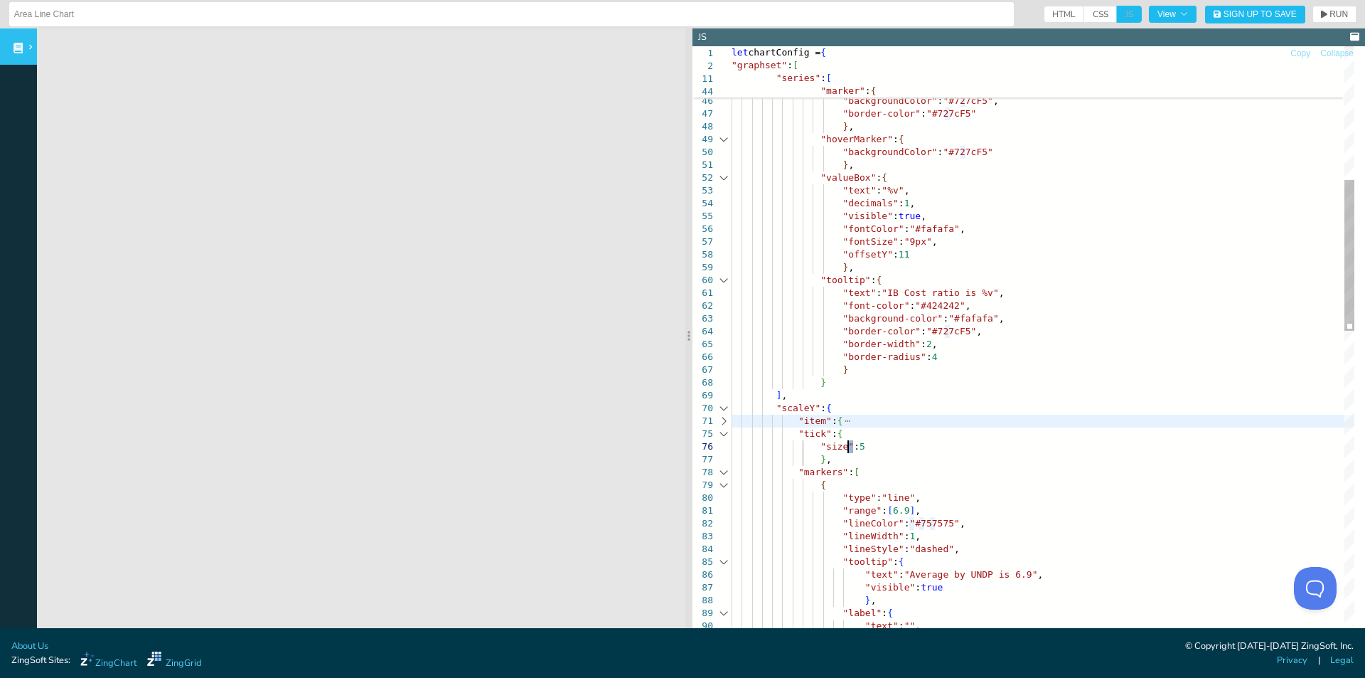
click at [1330, 12] on span "RUN" at bounding box center [1339, 14] width 18 height 9
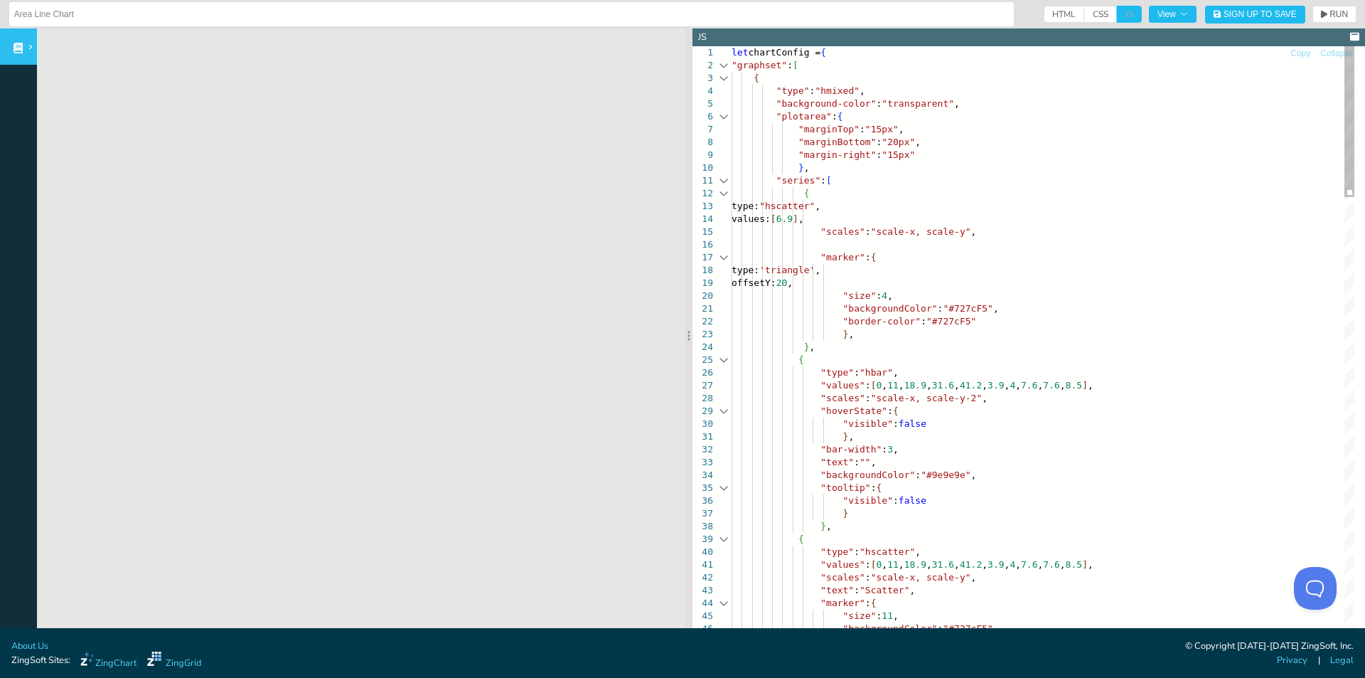
click at [1330, 15] on span "RUN" at bounding box center [1339, 14] width 18 height 9
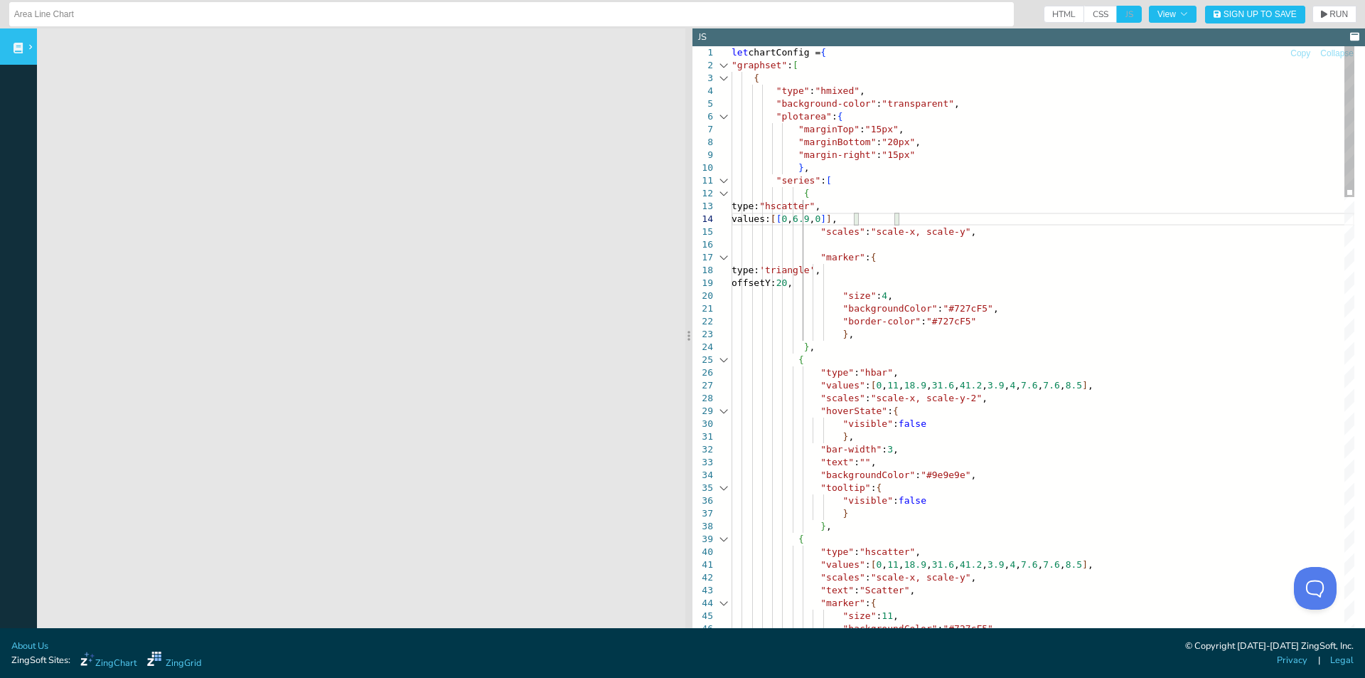
scroll to position [49, 142]
click at [1321, 18] on span "RUN" at bounding box center [1334, 14] width 27 height 9
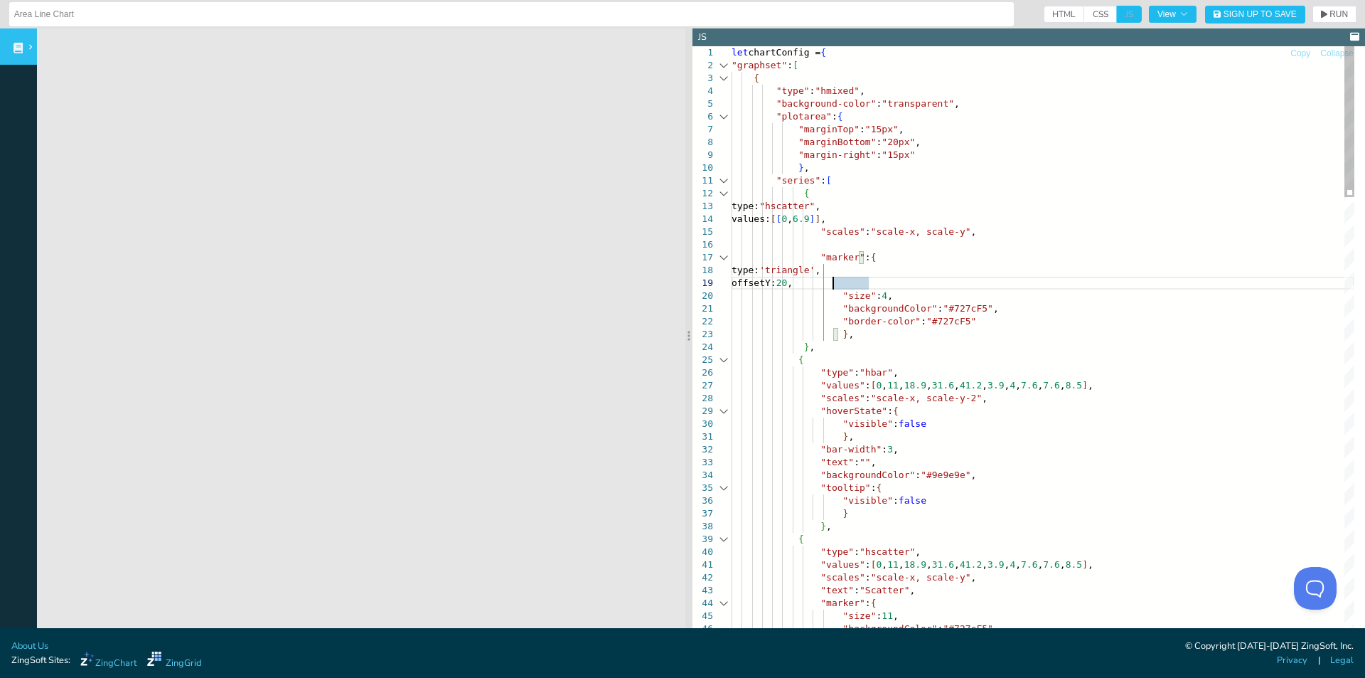
scroll to position [103, 112]
click at [1327, 20] on button "RUN" at bounding box center [1335, 14] width 44 height 17
type textarea ""series":[ { type: "hscatter", values:[[-20, 6.9]], "scales":"scale-x, scale-y"…"
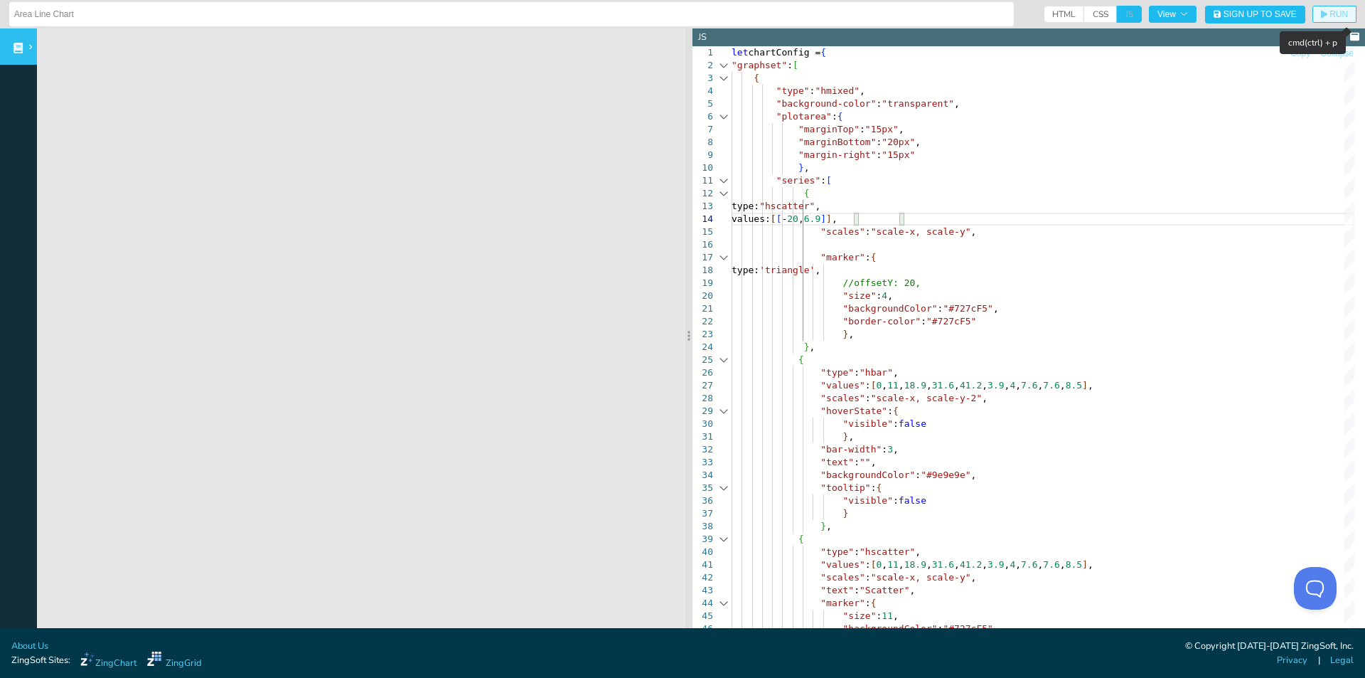
click at [1313, 21] on button "RUN" at bounding box center [1335, 14] width 44 height 17
drag, startPoint x: 1117, startPoint y: 151, endPoint x: 1102, endPoint y: 164, distance: 19.2
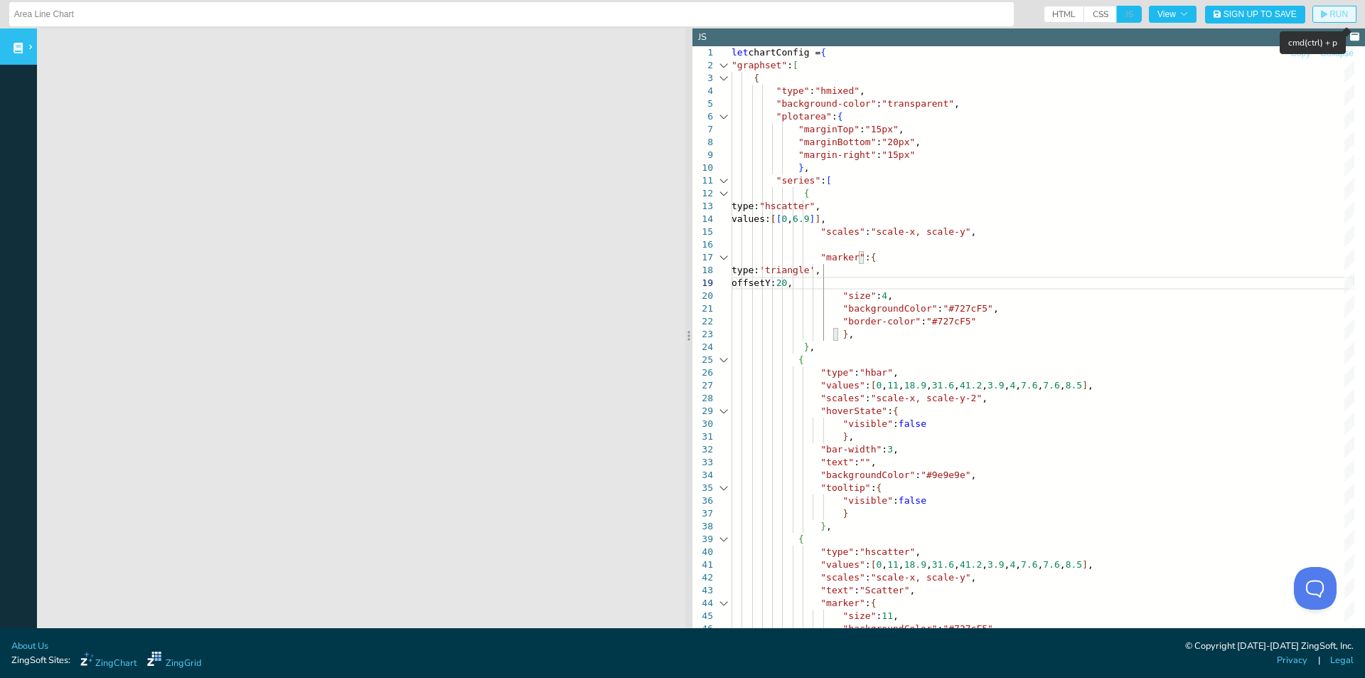
click at [1334, 18] on span "RUN" at bounding box center [1339, 14] width 18 height 9
drag, startPoint x: 863, startPoint y: 218, endPoint x: 855, endPoint y: 218, distance: 8.5
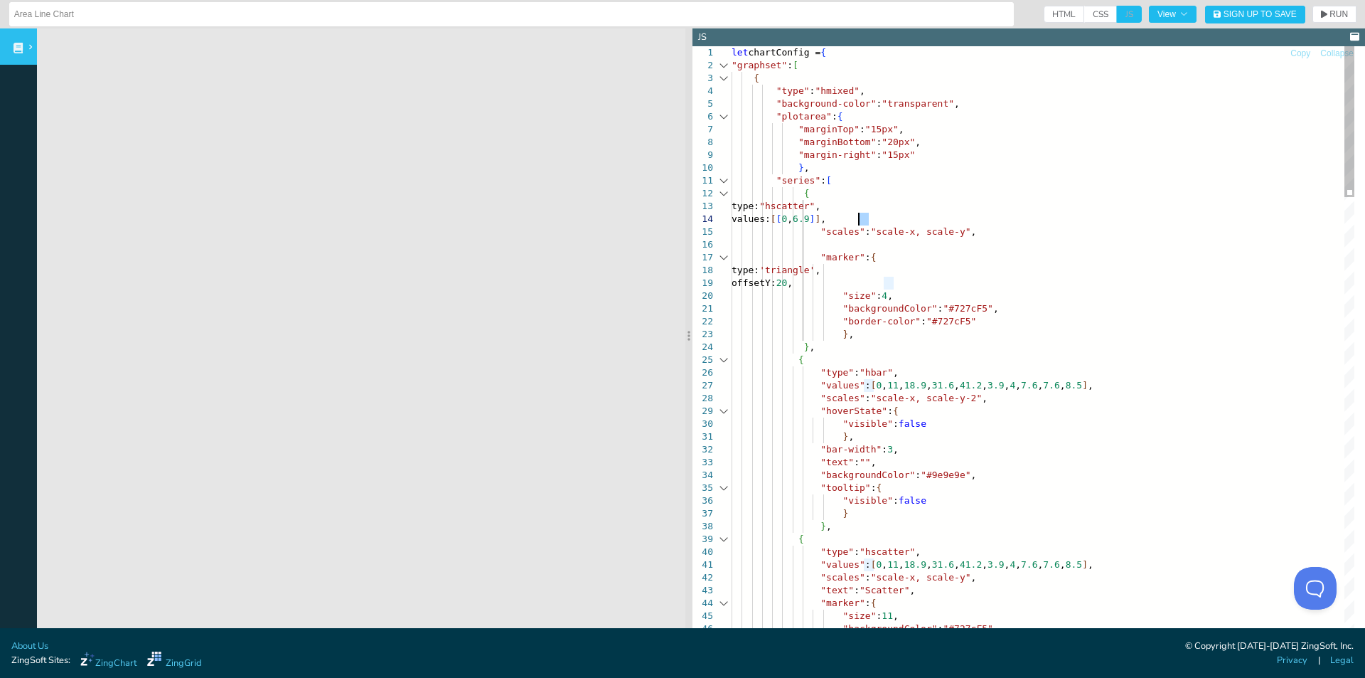
click at [1330, 18] on span "RUN" at bounding box center [1339, 14] width 18 height 9
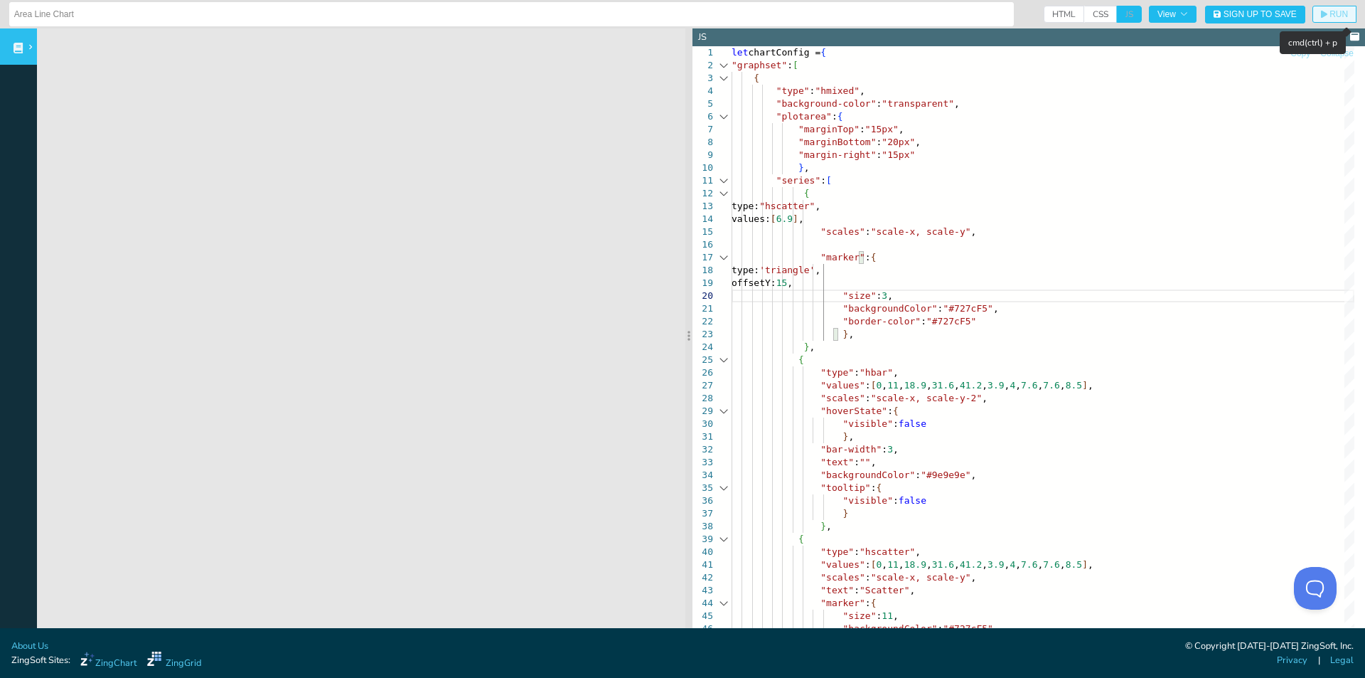
click at [1330, 16] on span "RUN" at bounding box center [1339, 14] width 18 height 9
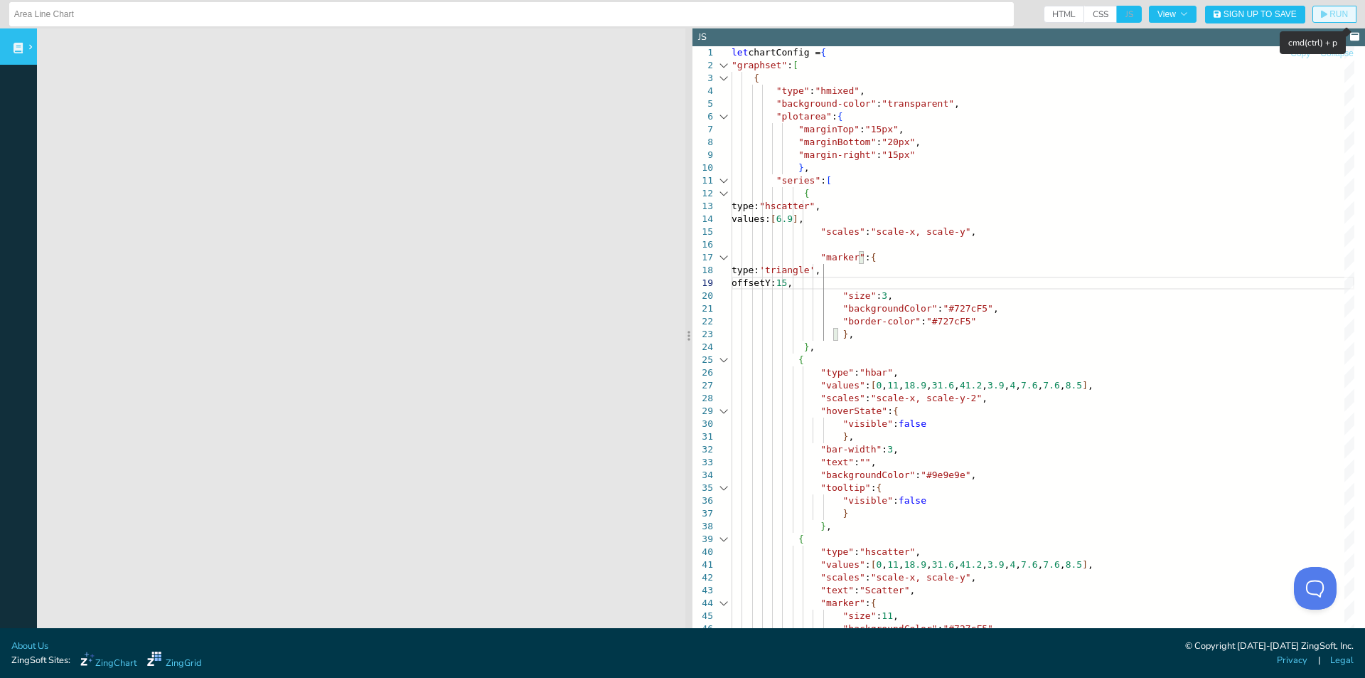
click at [1330, 14] on span "RUN" at bounding box center [1339, 14] width 18 height 9
click at [1330, 17] on span "RUN" at bounding box center [1339, 14] width 18 height 9
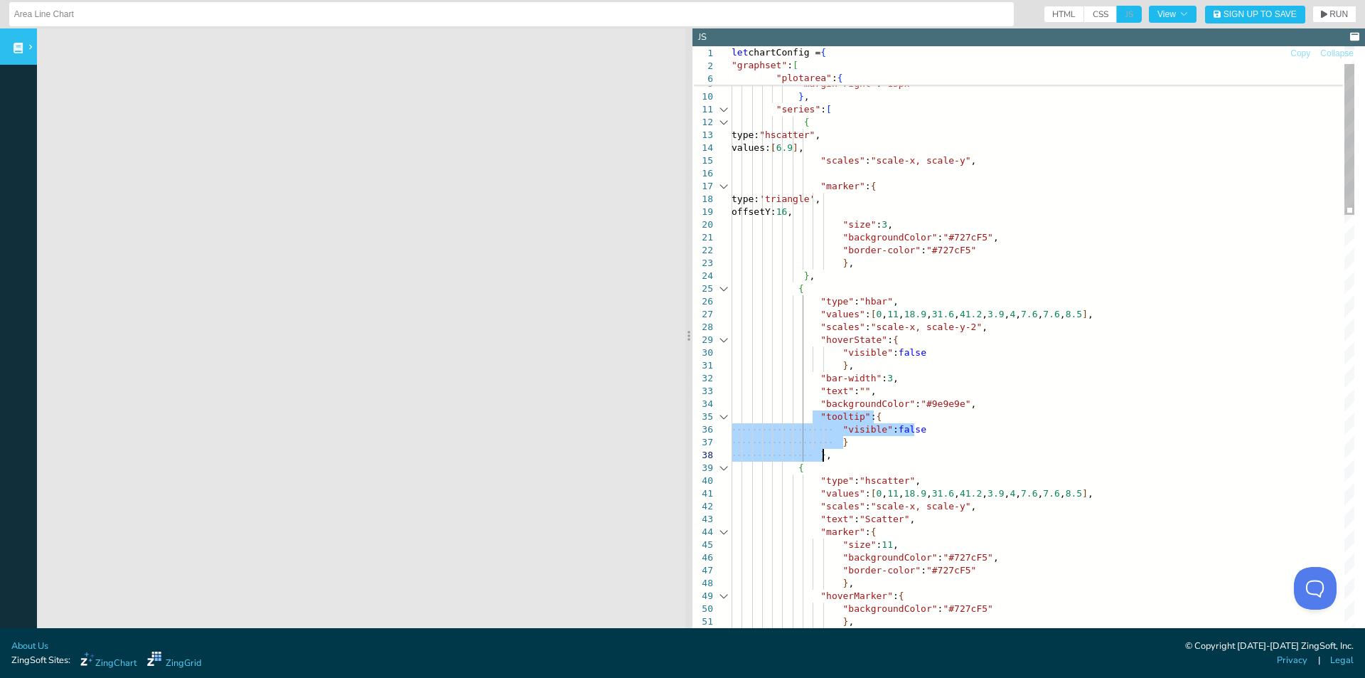
drag, startPoint x: 812, startPoint y: 416, endPoint x: 838, endPoint y: 450, distance: 43.1
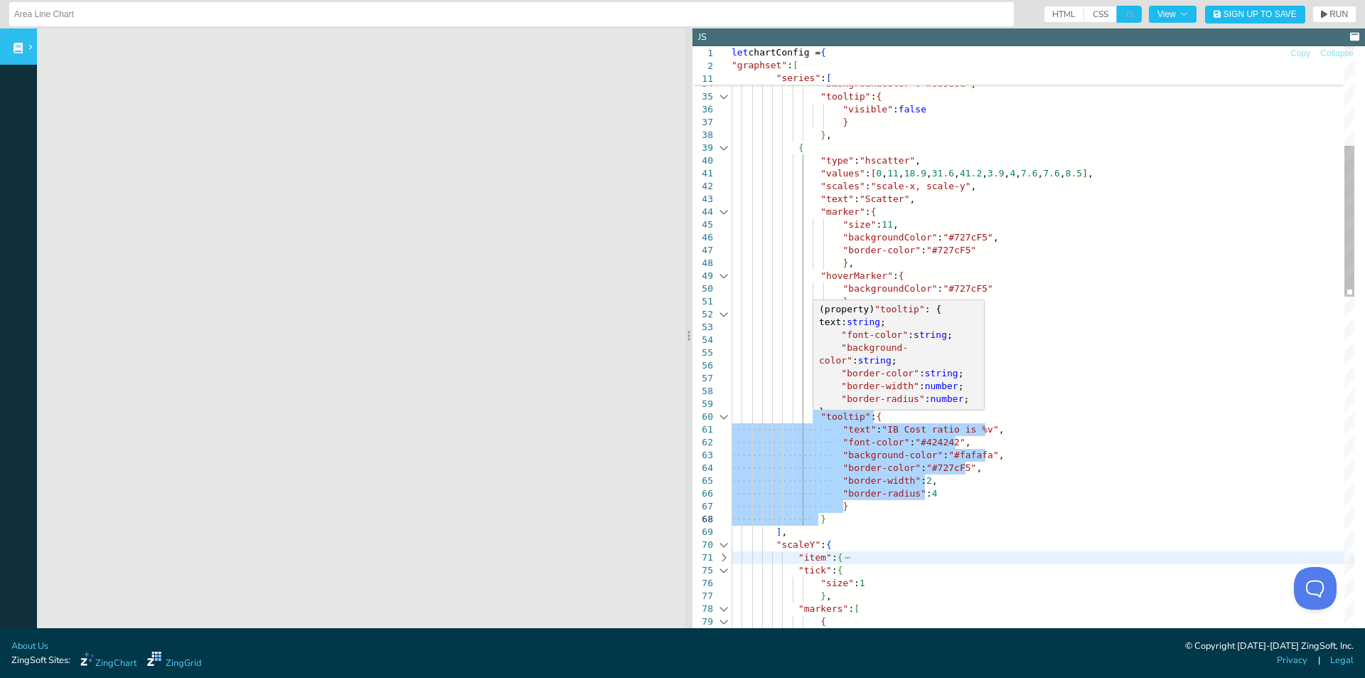
drag, startPoint x: 814, startPoint y: 415, endPoint x: 854, endPoint y: 525, distance: 117.2
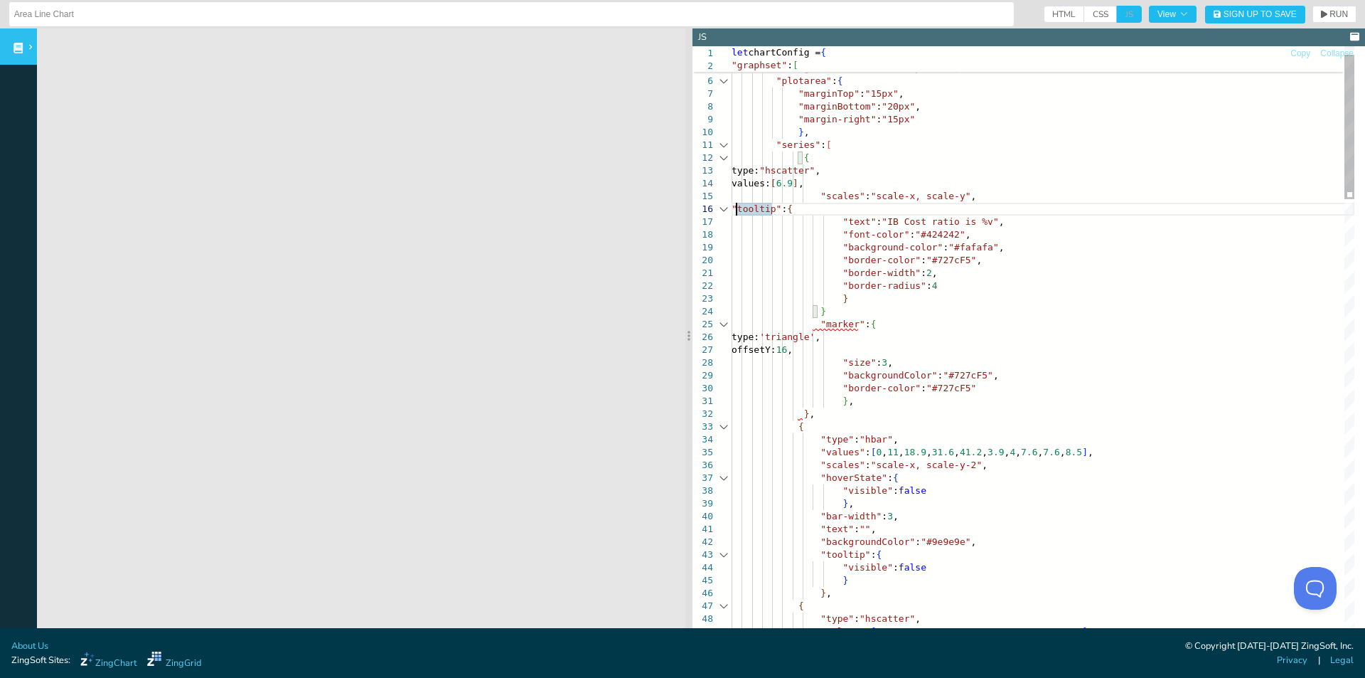
drag, startPoint x: 939, startPoint y: 221, endPoint x: 874, endPoint y: 218, distance: 65.5
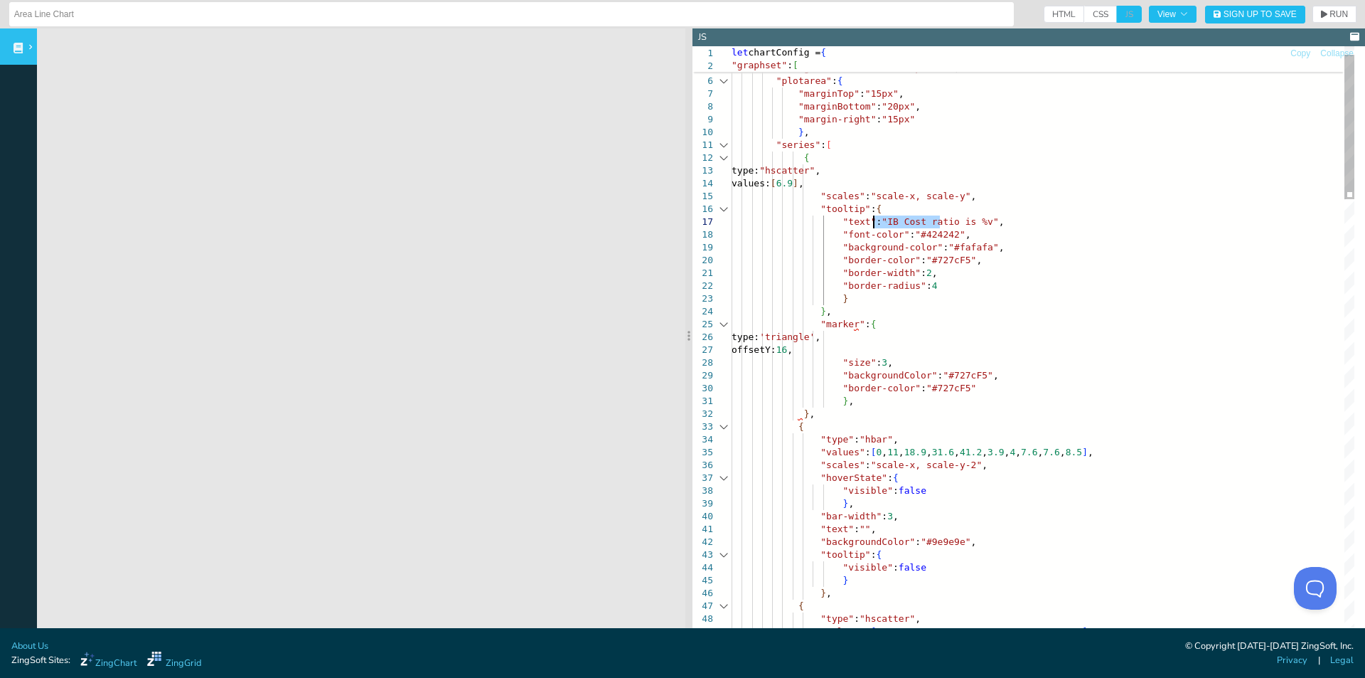
click at [1330, 11] on span "RUN" at bounding box center [1339, 14] width 18 height 9
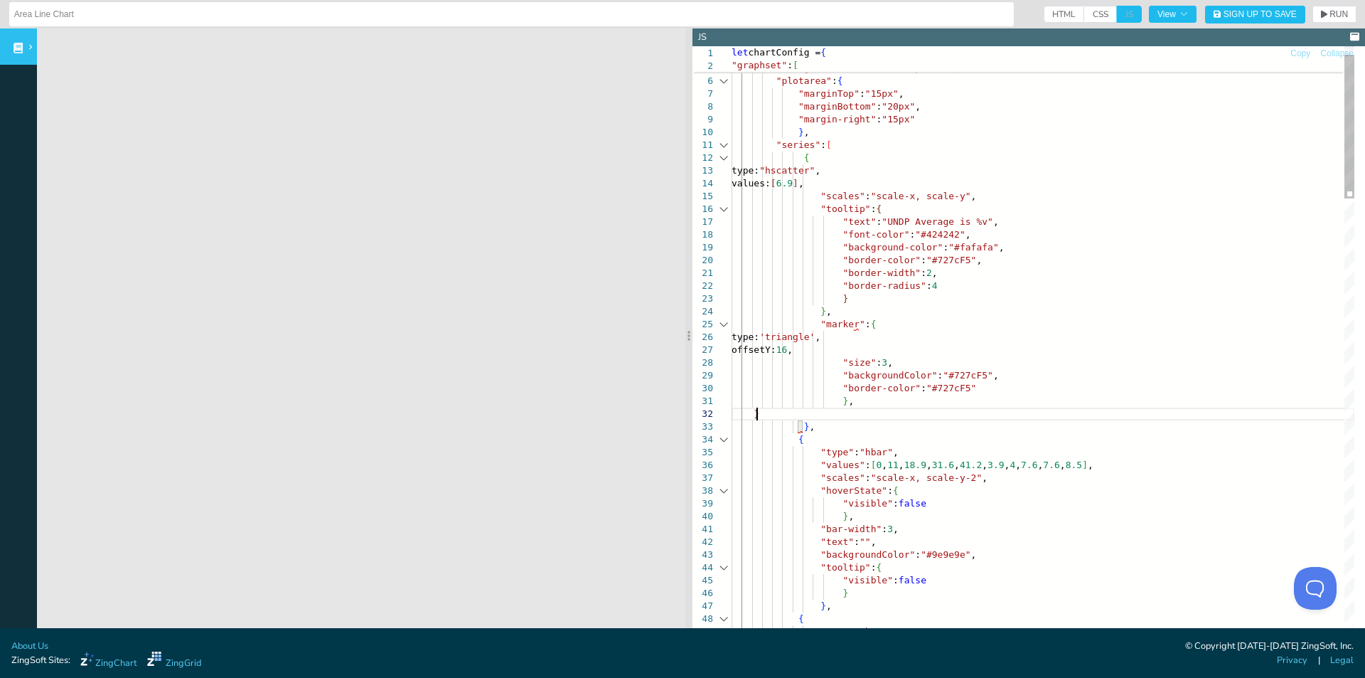
scroll to position [23, 24]
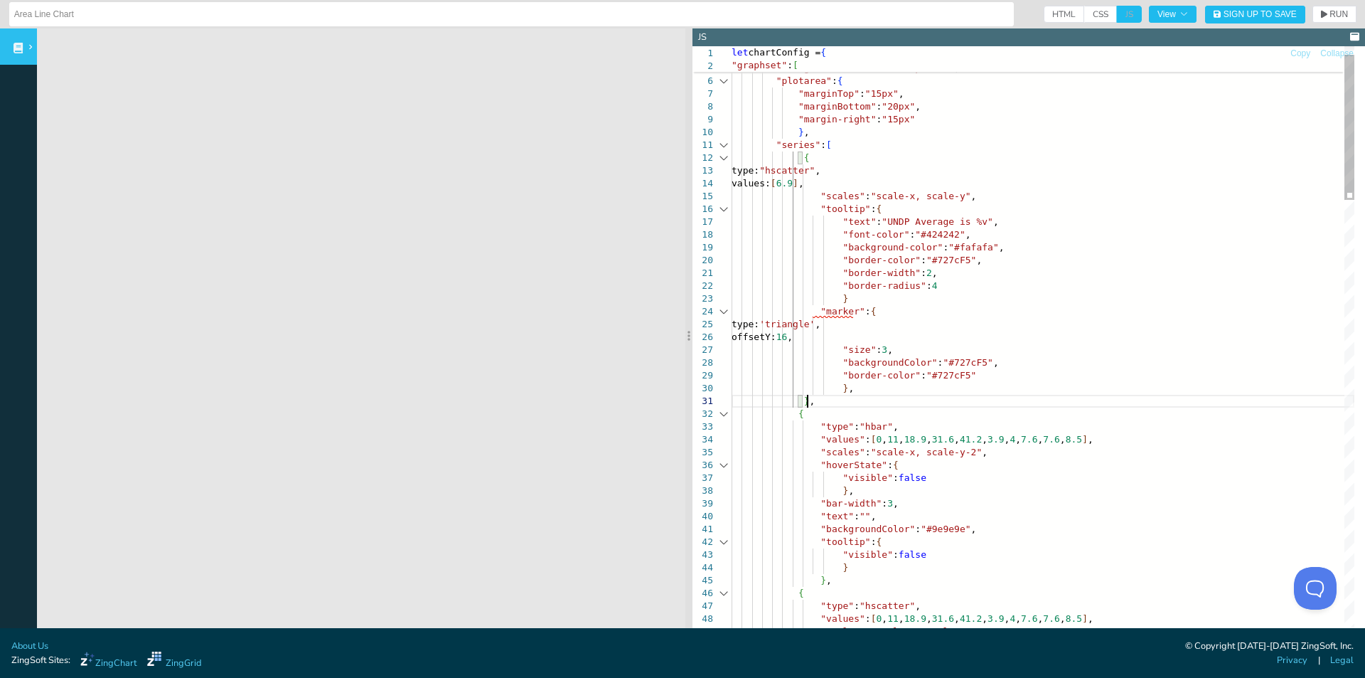
click at [1321, 14] on span "RUN" at bounding box center [1334, 14] width 27 height 9
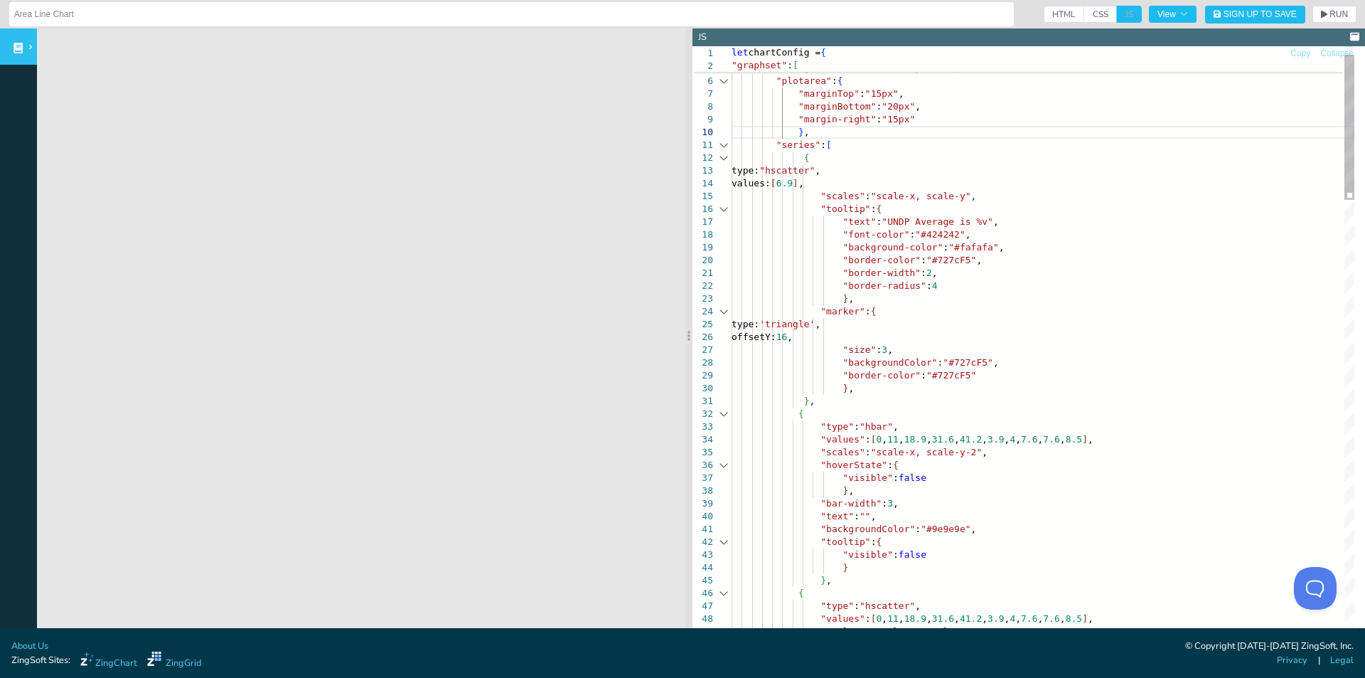
scroll to position [26, 70]
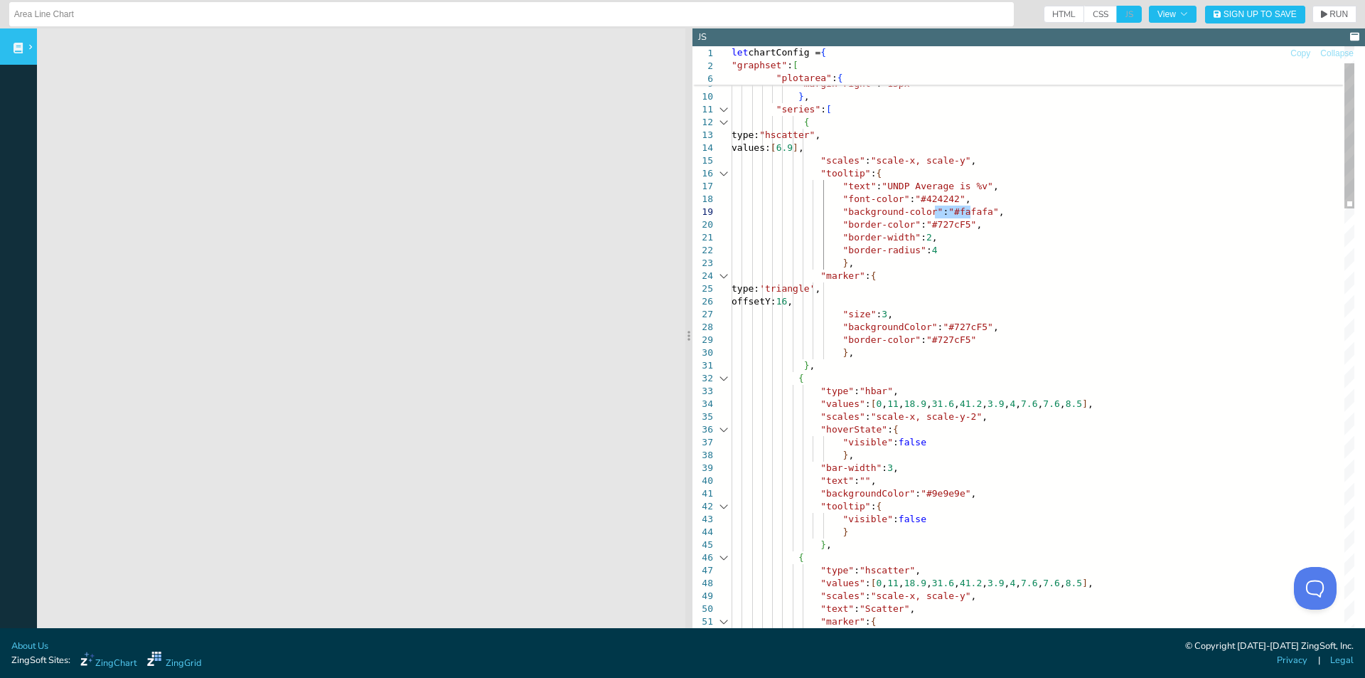
drag, startPoint x: 969, startPoint y: 211, endPoint x: 934, endPoint y: 211, distance: 34.8
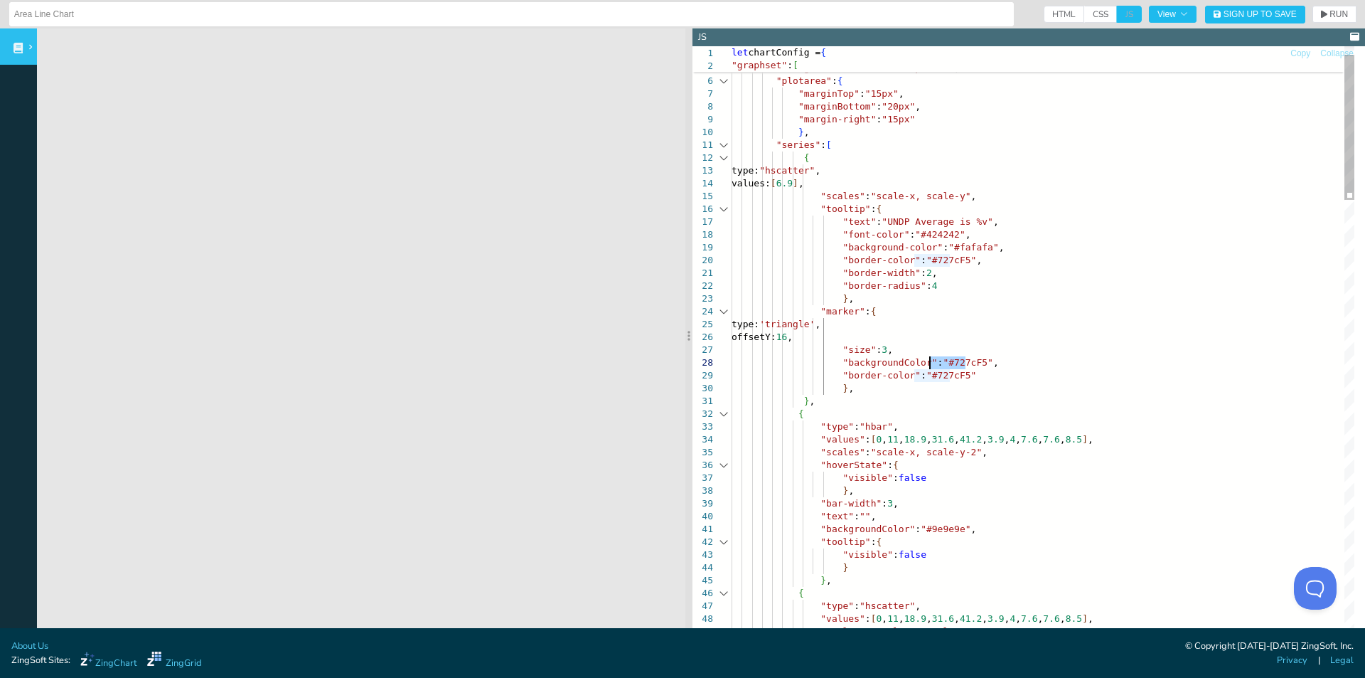
drag, startPoint x: 966, startPoint y: 363, endPoint x: 929, endPoint y: 362, distance: 36.3
click at [1331, 16] on span "RUN" at bounding box center [1339, 14] width 18 height 9
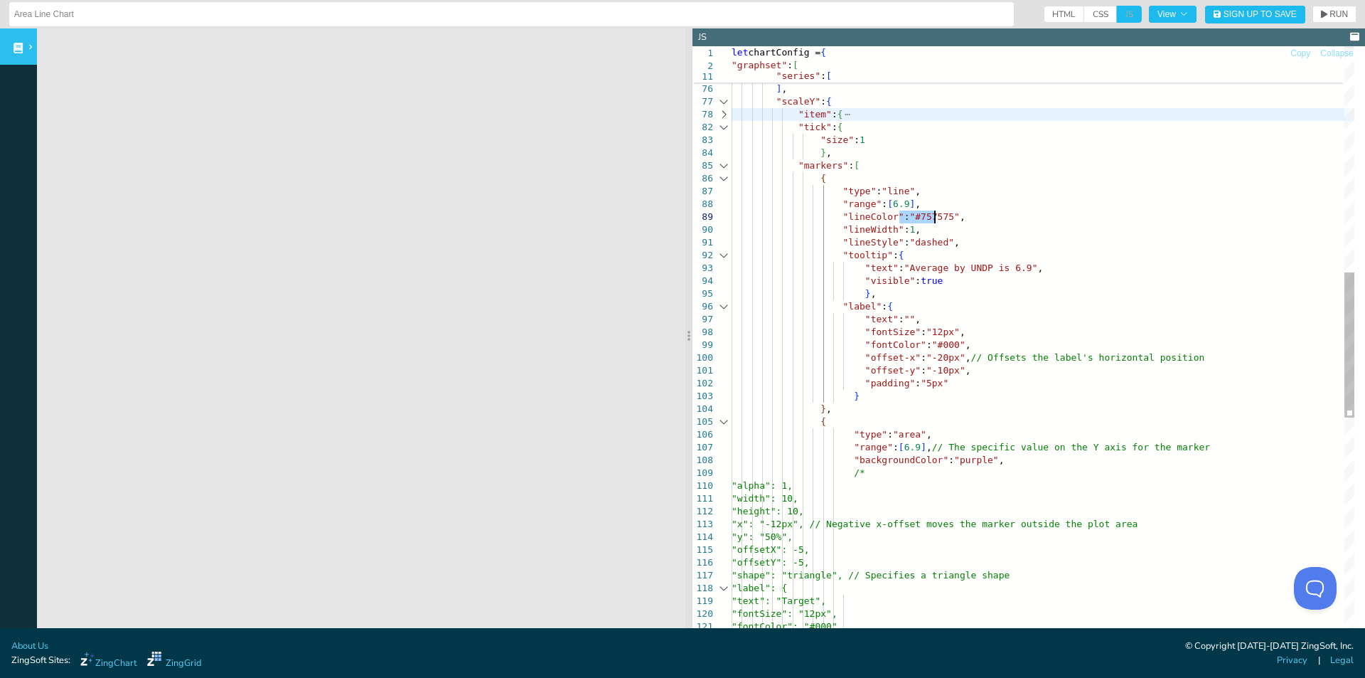
drag, startPoint x: 901, startPoint y: 214, endPoint x: 937, endPoint y: 215, distance: 35.6
click at [937, 215] on div ""border-radius" : 4 } } ] , "scaleY" : { "item" : { "tick" : { "size" : 1 } , "…" at bounding box center [1043, 341] width 623 height 2439
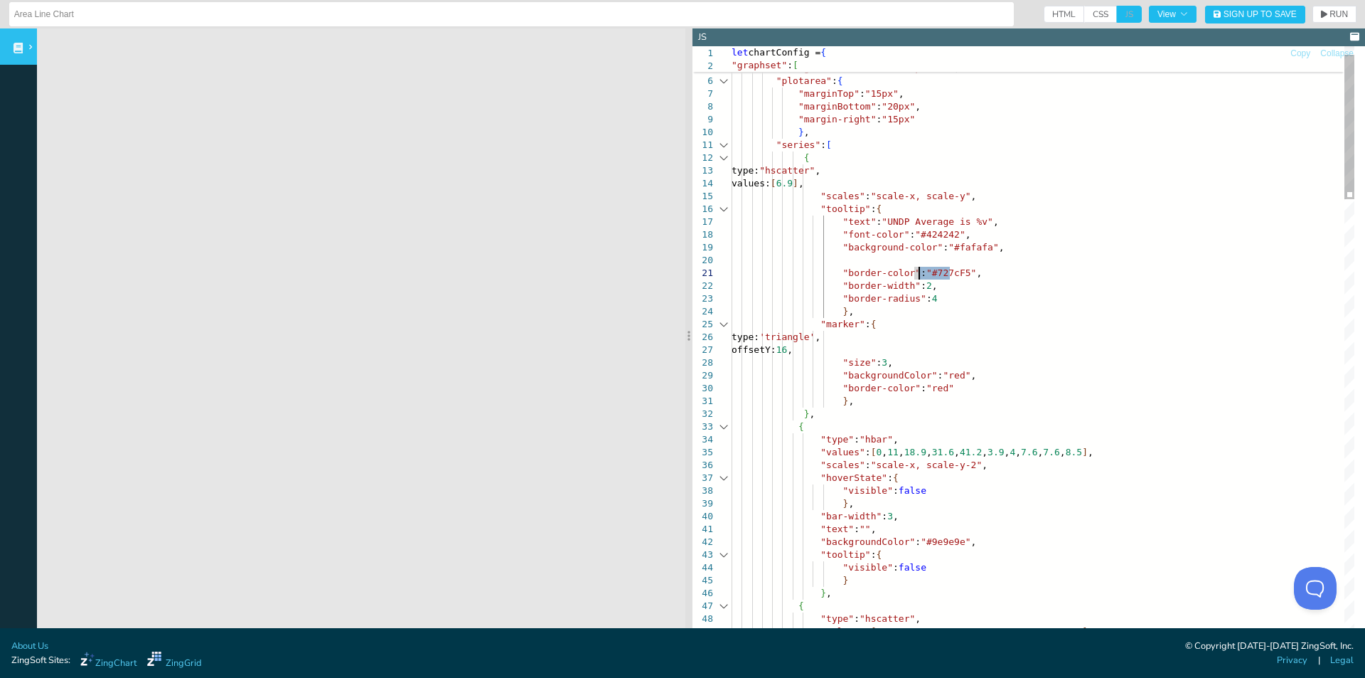
drag, startPoint x: 951, startPoint y: 270, endPoint x: 917, endPoint y: 272, distance: 33.5
click at [1313, 11] on button "RUN" at bounding box center [1335, 14] width 44 height 17
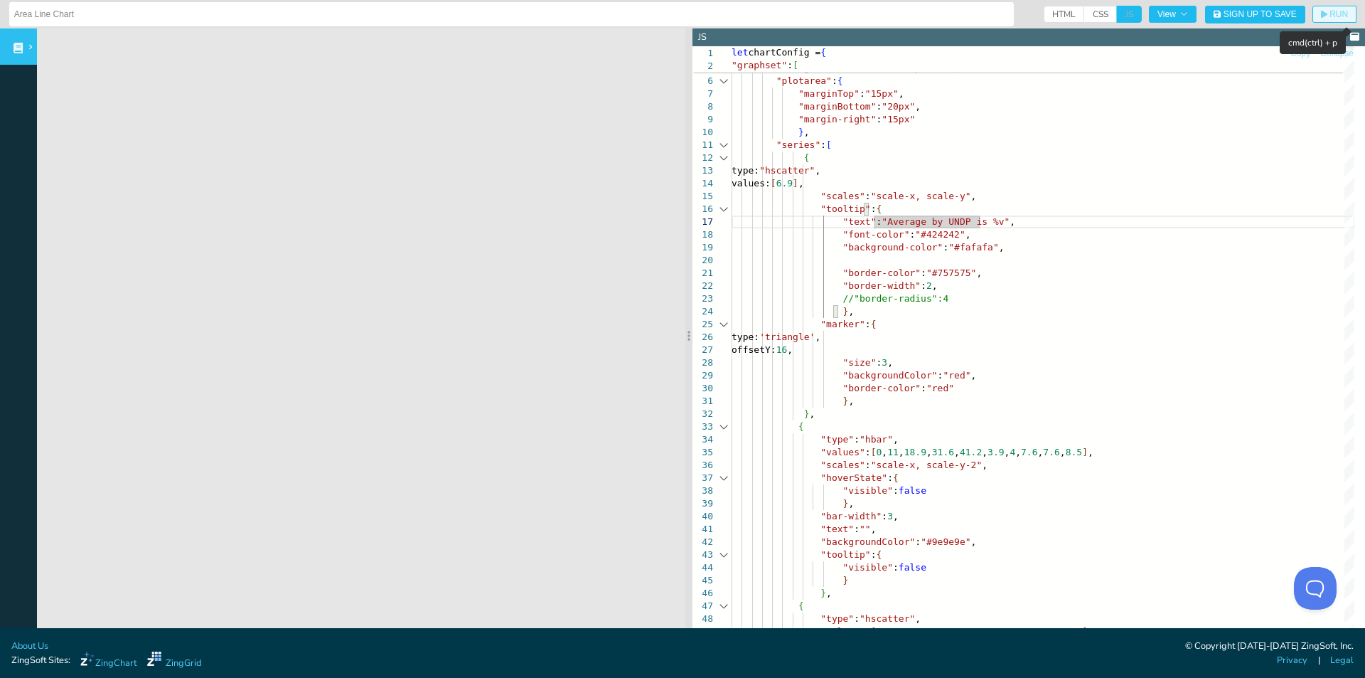
click at [1330, 18] on span "RUN" at bounding box center [1339, 14] width 18 height 9
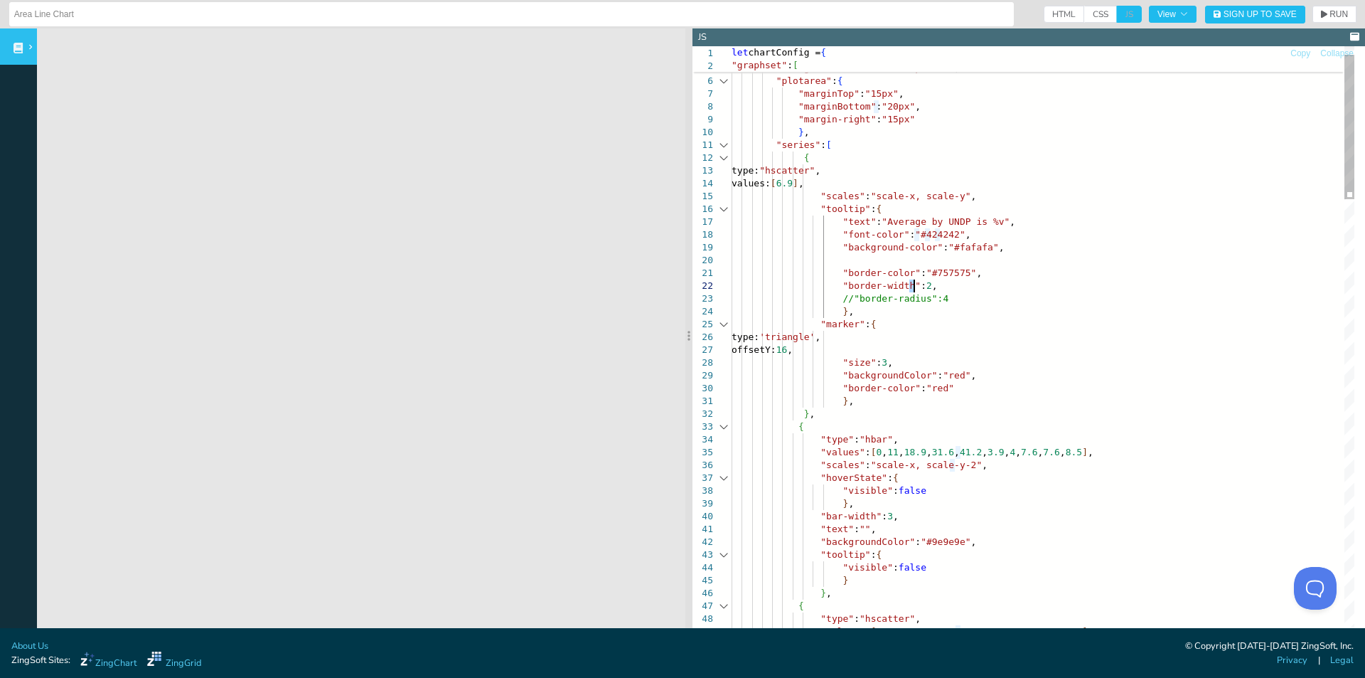
scroll to position [23, 183]
click at [1321, 14] on icon "button" at bounding box center [1324, 15] width 6 height 8
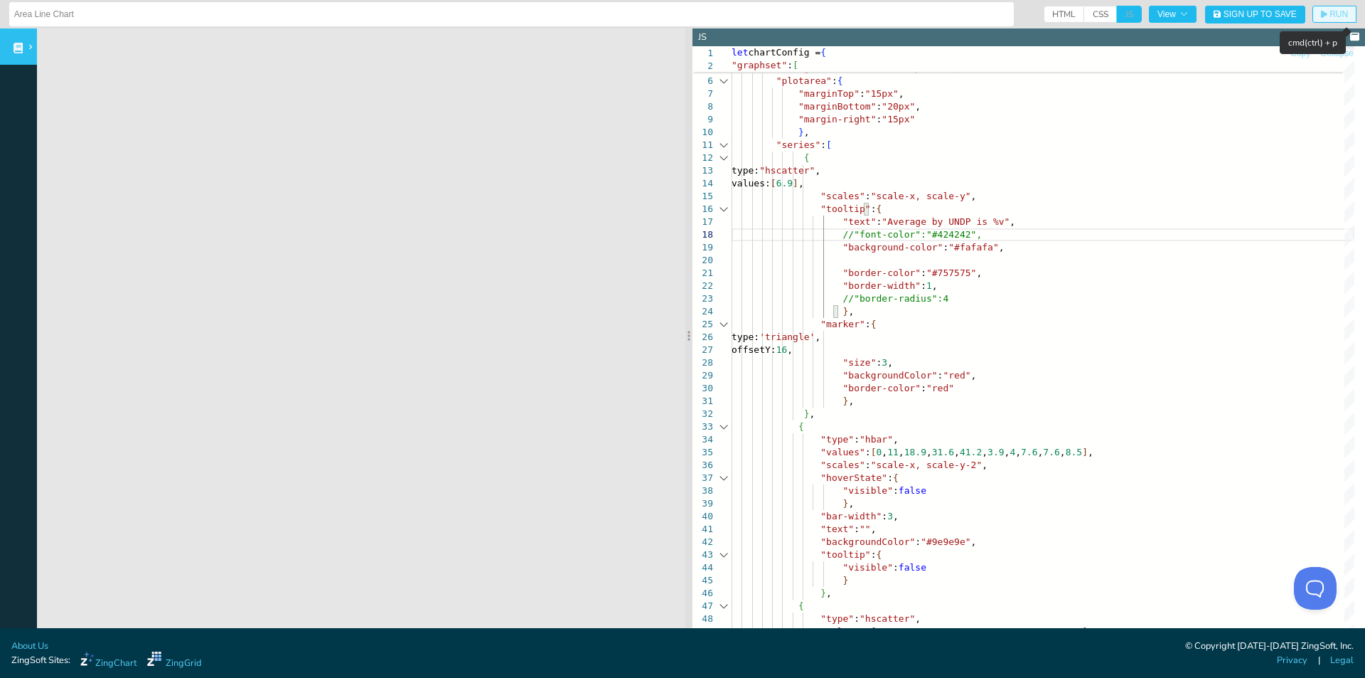
click at [1330, 11] on span "RUN" at bounding box center [1339, 14] width 18 height 9
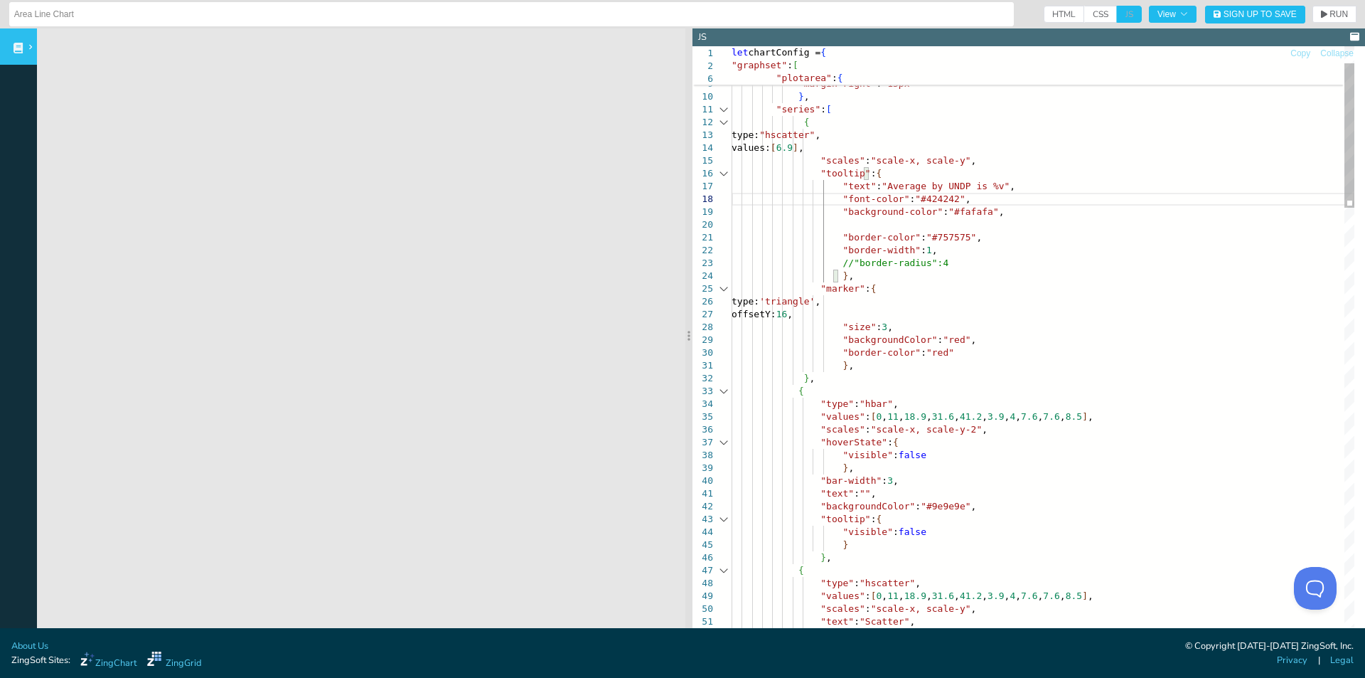
click at [1330, 14] on span "RUN" at bounding box center [1339, 14] width 18 height 9
drag, startPoint x: 944, startPoint y: 341, endPoint x: 930, endPoint y: 341, distance: 14.2
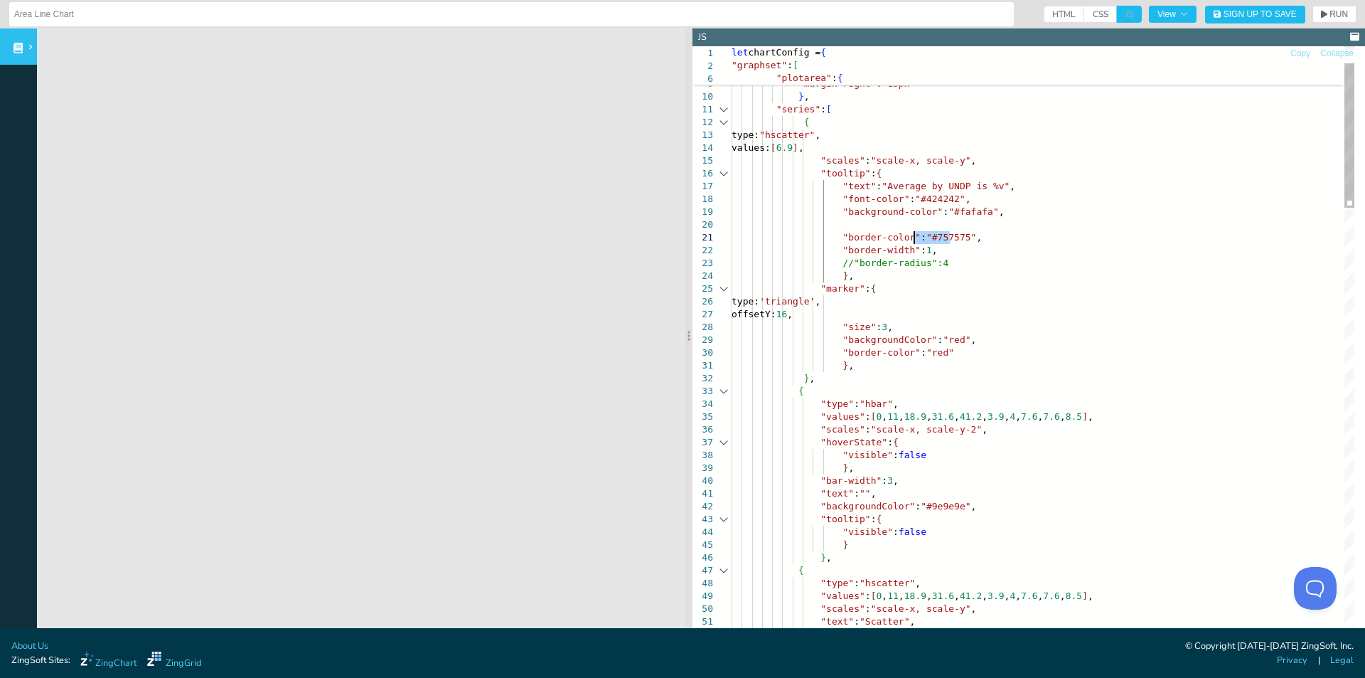
drag, startPoint x: 950, startPoint y: 237, endPoint x: 916, endPoint y: 236, distance: 34.1
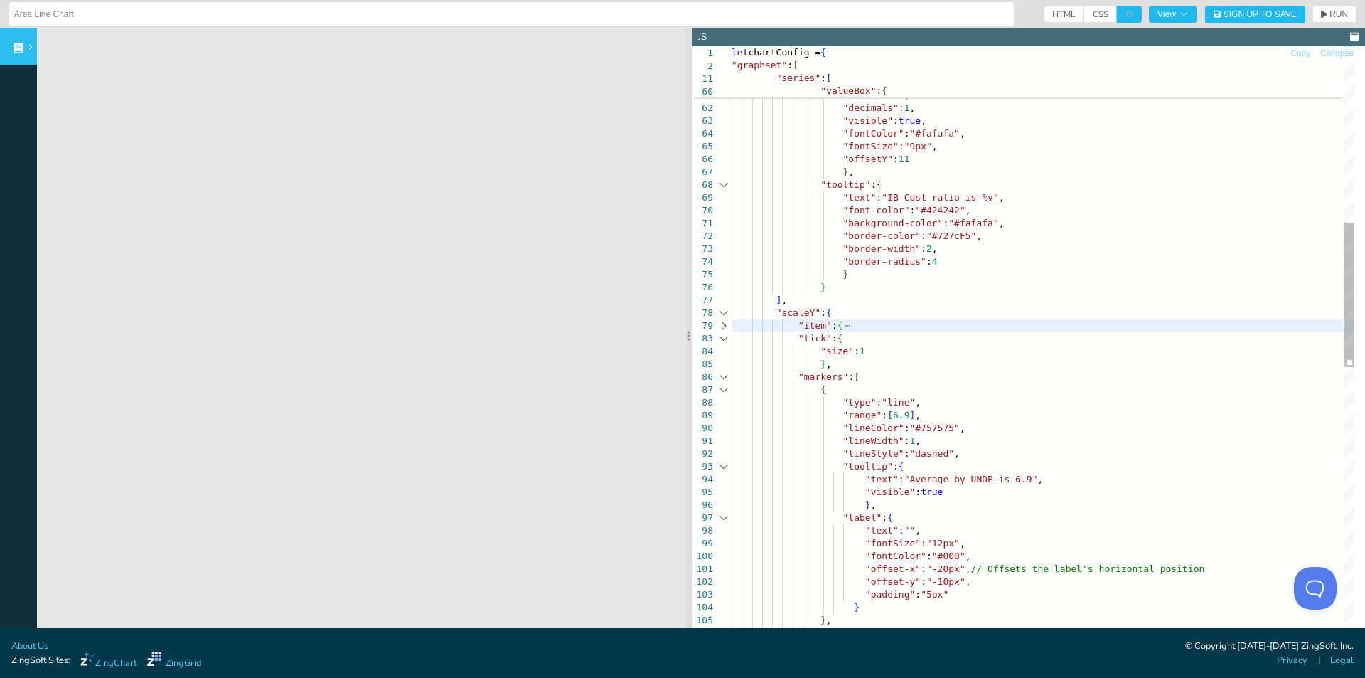
click at [1052, 480] on div ""hoverMarker" : { "backgroundColor" : "#727cF5" } , "valueBox" : { "text" : "%v…" at bounding box center [1043, 547] width 623 height 2452
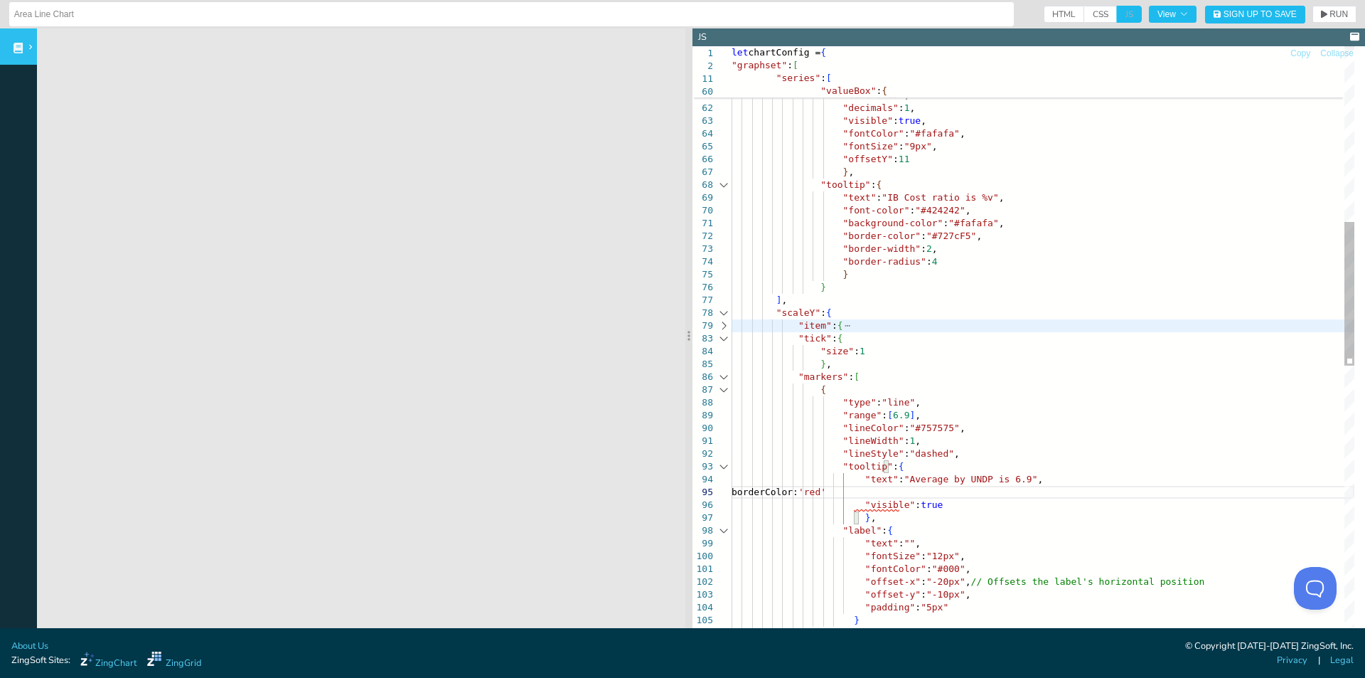
scroll to position [23, 218]
type textarea ""text":"Average by UNDP is 6.9", borderColor: 'red', "visible":true }, "label":…"
click at [1330, 13] on span "RUN" at bounding box center [1339, 14] width 18 height 9
